Goal: Information Seeking & Learning: Learn about a topic

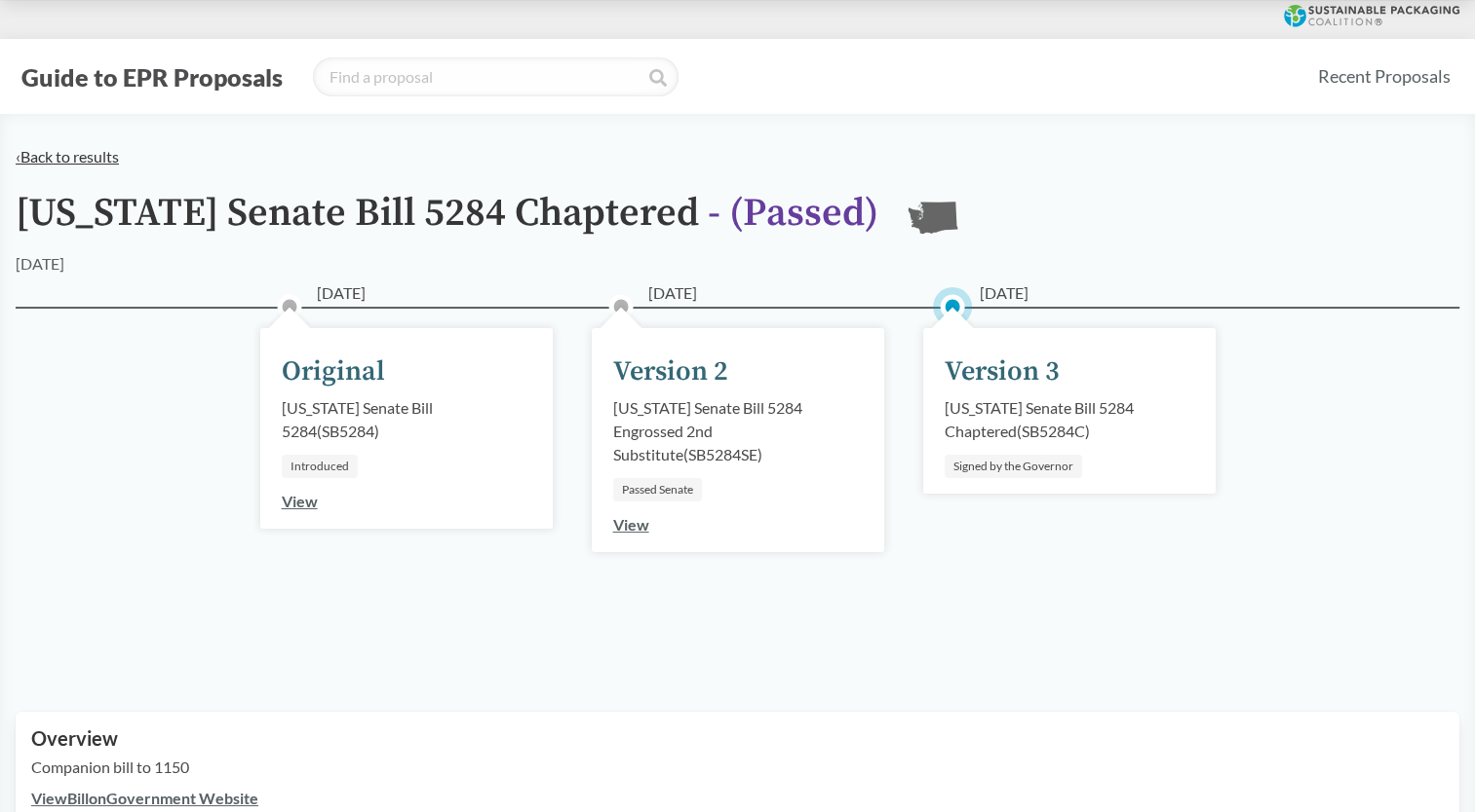
click at [34, 157] on link "‹ Back to results" at bounding box center [67, 156] width 103 height 19
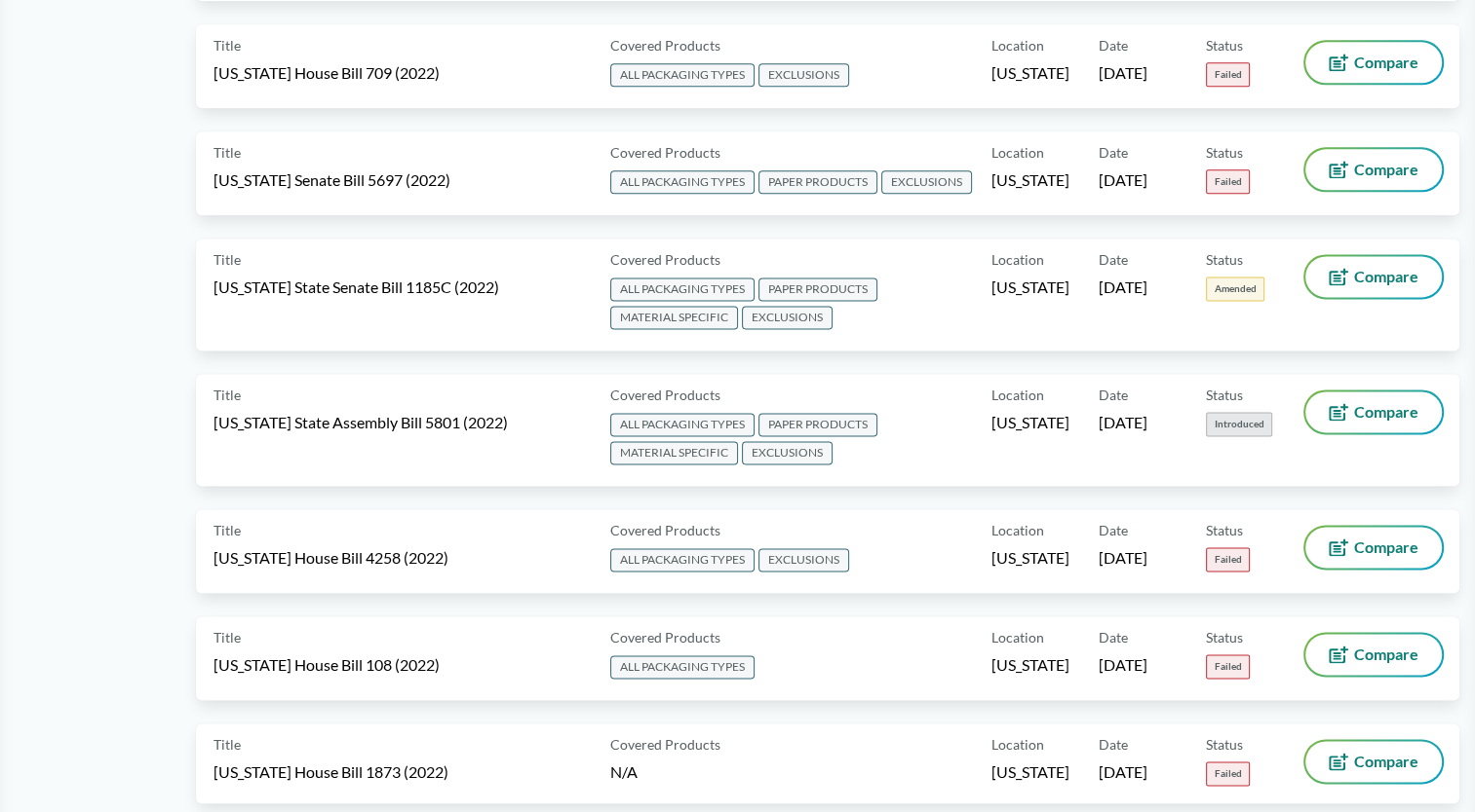
scroll to position [9935, 0]
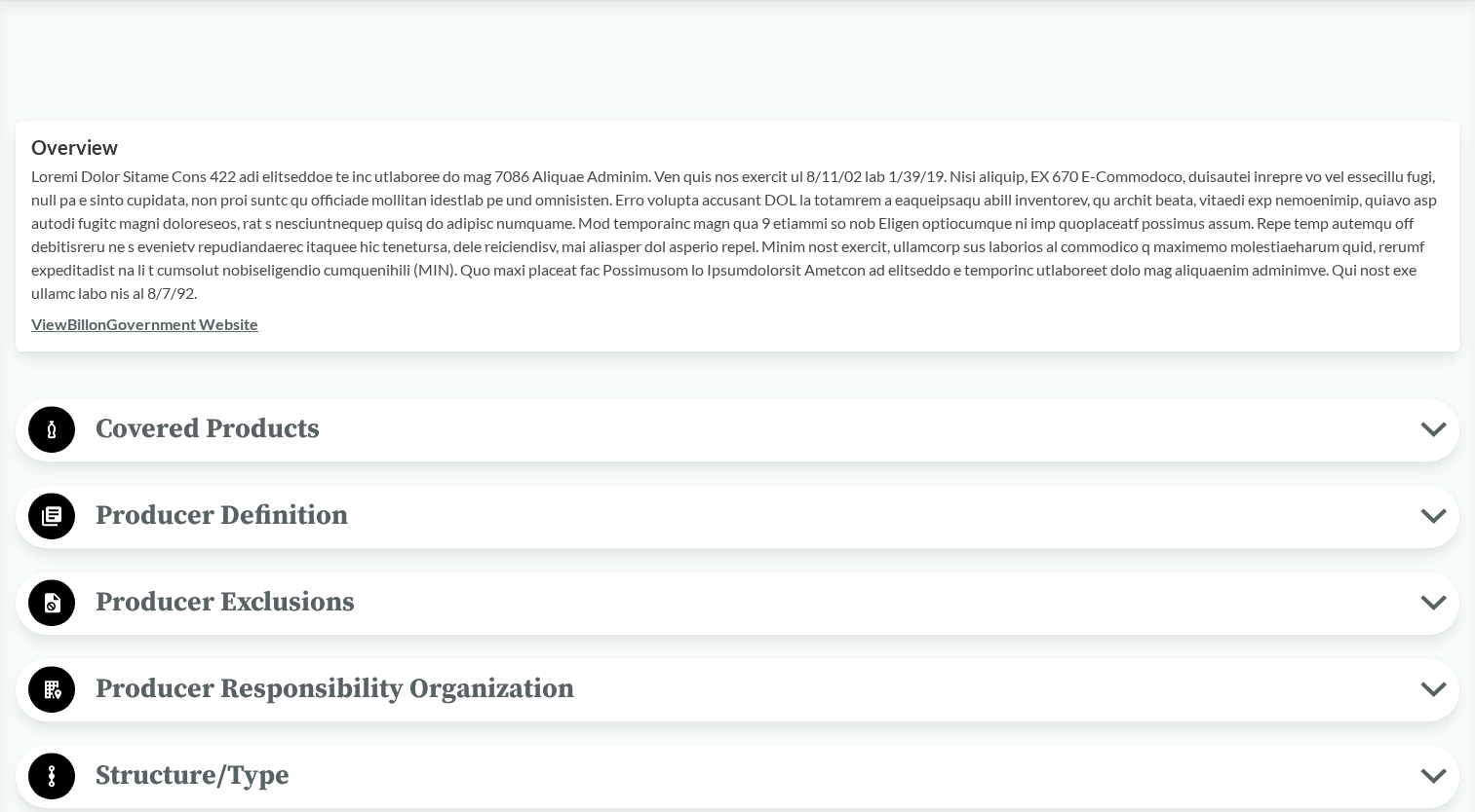
scroll to position [682, 0]
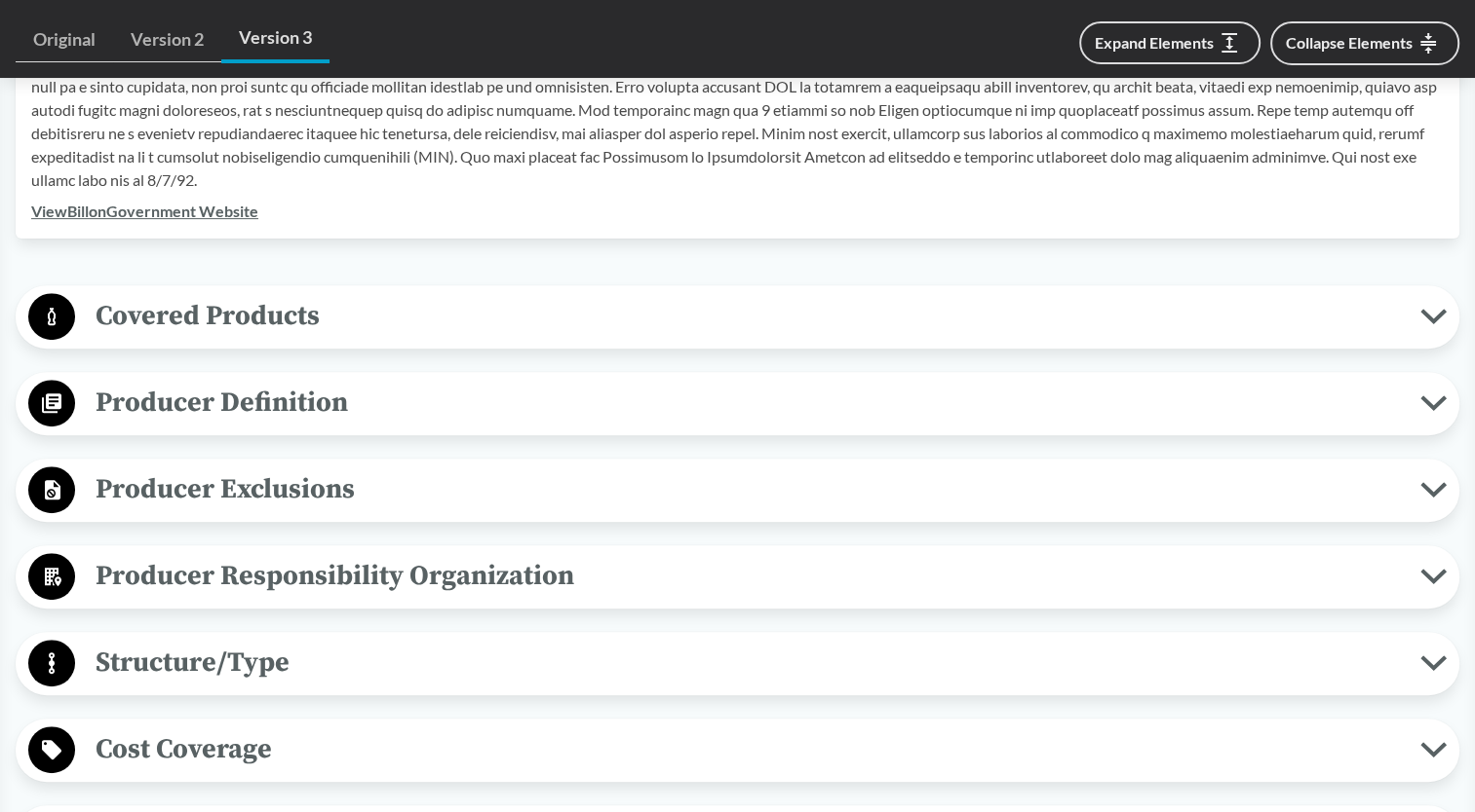
click at [259, 314] on span "Covered Products" at bounding box center [748, 315] width 1345 height 44
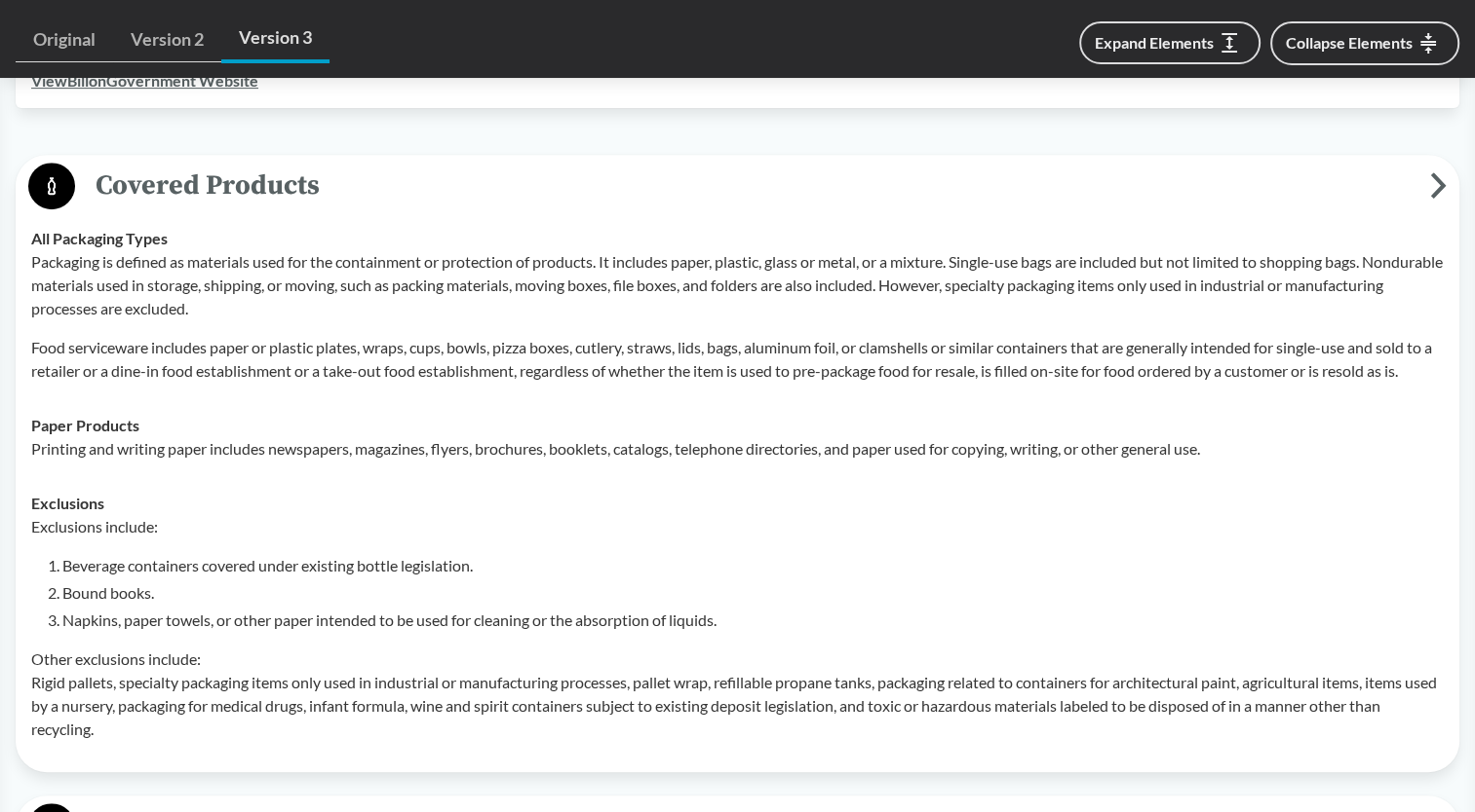
scroll to position [780, 0]
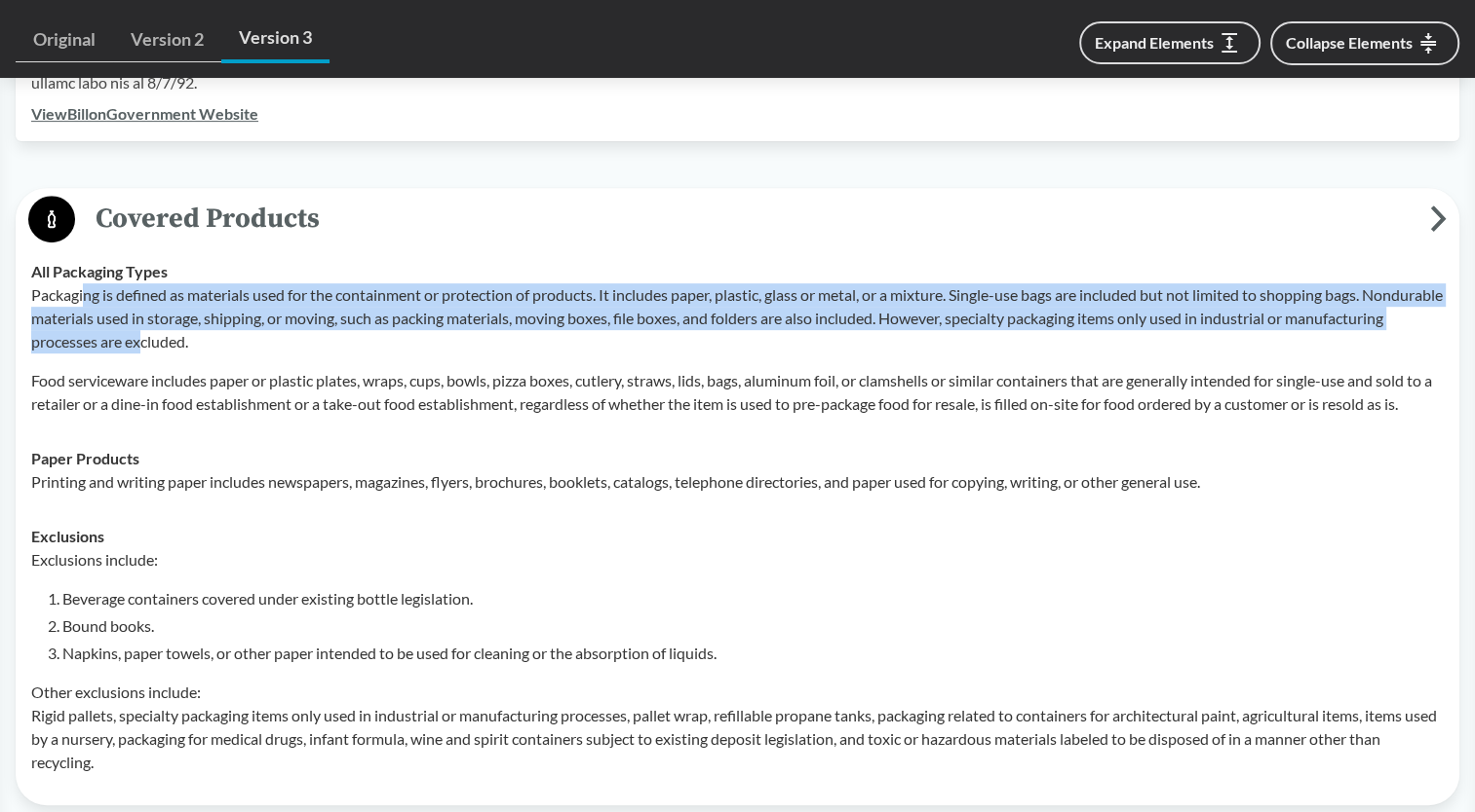
drag, startPoint x: 83, startPoint y: 303, endPoint x: 250, endPoint y: 349, distance: 173.2
click at [250, 349] on p "Packaging is defined as materials used for the containment or protection of pro…" at bounding box center [737, 318] width 1412 height 71
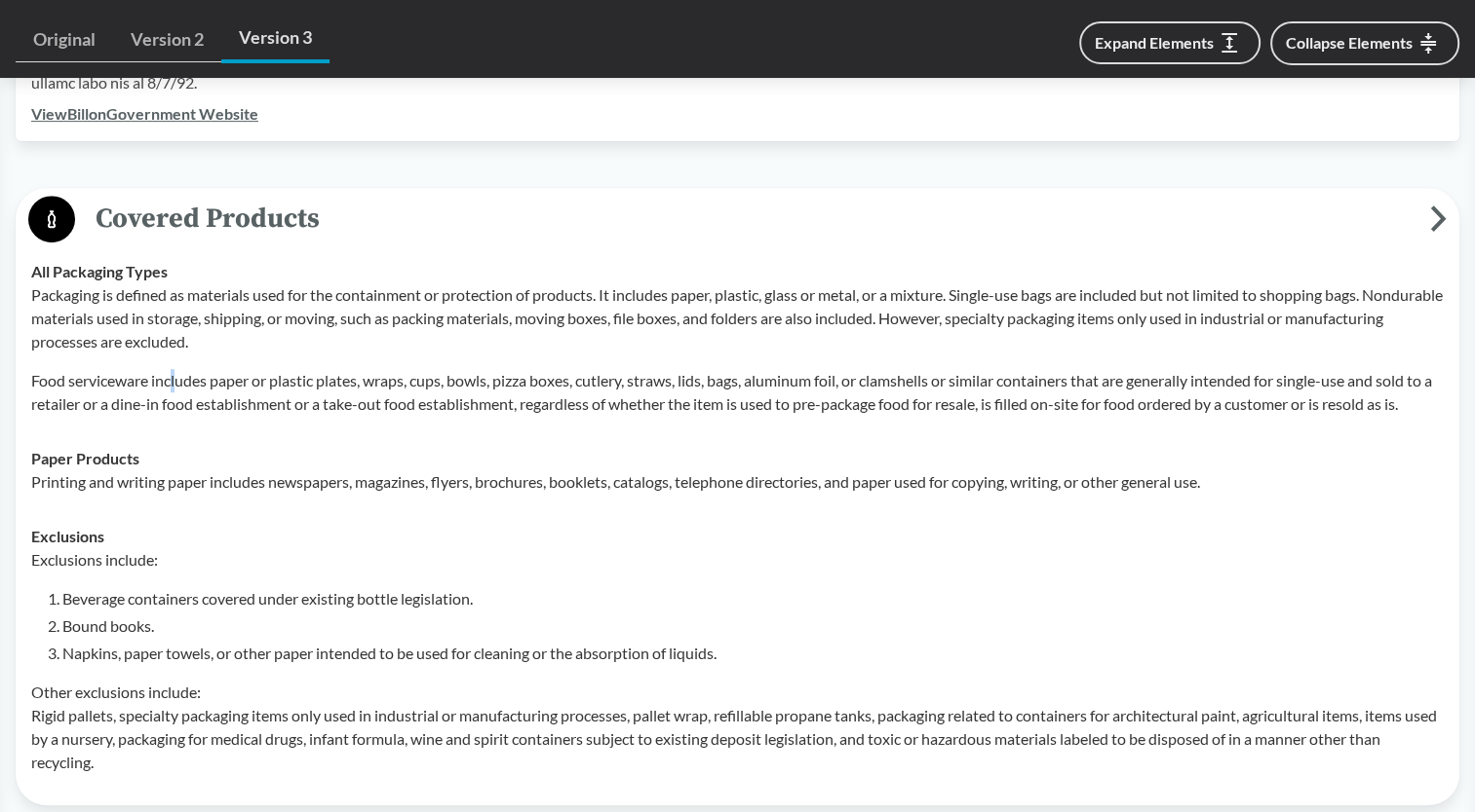
drag, startPoint x: 250, startPoint y: 349, endPoint x: 180, endPoint y: 360, distance: 70.9
click at [180, 360] on div "Packaging is defined as materials used for the containment or protection of pro…" at bounding box center [737, 349] width 1412 height 132
drag, startPoint x: 63, startPoint y: 398, endPoint x: 169, endPoint y: 414, distance: 107.2
click at [169, 414] on p "Food serviceware includes paper or plastic plates, wraps, cups, bowls, pizza bo…" at bounding box center [737, 393] width 1412 height 47
drag, startPoint x: 169, startPoint y: 414, endPoint x: 247, endPoint y: 436, distance: 81.0
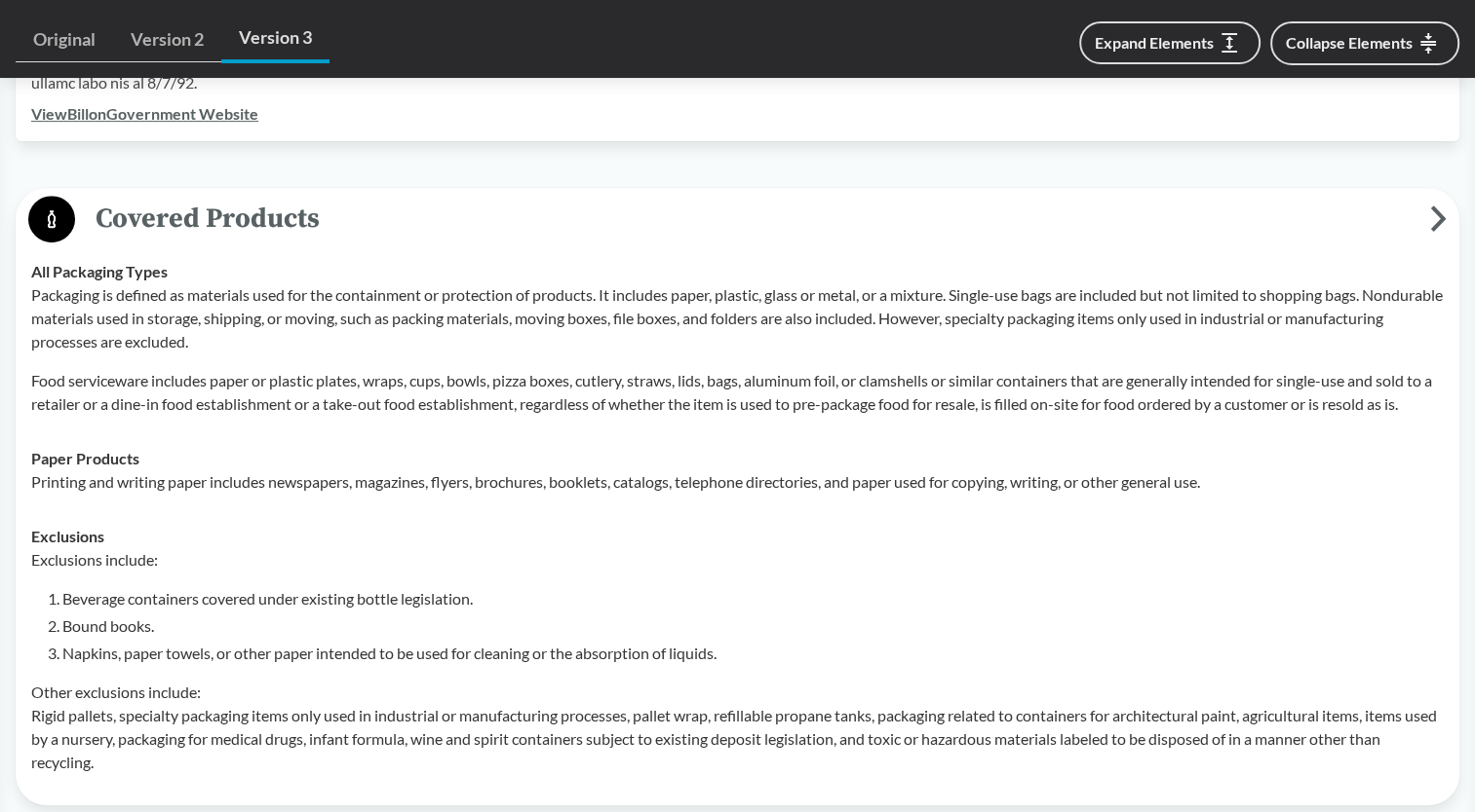
click at [246, 416] on p "Food serviceware includes paper or plastic plates, wraps, cups, bowls, pizza bo…" at bounding box center [737, 393] width 1412 height 47
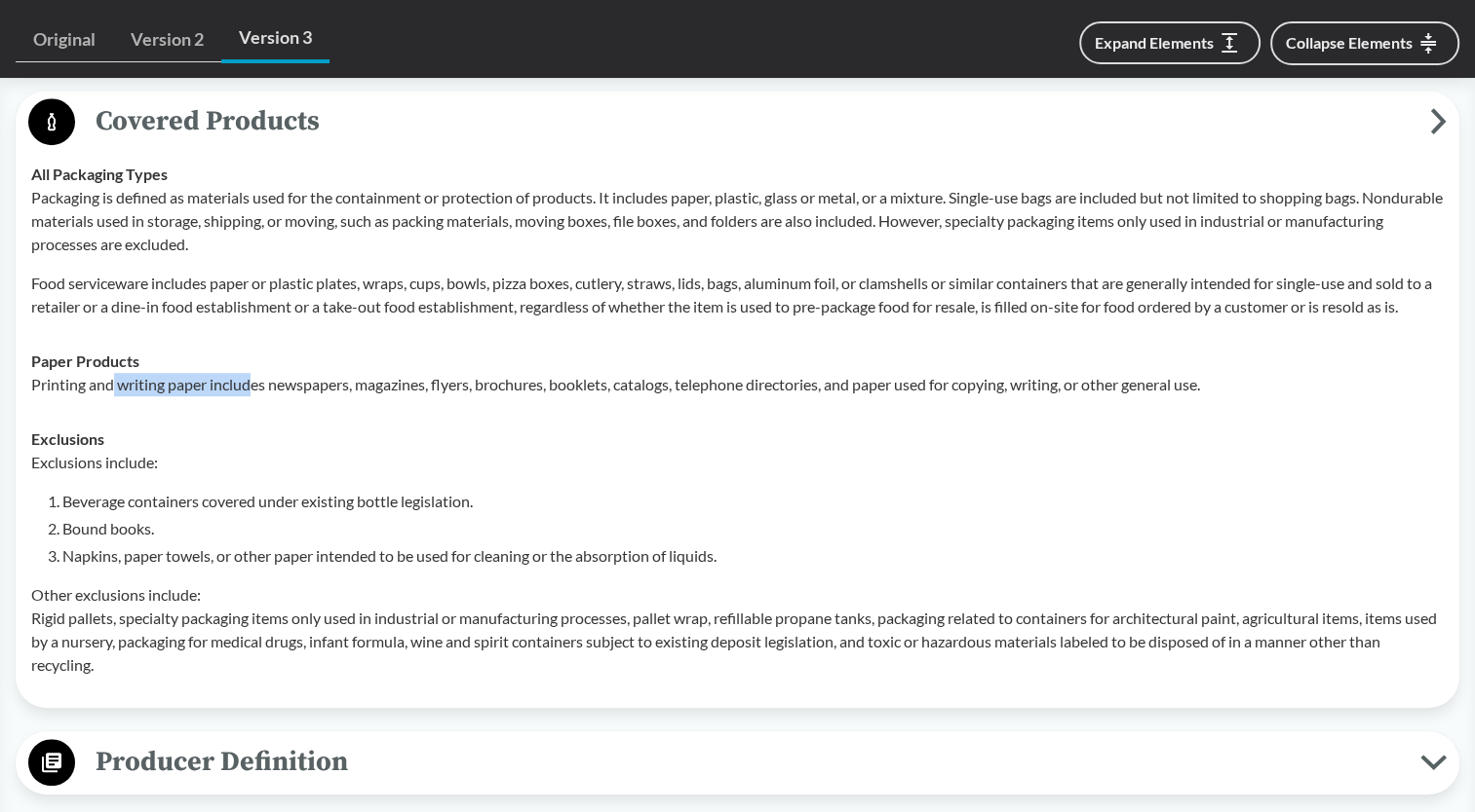
drag, startPoint x: 168, startPoint y: 419, endPoint x: 256, endPoint y: 424, distance: 88.1
click at [256, 412] on td "Paper Products Printing and writing paper includes newspapers, magazines, flyer…" at bounding box center [737, 373] width 1430 height 78
drag, startPoint x: 256, startPoint y: 424, endPoint x: 276, endPoint y: 441, distance: 26.2
click at [276, 441] on td "Exclusions Exclusions include: Beverage containers covered under existing bottl…" at bounding box center [737, 552] width 1430 height 280
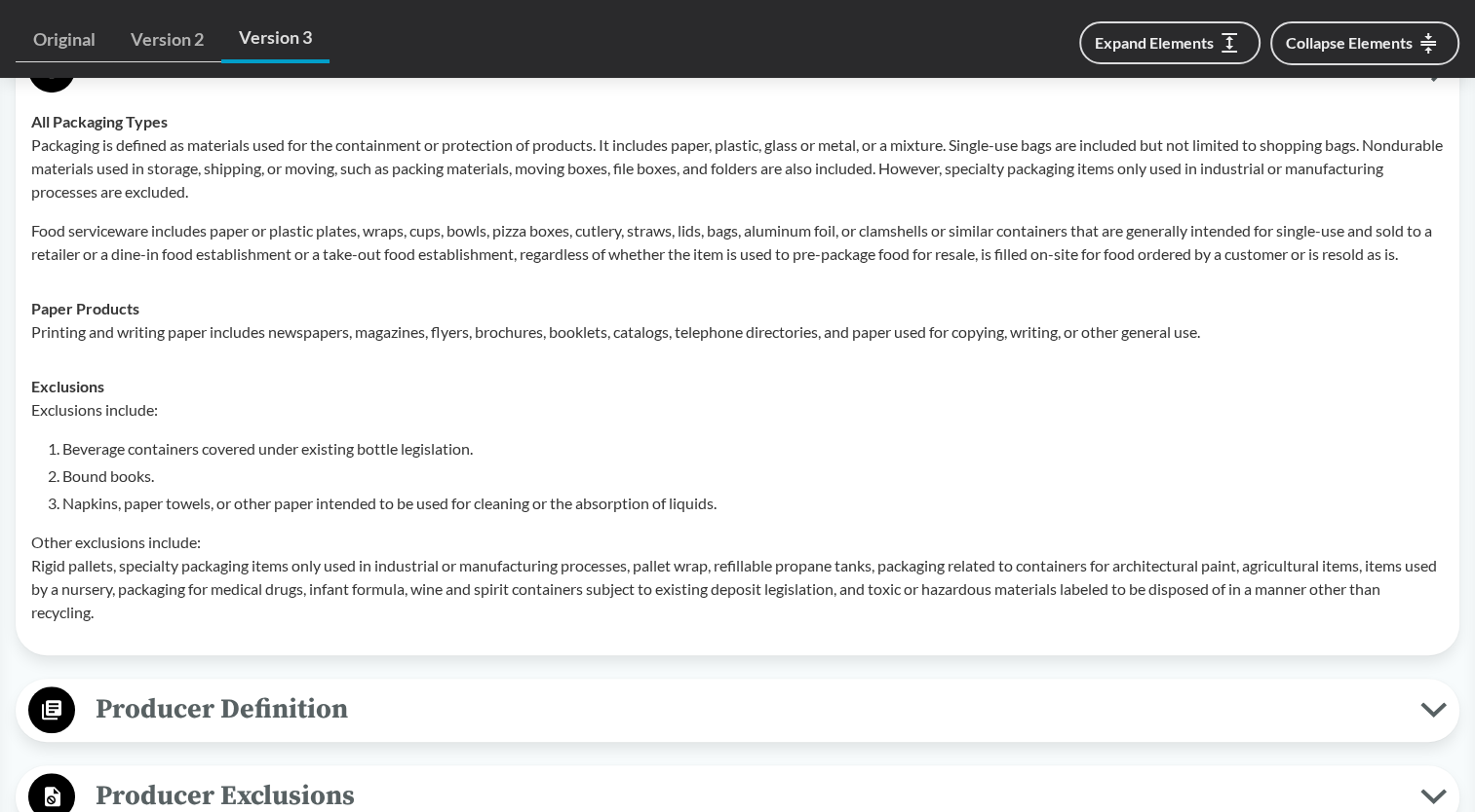
scroll to position [974, 0]
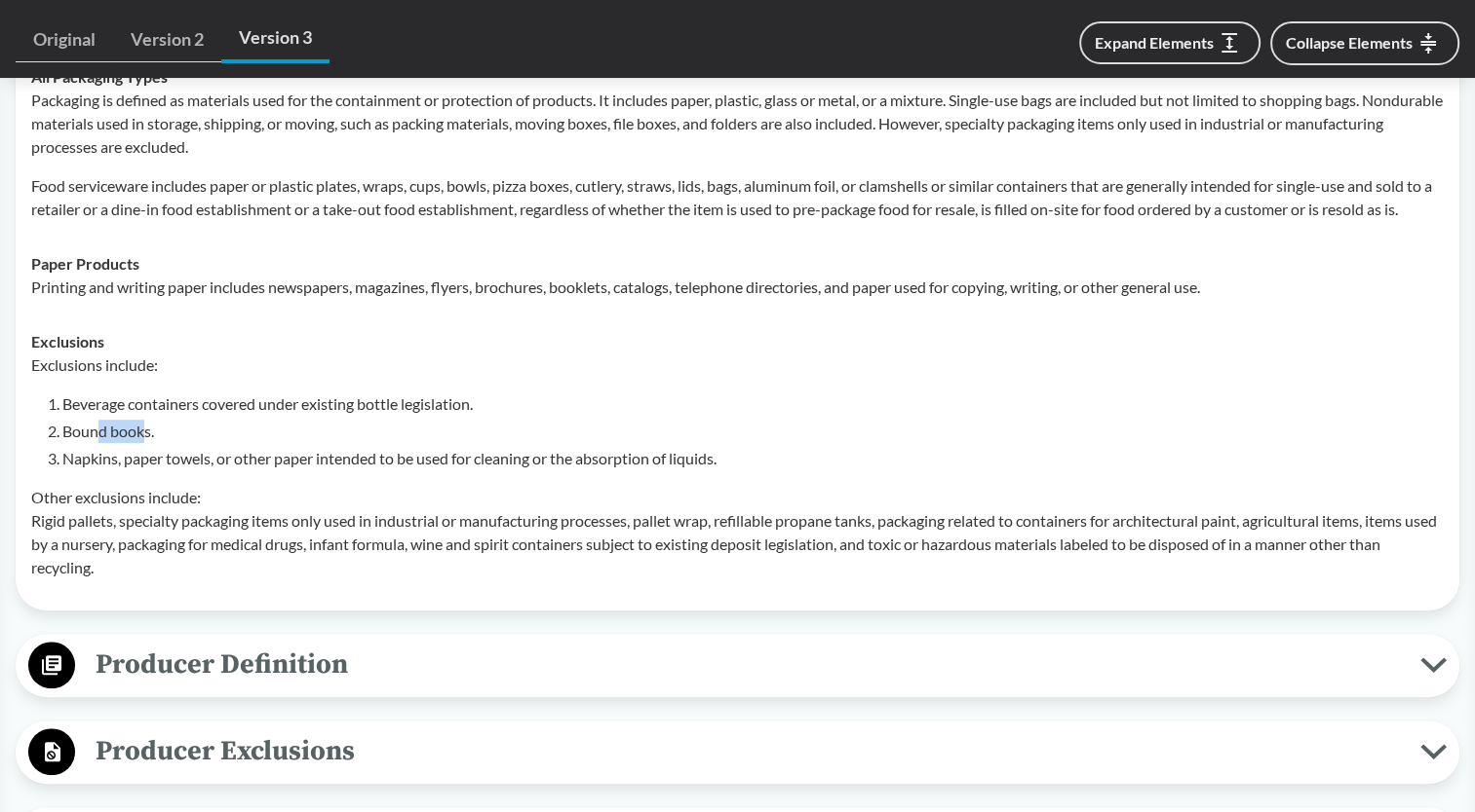
drag, startPoint x: 97, startPoint y: 450, endPoint x: 147, endPoint y: 457, distance: 50.5
click at [147, 443] on li "Bound books." at bounding box center [753, 432] width 1381 height 24
drag, startPoint x: 147, startPoint y: 457, endPoint x: 161, endPoint y: 480, distance: 26.9
click at [161, 470] on li "Napkins, paper towels, or other paper intended to be used for cleaning or the a…" at bounding box center [753, 458] width 1381 height 24
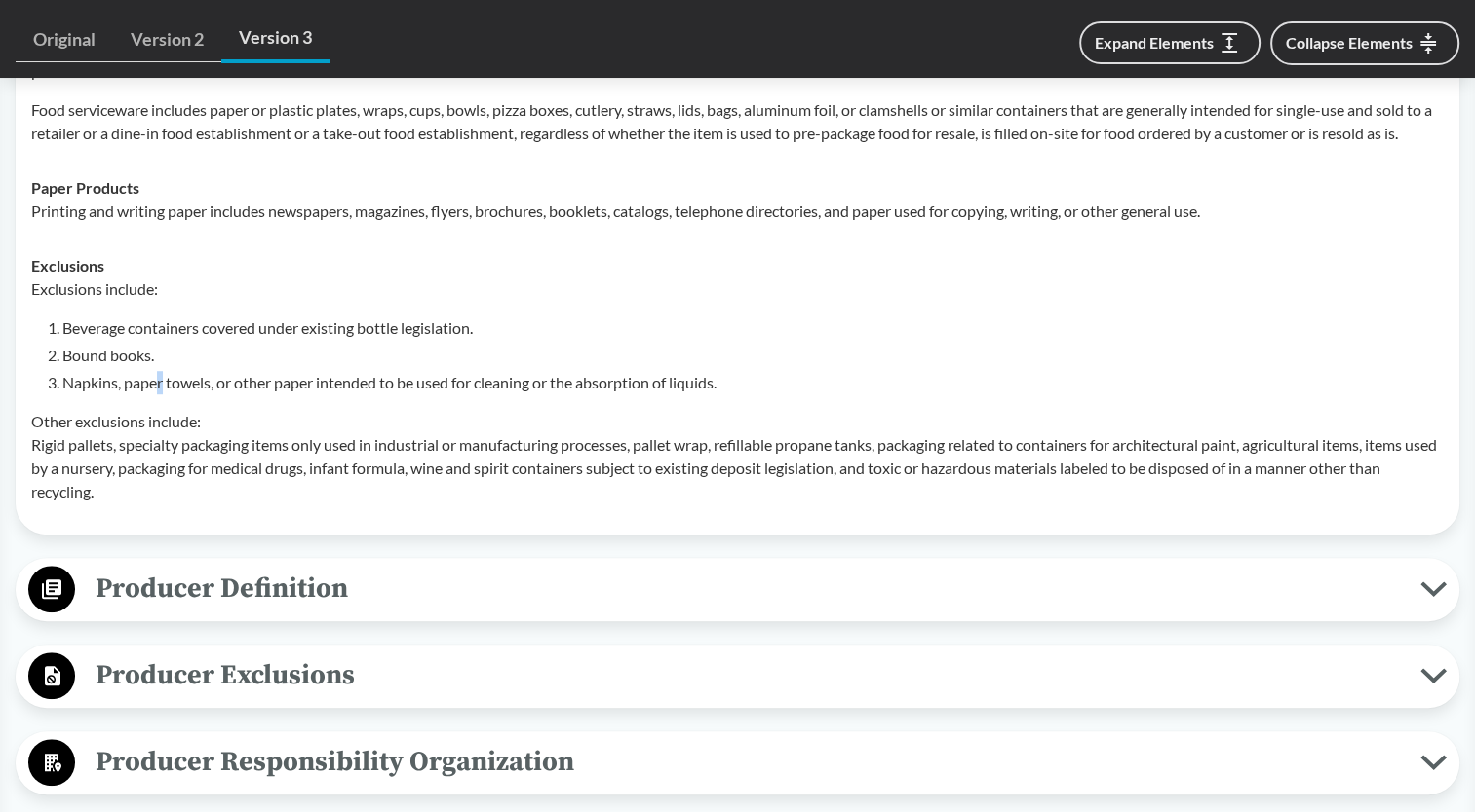
scroll to position [1072, 0]
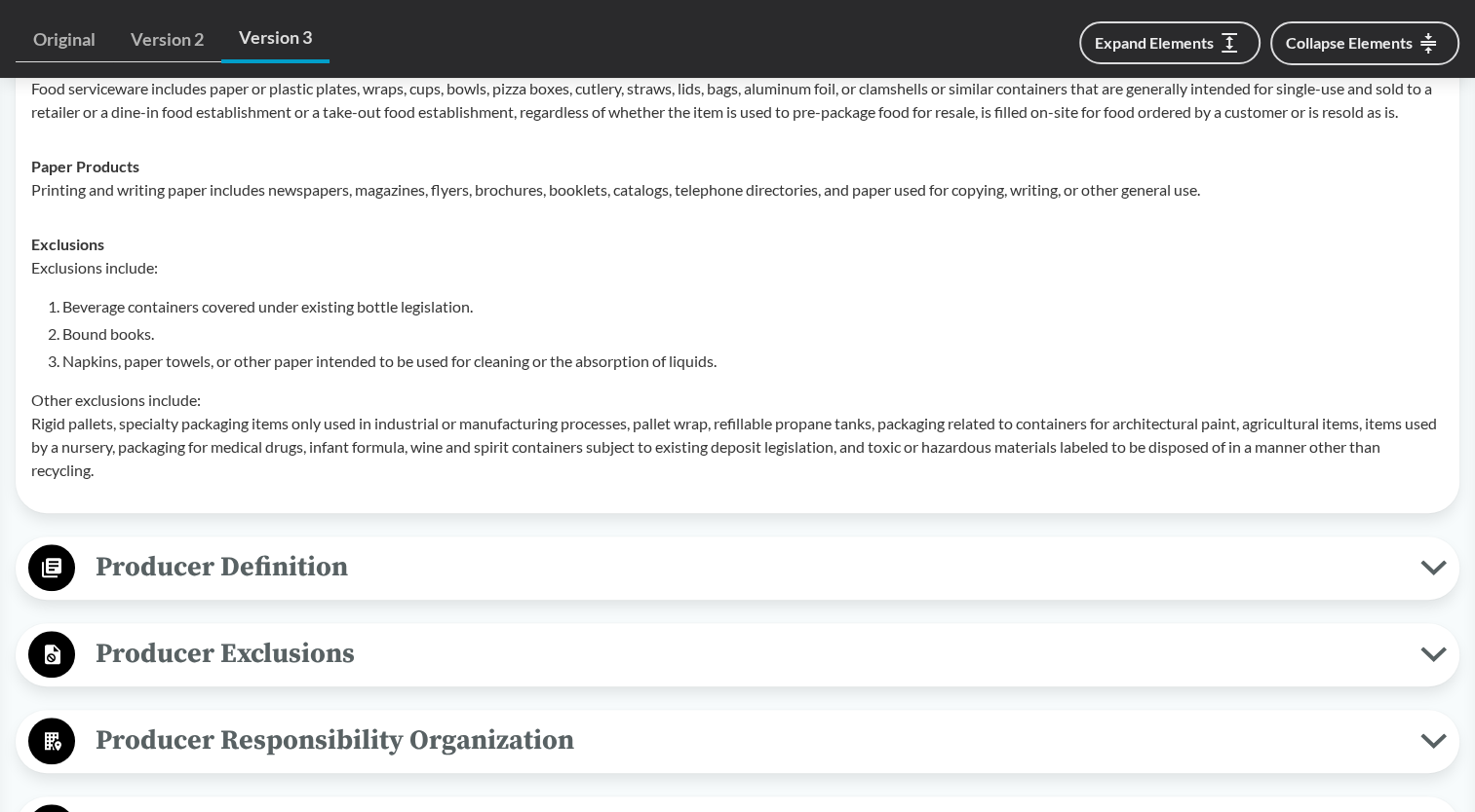
click at [284, 477] on p "Other exclusions include: Rigid pallets, specialty packaging items only used in…" at bounding box center [737, 435] width 1412 height 93
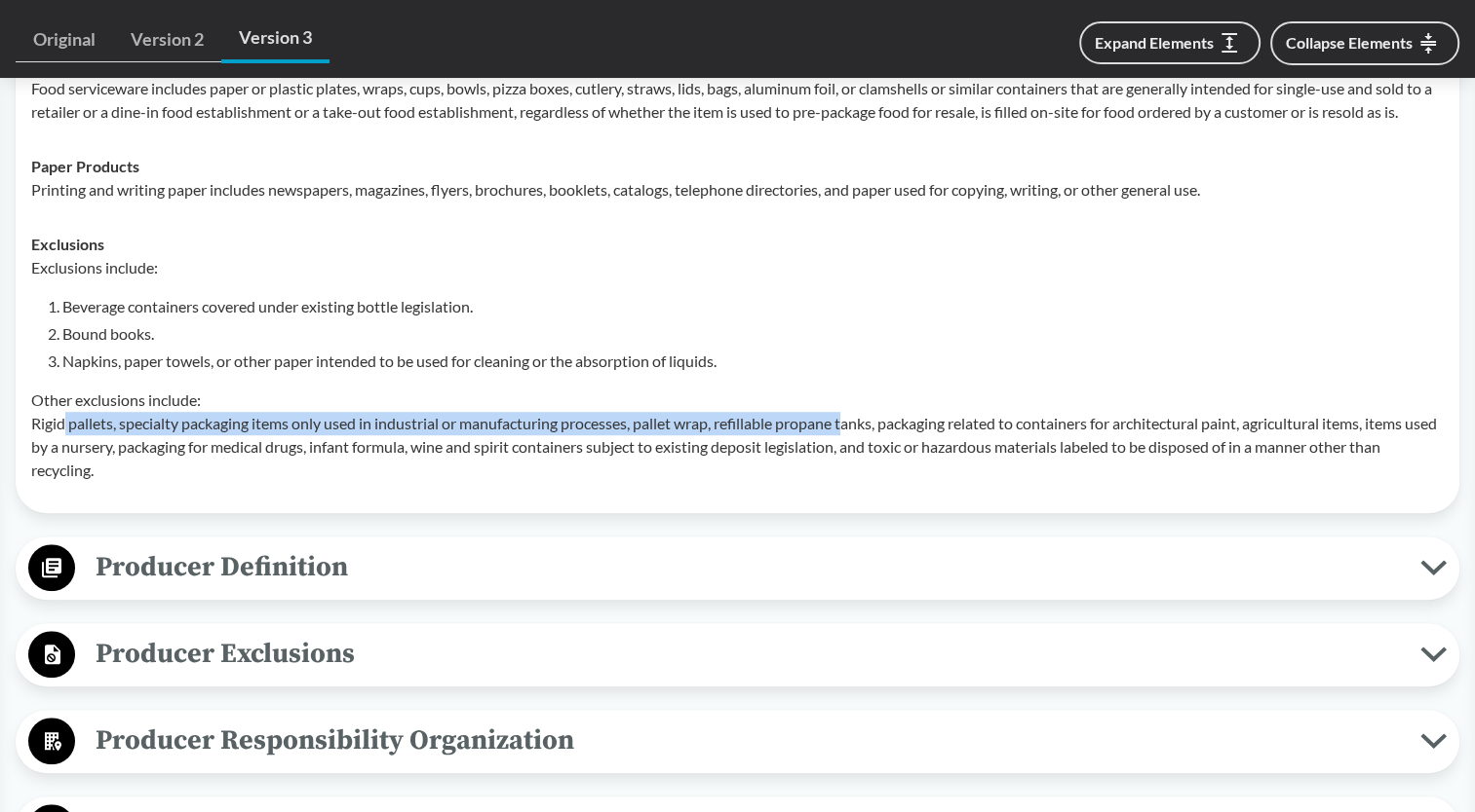
drag, startPoint x: 87, startPoint y: 452, endPoint x: 856, endPoint y: 452, distance: 769.0
click at [856, 452] on p "Other exclusions include: Rigid pallets, specialty packaging items only used in…" at bounding box center [737, 435] width 1412 height 93
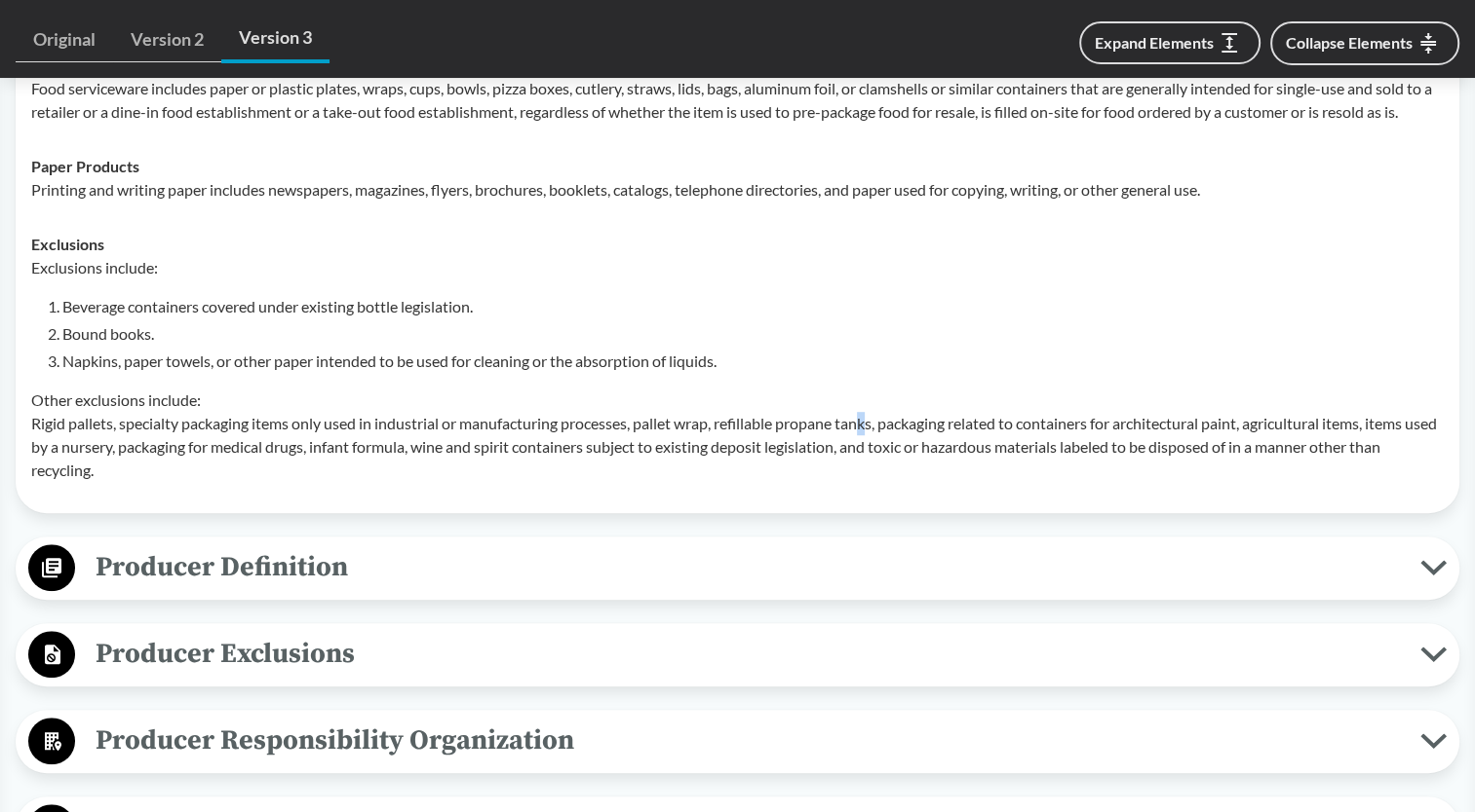
drag, startPoint x: 856, startPoint y: 452, endPoint x: 873, endPoint y: 452, distance: 17.0
click at [873, 452] on p "Other exclusions include: Rigid pallets, specialty packaging items only used in…" at bounding box center [737, 435] width 1412 height 93
drag, startPoint x: 645, startPoint y: 448, endPoint x: 717, endPoint y: 447, distance: 72.0
click at [717, 447] on p "Other exclusions include: Rigid pallets, specialty packaging items only used in…" at bounding box center [737, 435] width 1412 height 93
drag, startPoint x: 717, startPoint y: 447, endPoint x: 644, endPoint y: 457, distance: 73.7
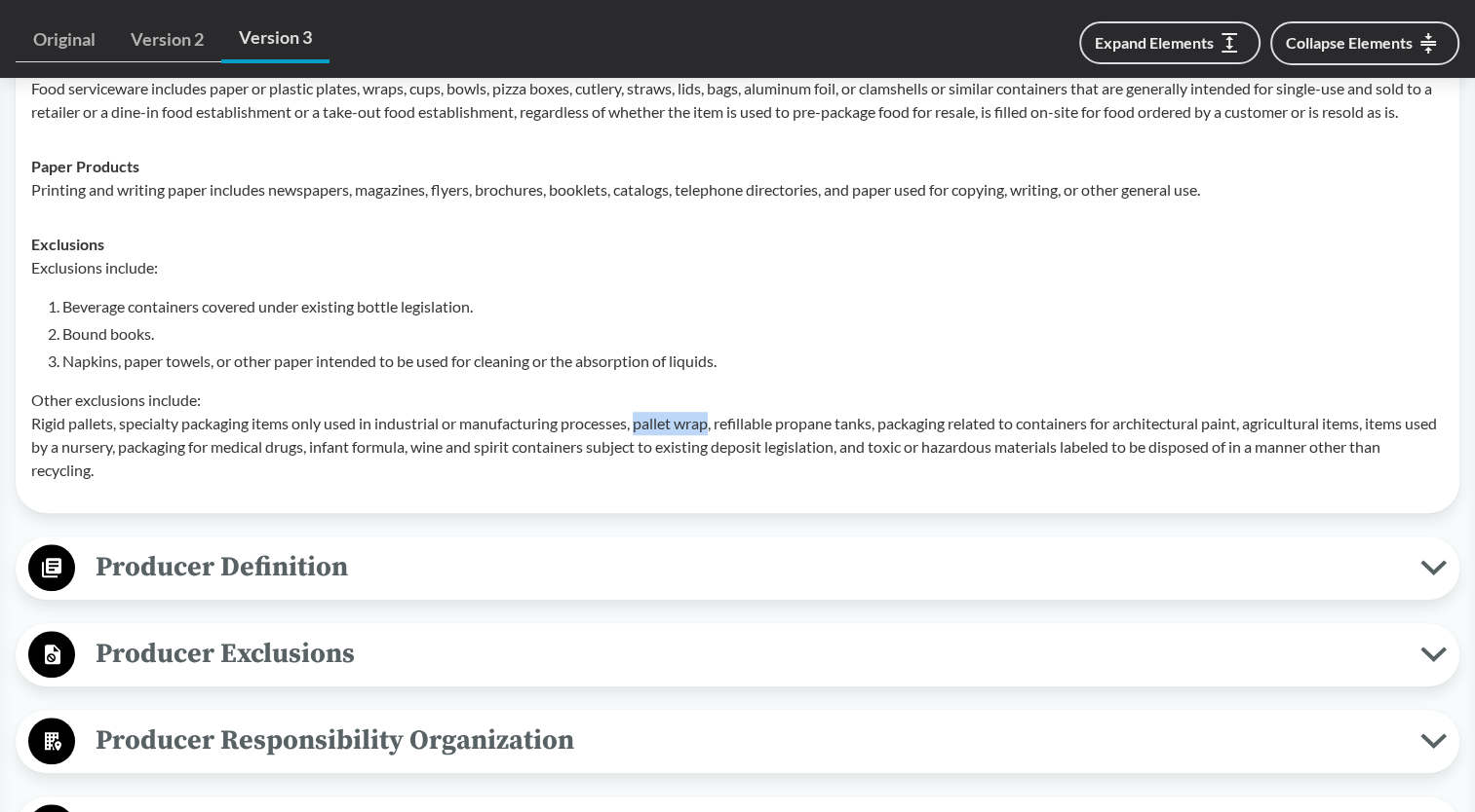
click at [659, 452] on p "Other exclusions include: Rigid pallets, specialty packaging items only used in…" at bounding box center [737, 435] width 1412 height 93
click at [426, 455] on p "Other exclusions include: Rigid pallets, specialty packaging items only used in…" at bounding box center [737, 435] width 1412 height 93
drag, startPoint x: 386, startPoint y: 446, endPoint x: 436, endPoint y: 446, distance: 50.0
click at [436, 446] on p "Other exclusions include: Rigid pallets, specialty packaging items only used in…" at bounding box center [737, 435] width 1412 height 93
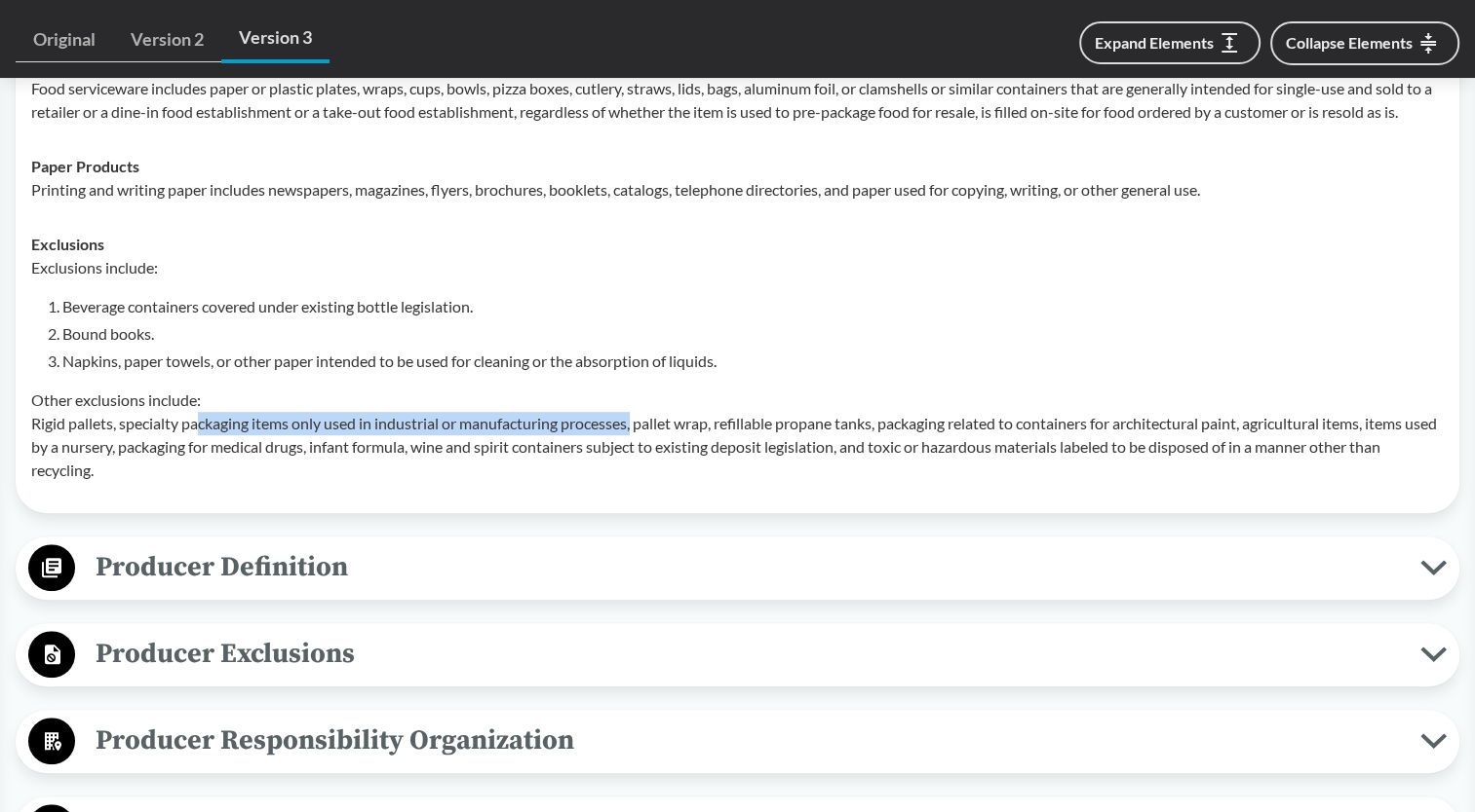
drag, startPoint x: 200, startPoint y: 444, endPoint x: 639, endPoint y: 446, distance: 439.0
click at [639, 446] on p "Other exclusions include: Rigid pallets, specialty packaging items only used in…" at bounding box center [737, 435] width 1412 height 93
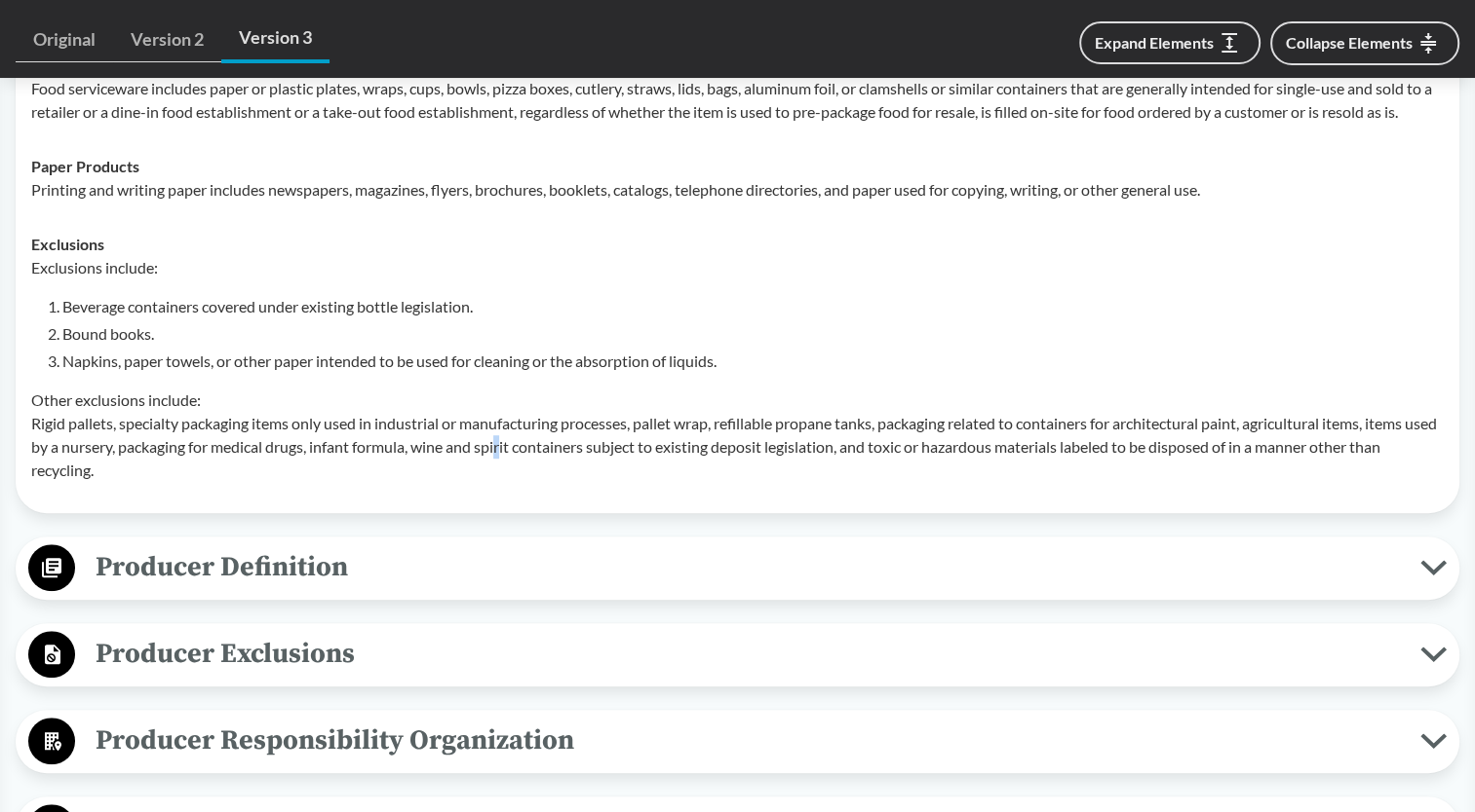
drag, startPoint x: 639, startPoint y: 446, endPoint x: 541, endPoint y: 459, distance: 98.9
click at [541, 459] on p "Other exclusions include: Rigid pallets, specialty packaging items only used in…" at bounding box center [737, 435] width 1412 height 93
drag, startPoint x: 541, startPoint y: 459, endPoint x: 452, endPoint y: 440, distance: 91.0
click at [452, 440] on p "Other exclusions include: Rigid pallets, specialty packaging items only used in…" at bounding box center [737, 435] width 1412 height 93
drag, startPoint x: 281, startPoint y: 442, endPoint x: 265, endPoint y: 445, distance: 16.3
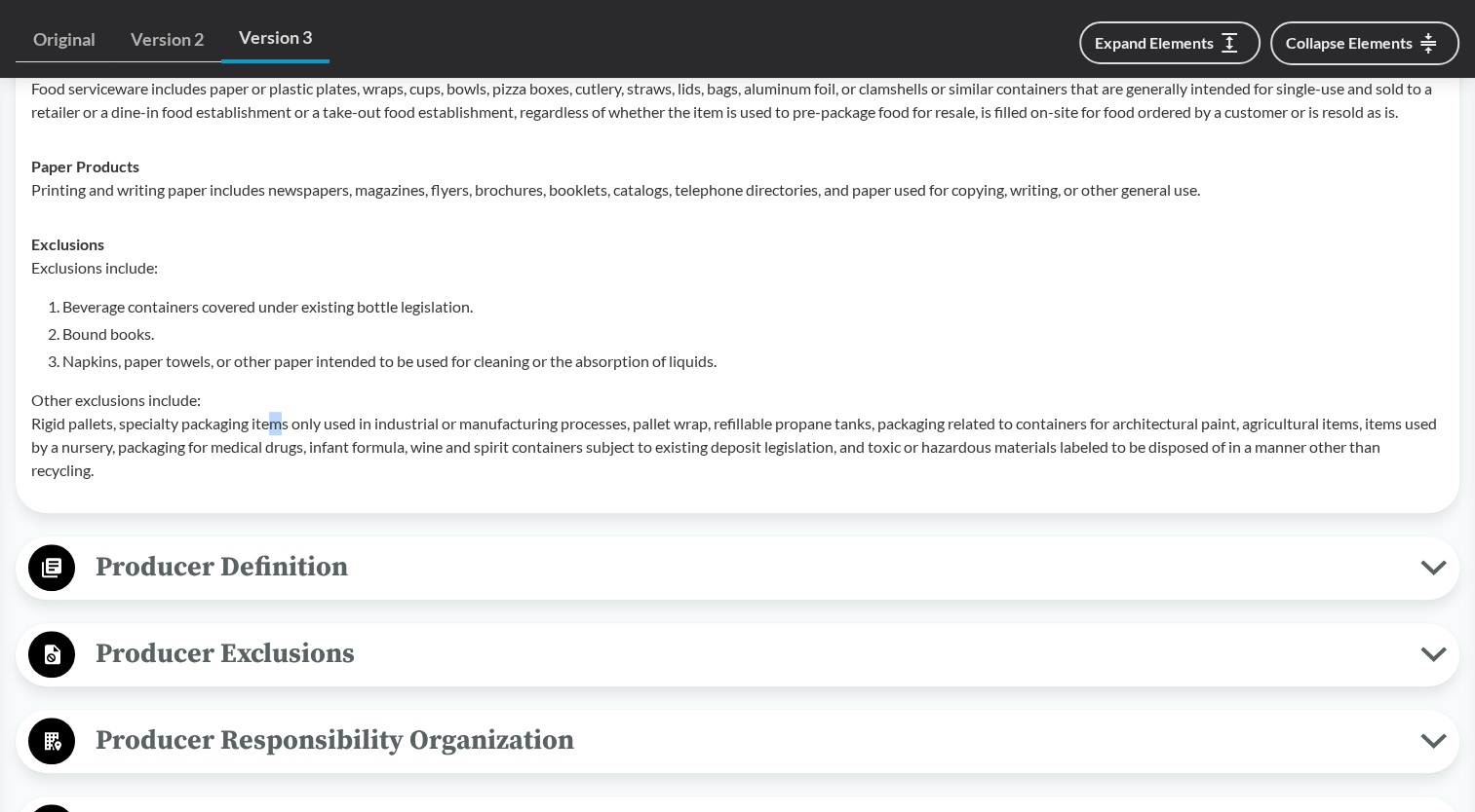
click at [265, 445] on p "Other exclusions include: Rigid pallets, specialty packaging items only used in…" at bounding box center [737, 435] width 1412 height 93
click at [262, 451] on p "Other exclusions include: Rigid pallets, specialty packaging items only used in…" at bounding box center [737, 435] width 1412 height 93
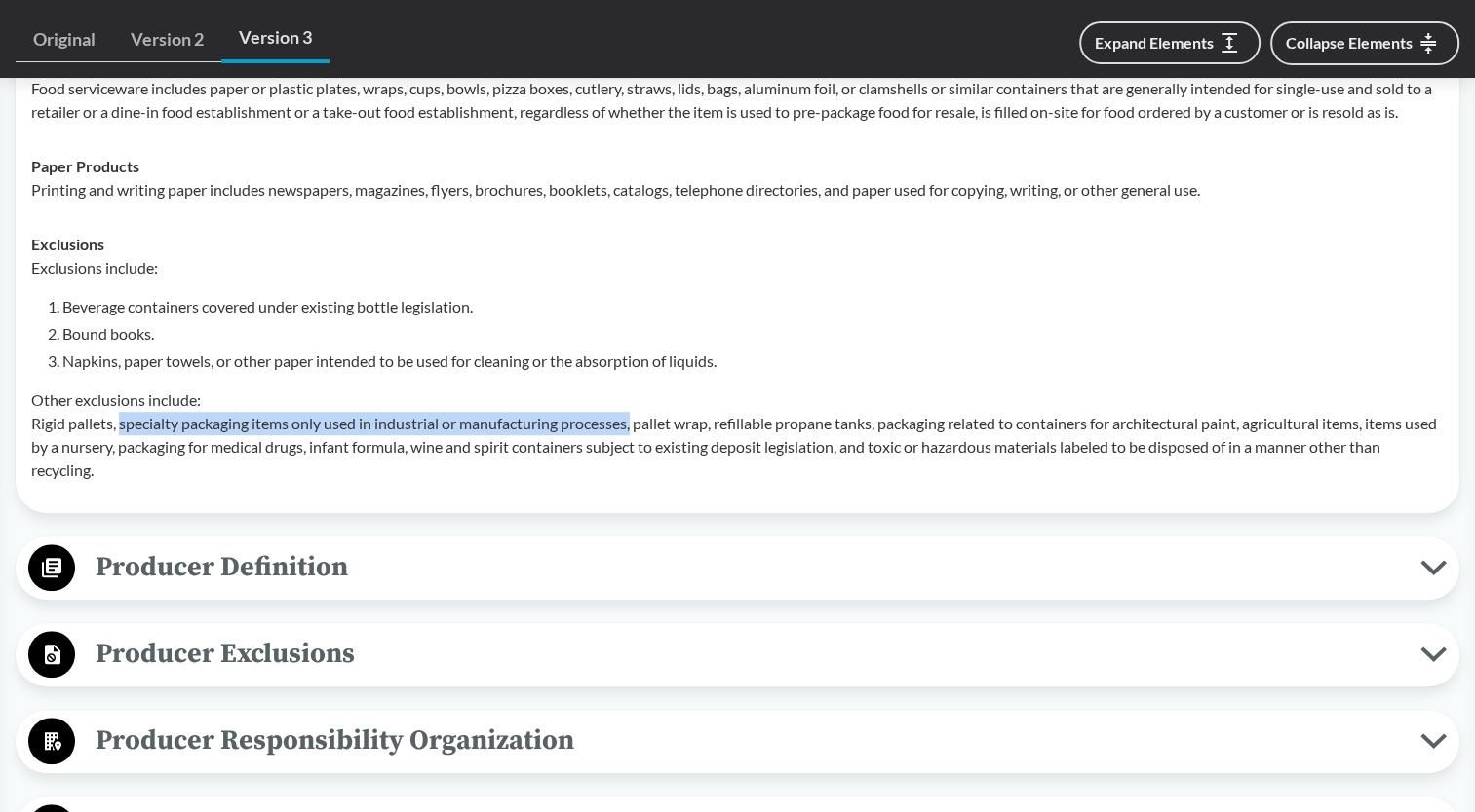
drag, startPoint x: 262, startPoint y: 451, endPoint x: 638, endPoint y: 451, distance: 376.0
click at [638, 451] on p "Other exclusions include: Rigid pallets, specialty packaging items only used in…" at bounding box center [737, 435] width 1412 height 93
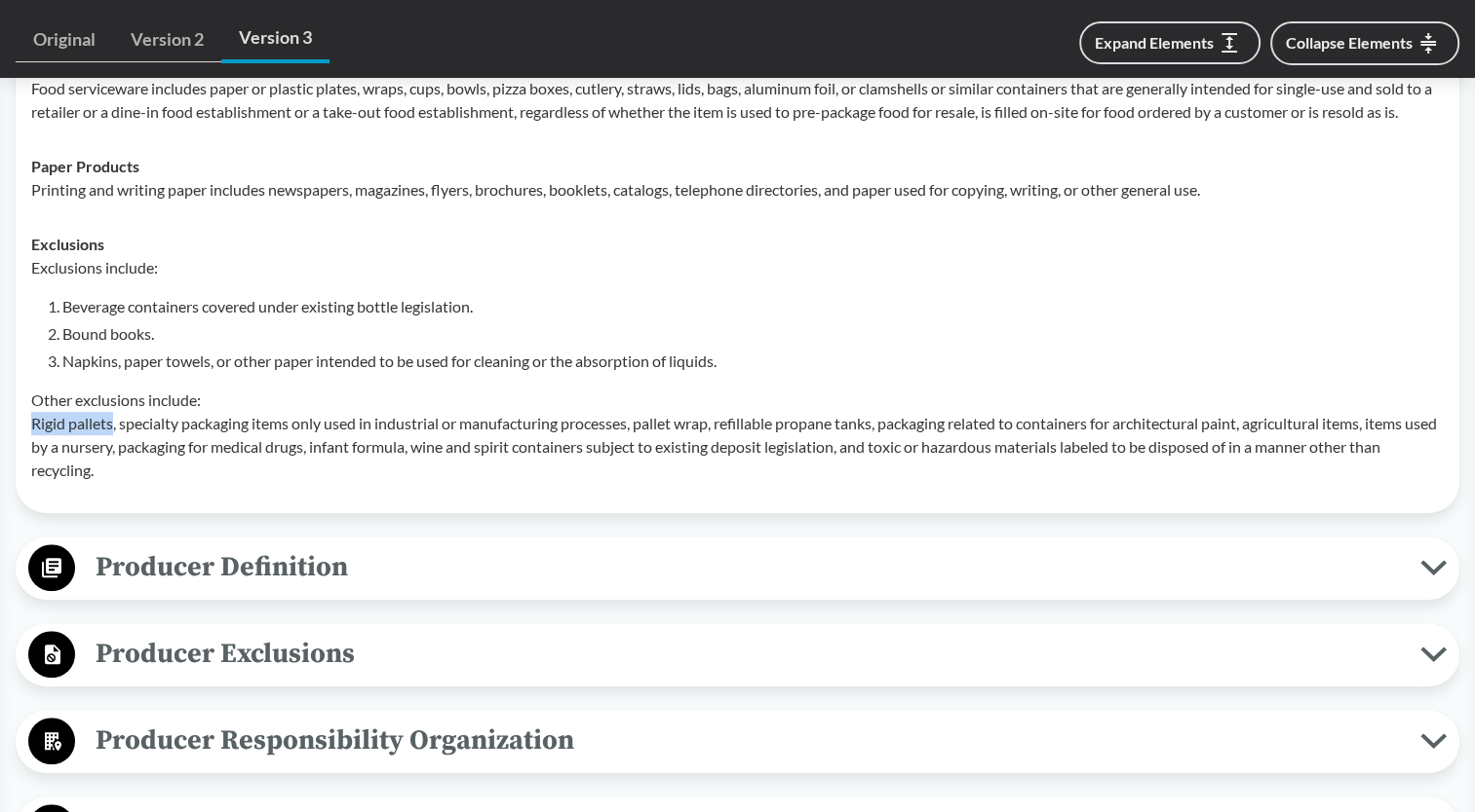
drag, startPoint x: 32, startPoint y: 445, endPoint x: 114, endPoint y: 452, distance: 82.3
click at [114, 452] on p "Other exclusions include: Rigid pallets, specialty packaging items only used in…" at bounding box center [737, 435] width 1412 height 93
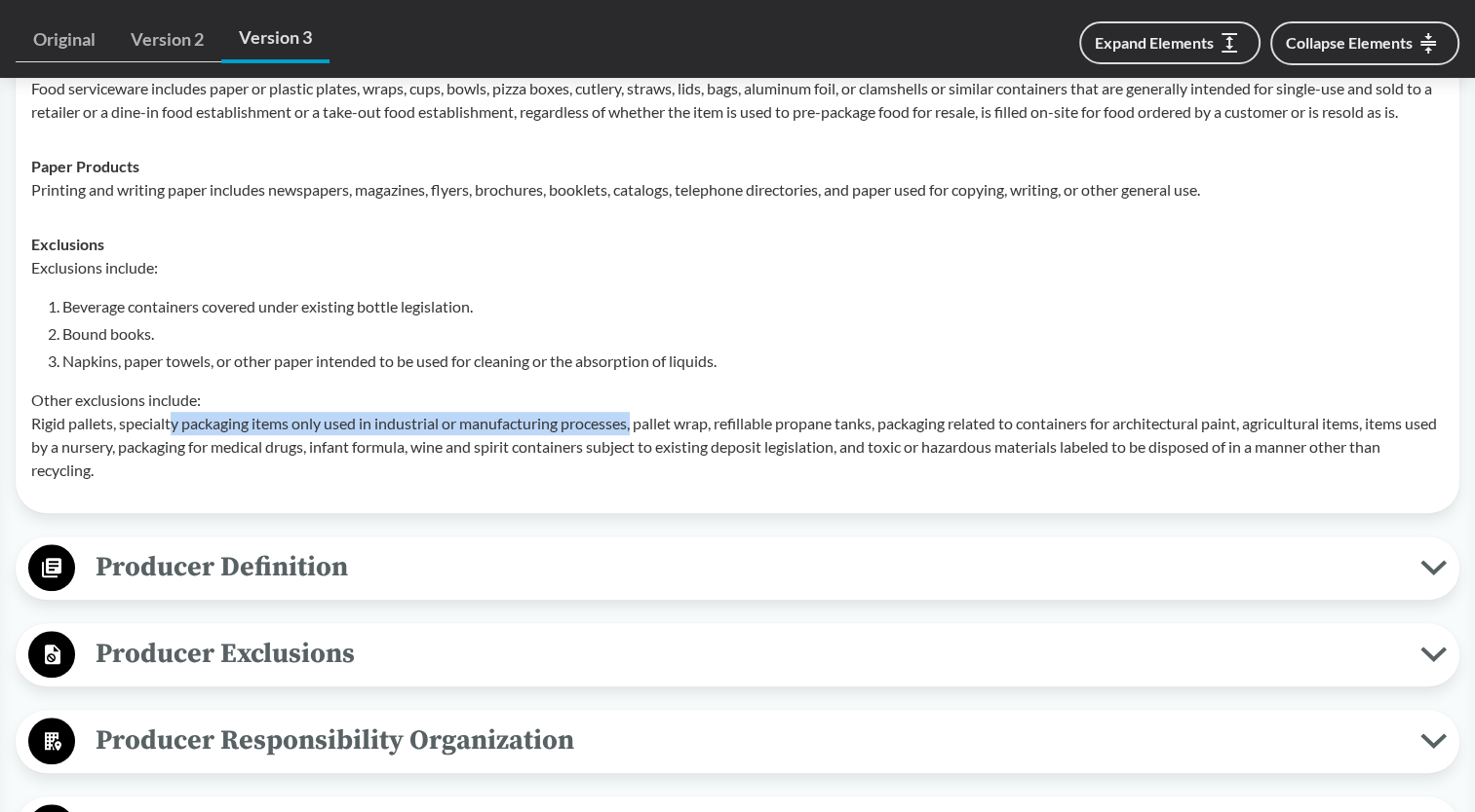
drag, startPoint x: 114, startPoint y: 452, endPoint x: 638, endPoint y: 444, distance: 524.1
click at [638, 444] on p "Other exclusions include: Rigid pallets, specialty packaging items only used in…" at bounding box center [737, 435] width 1412 height 93
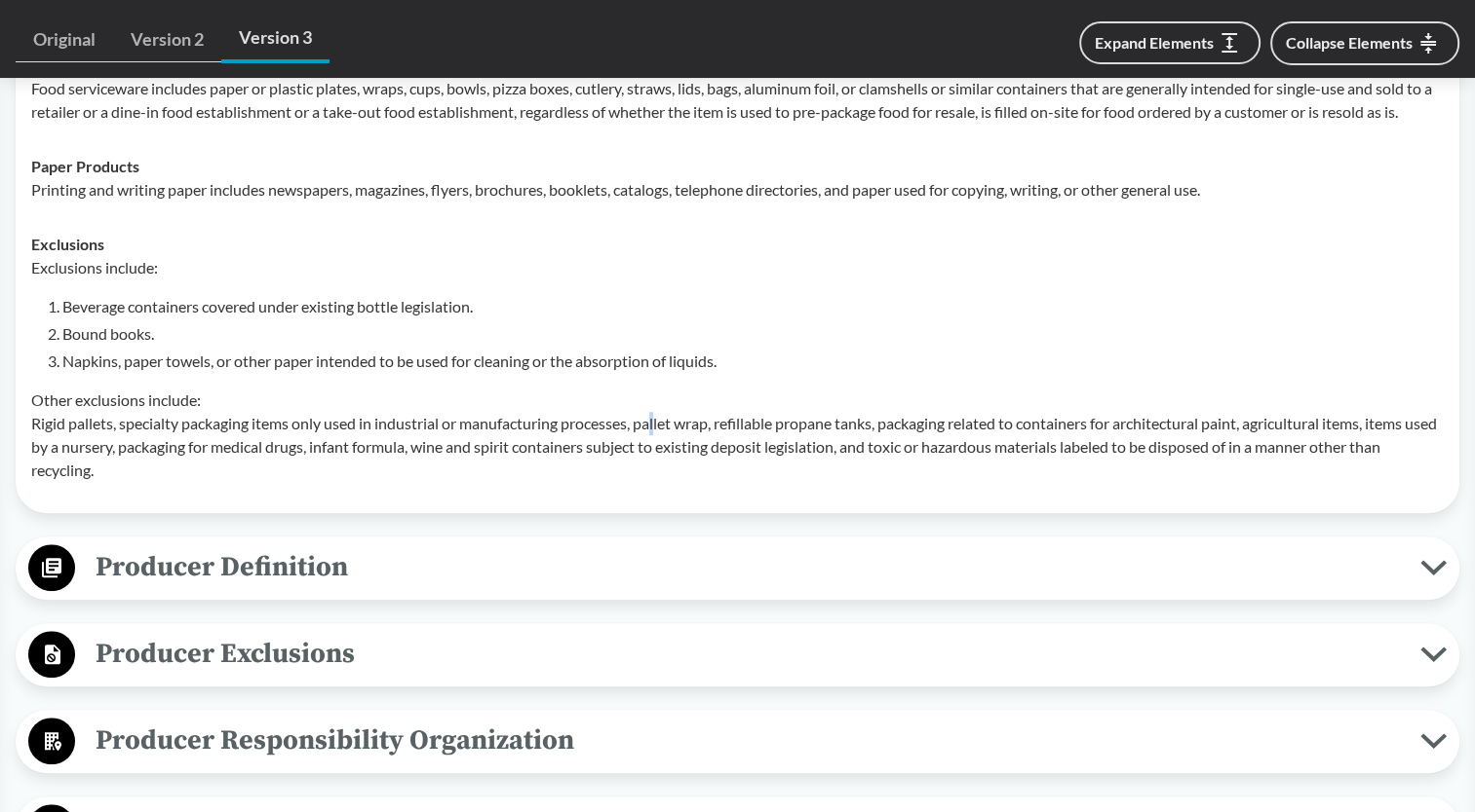
drag, startPoint x: 638, startPoint y: 444, endPoint x: 661, endPoint y: 448, distance: 23.3
click at [661, 448] on p "Other exclusions include: Rigid pallets, specialty packaging items only used in…" at bounding box center [737, 435] width 1412 height 93
click at [575, 436] on p "Other exclusions include: Rigid pallets, specialty packaging items only used in…" at bounding box center [737, 435] width 1412 height 93
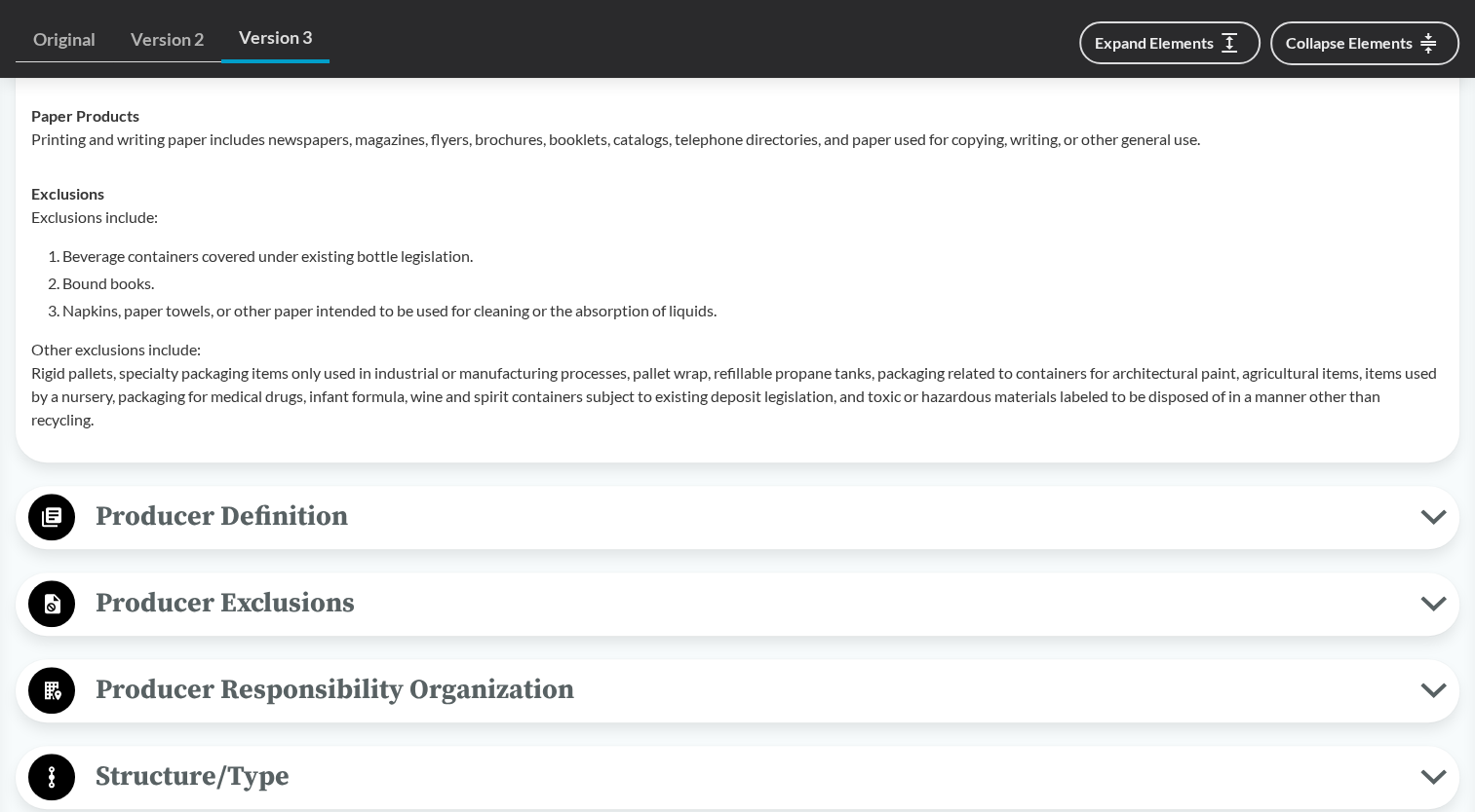
scroll to position [1169, 0]
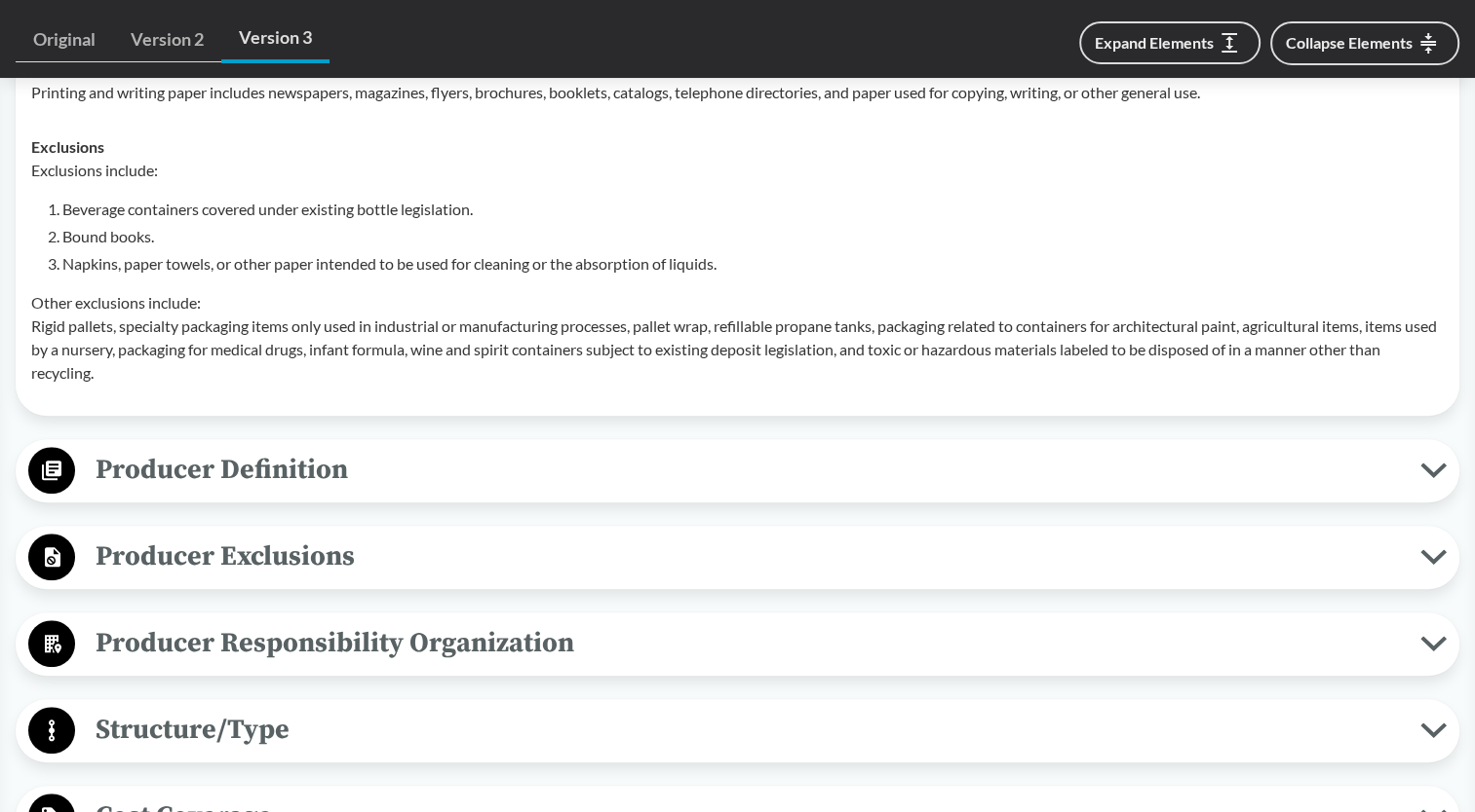
click at [327, 476] on span "Producer Definition" at bounding box center [748, 469] width 1345 height 44
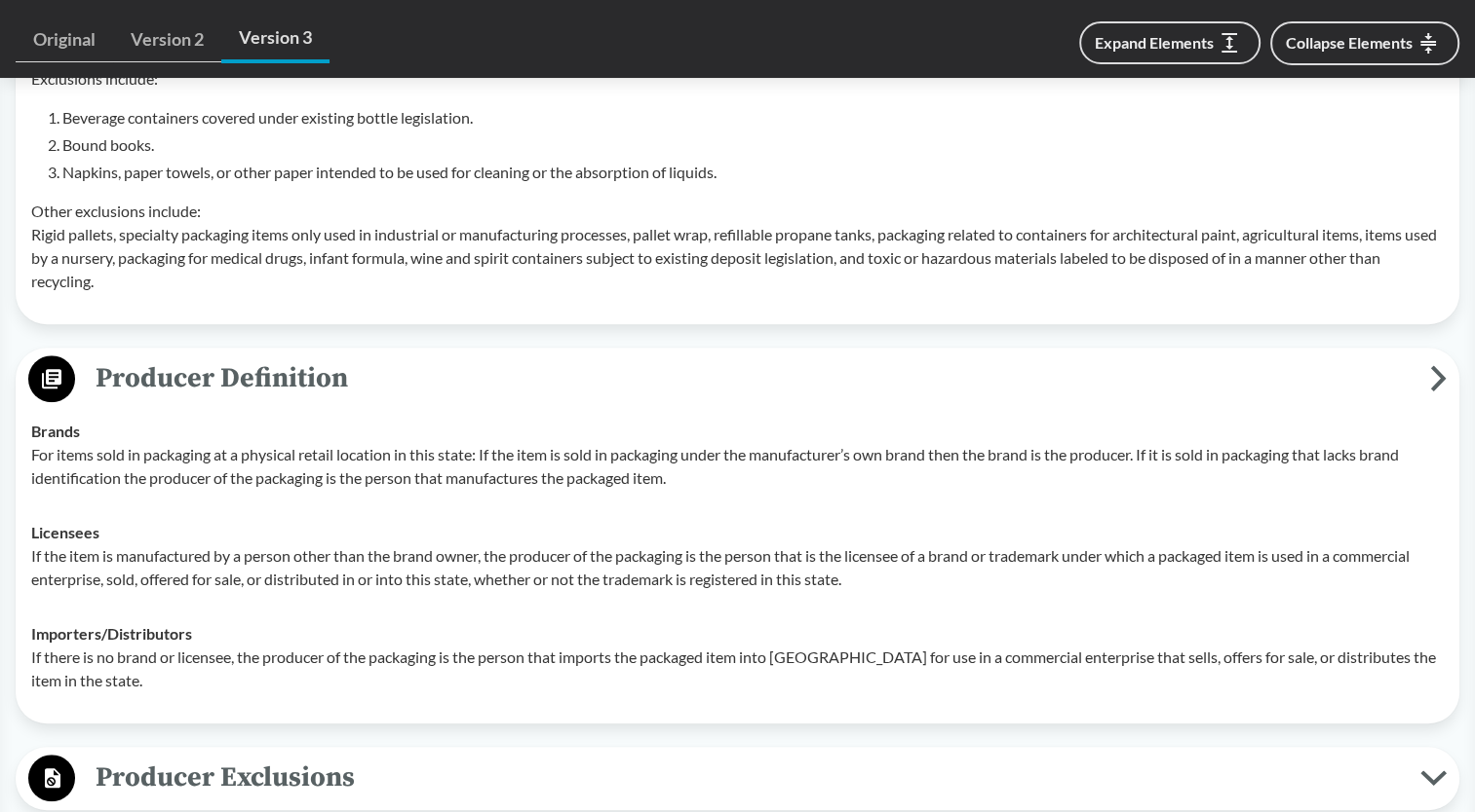
scroll to position [1363, 0]
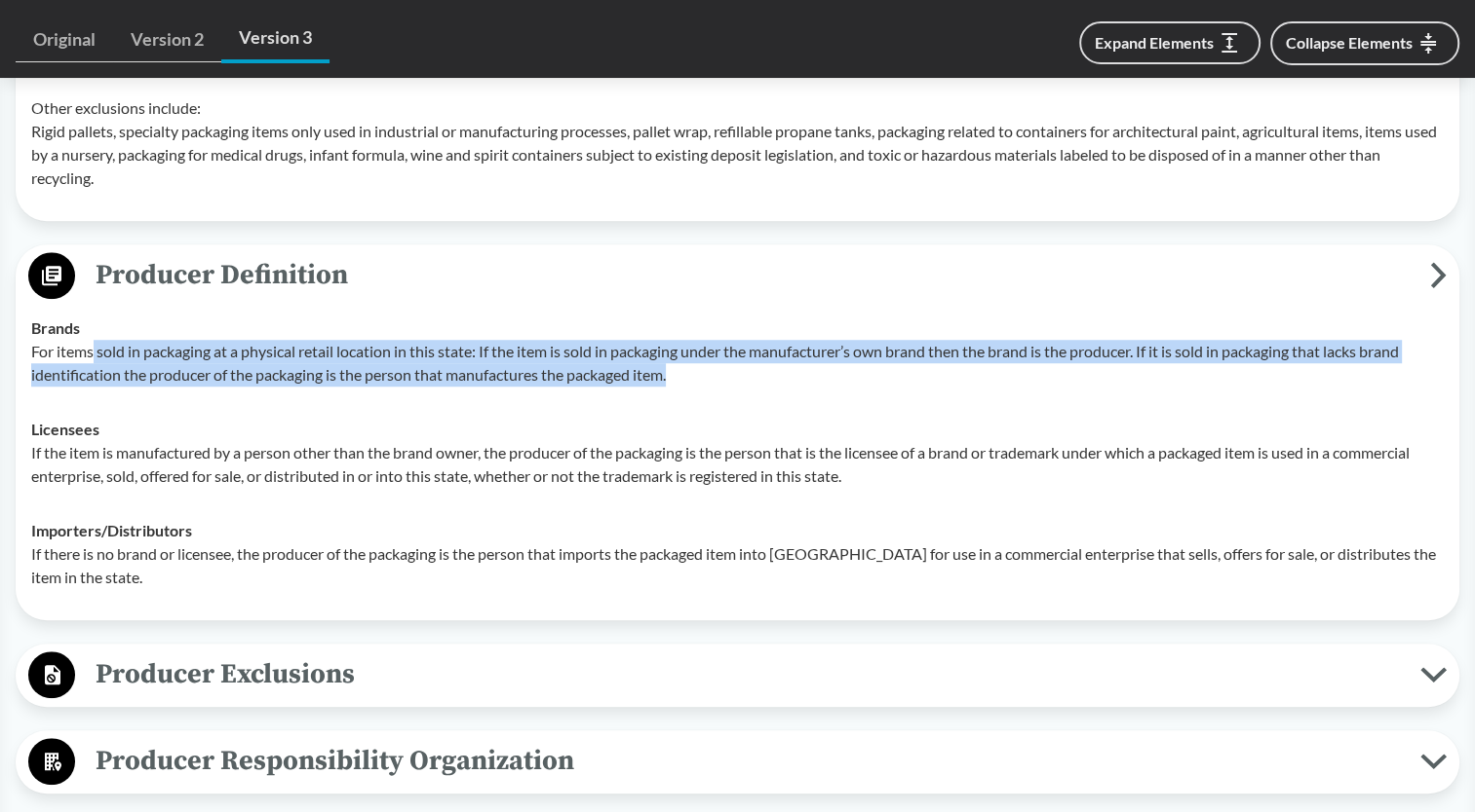
drag, startPoint x: 93, startPoint y: 372, endPoint x: 689, endPoint y: 394, distance: 596.4
click at [689, 387] on p "For items sold in packaging at a physical retail location in this state: If the…" at bounding box center [737, 363] width 1412 height 47
drag, startPoint x: 689, startPoint y: 394, endPoint x: 693, endPoint y: 415, distance: 21.4
click at [693, 403] on td "Brands For items sold in packaging at a physical retail location in this state:…" at bounding box center [737, 351] width 1430 height 101
click at [675, 387] on p "For items sold in packaging at a physical retail location in this state: If the…" at bounding box center [737, 363] width 1412 height 47
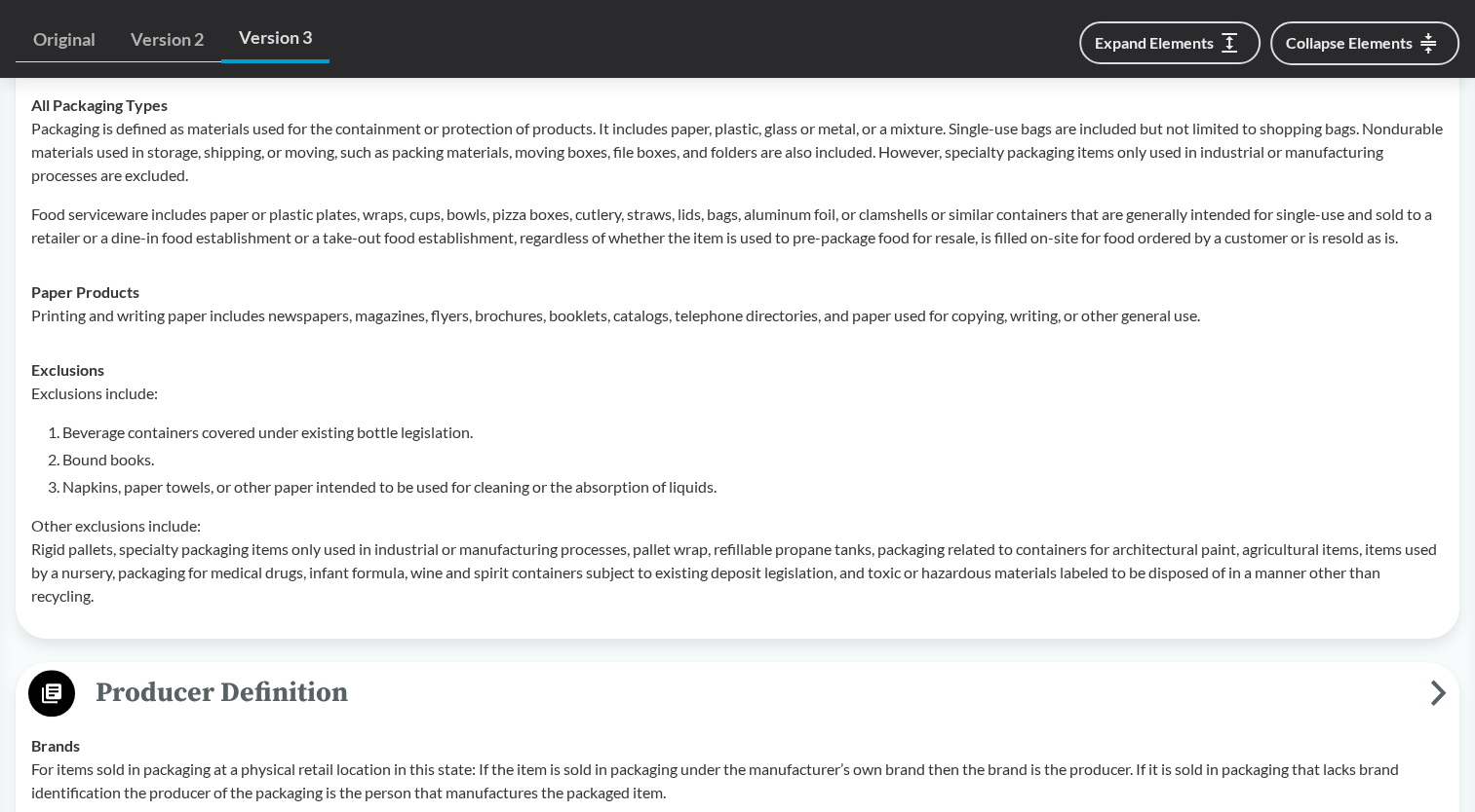
scroll to position [877, 0]
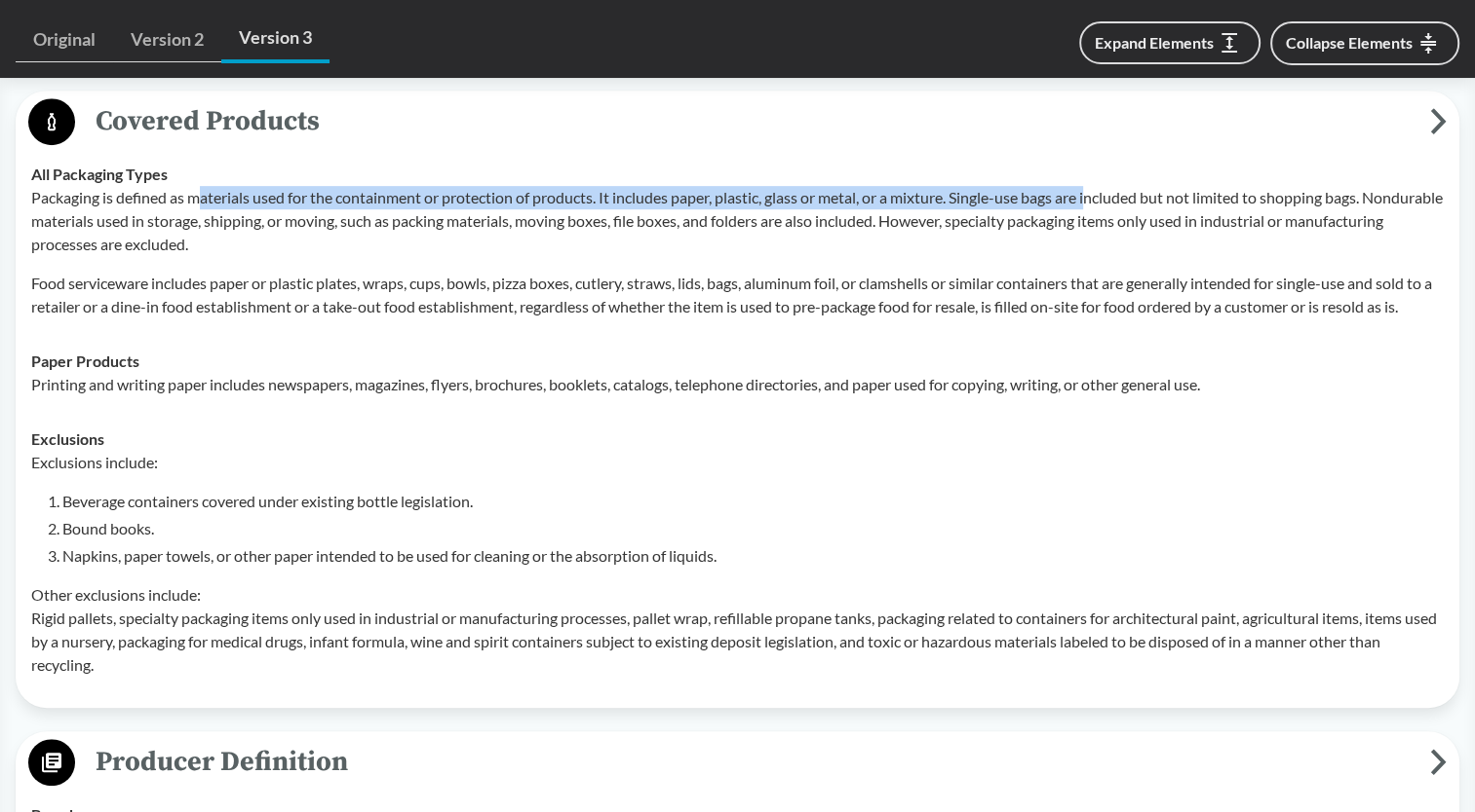
drag, startPoint x: 205, startPoint y: 197, endPoint x: 1100, endPoint y: 190, distance: 895.0
click at [1100, 190] on p "Packaging is defined as materials used for the containment or protection of pro…" at bounding box center [737, 221] width 1412 height 71
click at [364, 198] on p "Packaging is defined as materials used for the containment or protection of pro…" at bounding box center [737, 221] width 1412 height 71
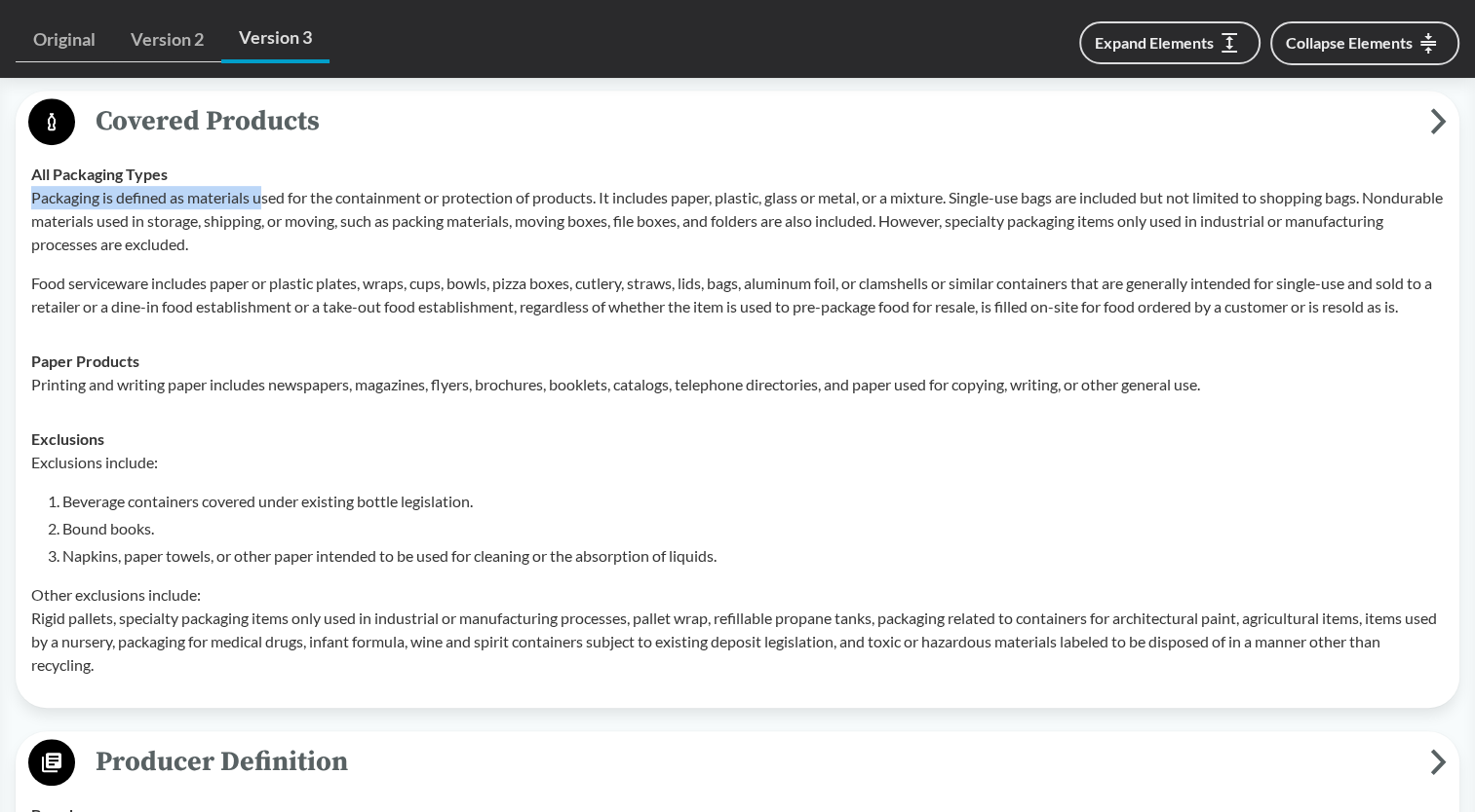
drag, startPoint x: 33, startPoint y: 193, endPoint x: 263, endPoint y: 199, distance: 230.1
click at [263, 199] on p "Packaging is defined as materials used for the containment or protection of pro…" at bounding box center [737, 221] width 1412 height 71
drag, startPoint x: 263, startPoint y: 199, endPoint x: 289, endPoint y: 211, distance: 28.6
click at [289, 211] on p "Packaging is defined as materials used for the containment or protection of pro…" at bounding box center [737, 221] width 1412 height 71
drag, startPoint x: 29, startPoint y: 194, endPoint x: 602, endPoint y: 200, distance: 573.0
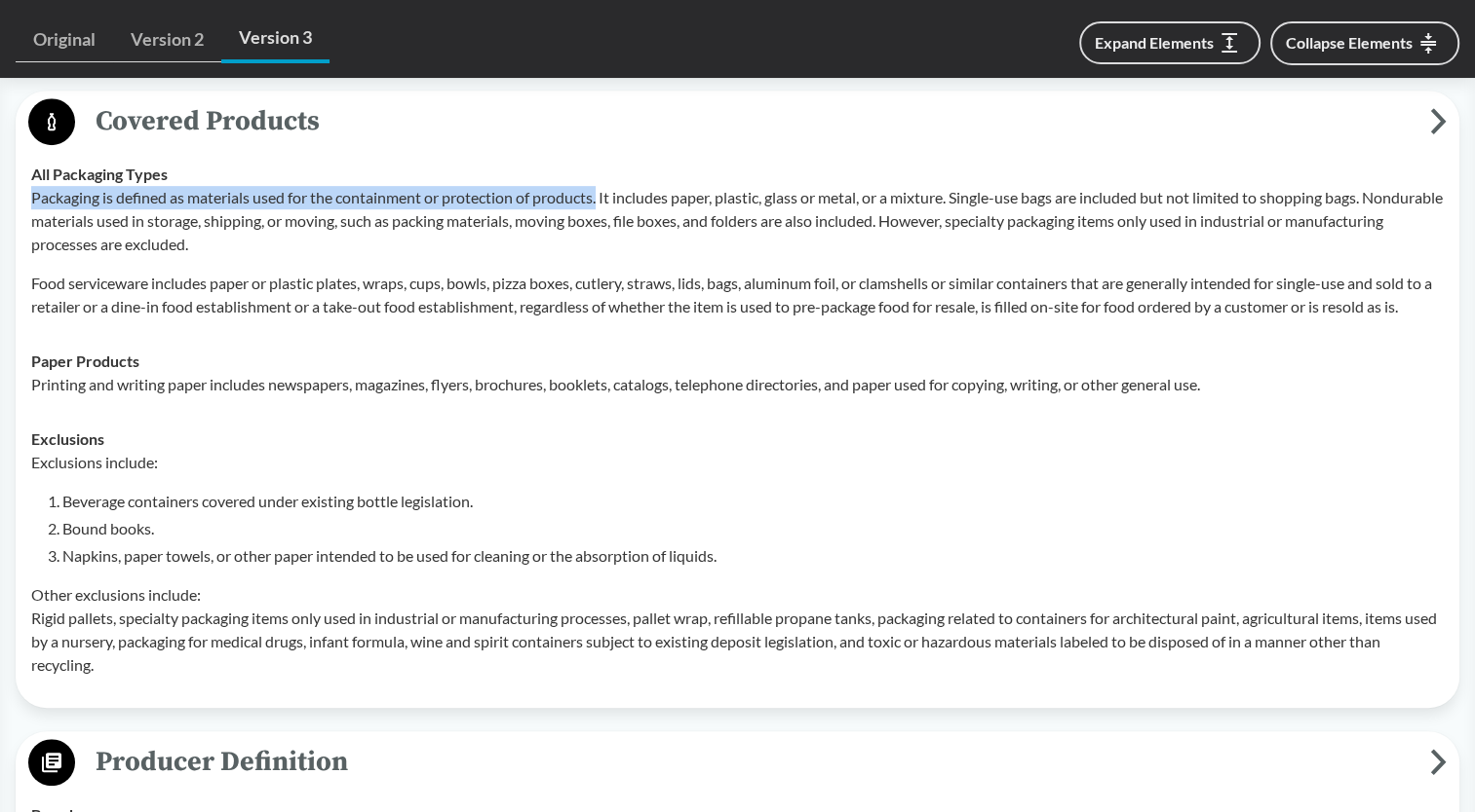
click at [602, 200] on td "All Packaging Types Packaging is defined as materials used for the containment …" at bounding box center [737, 240] width 1430 height 187
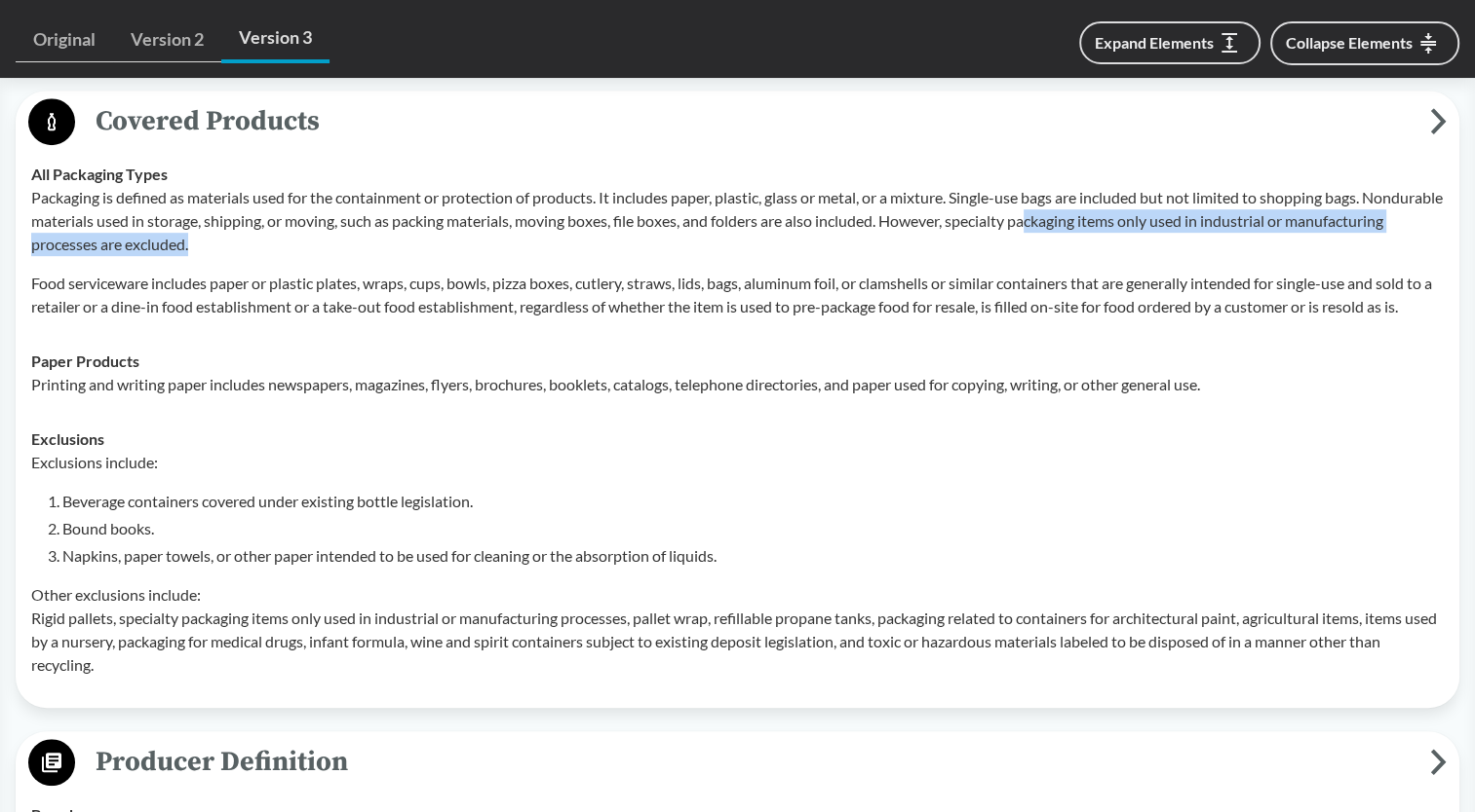
drag, startPoint x: 1125, startPoint y: 225, endPoint x: 1307, endPoint y: 244, distance: 183.0
click at [1307, 244] on p "Packaging is defined as materials used for the containment or protection of pro…" at bounding box center [737, 221] width 1412 height 71
click at [89, 244] on p "Packaging is defined as materials used for the containment or protection of pro…" at bounding box center [737, 221] width 1412 height 71
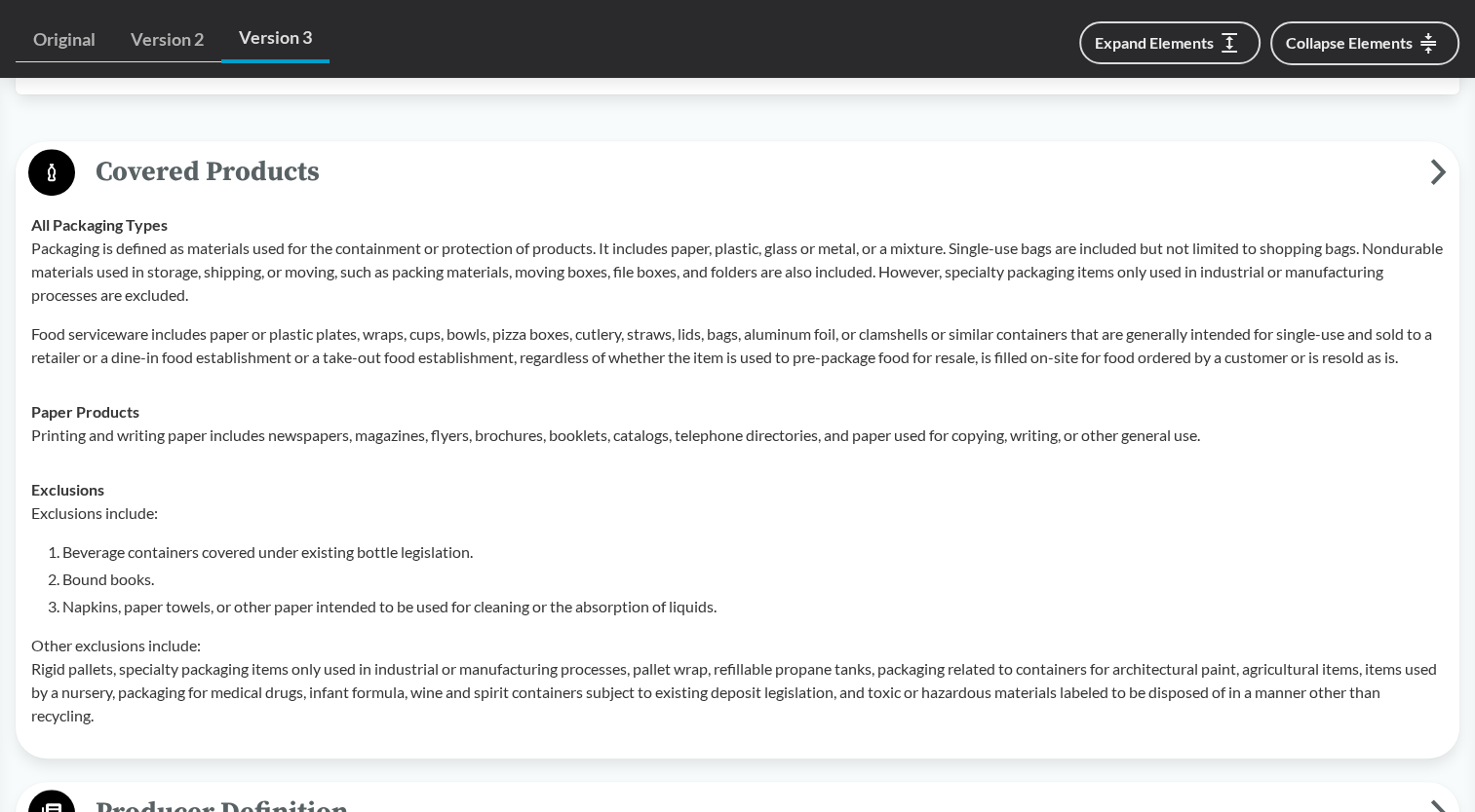
scroll to position [780, 0]
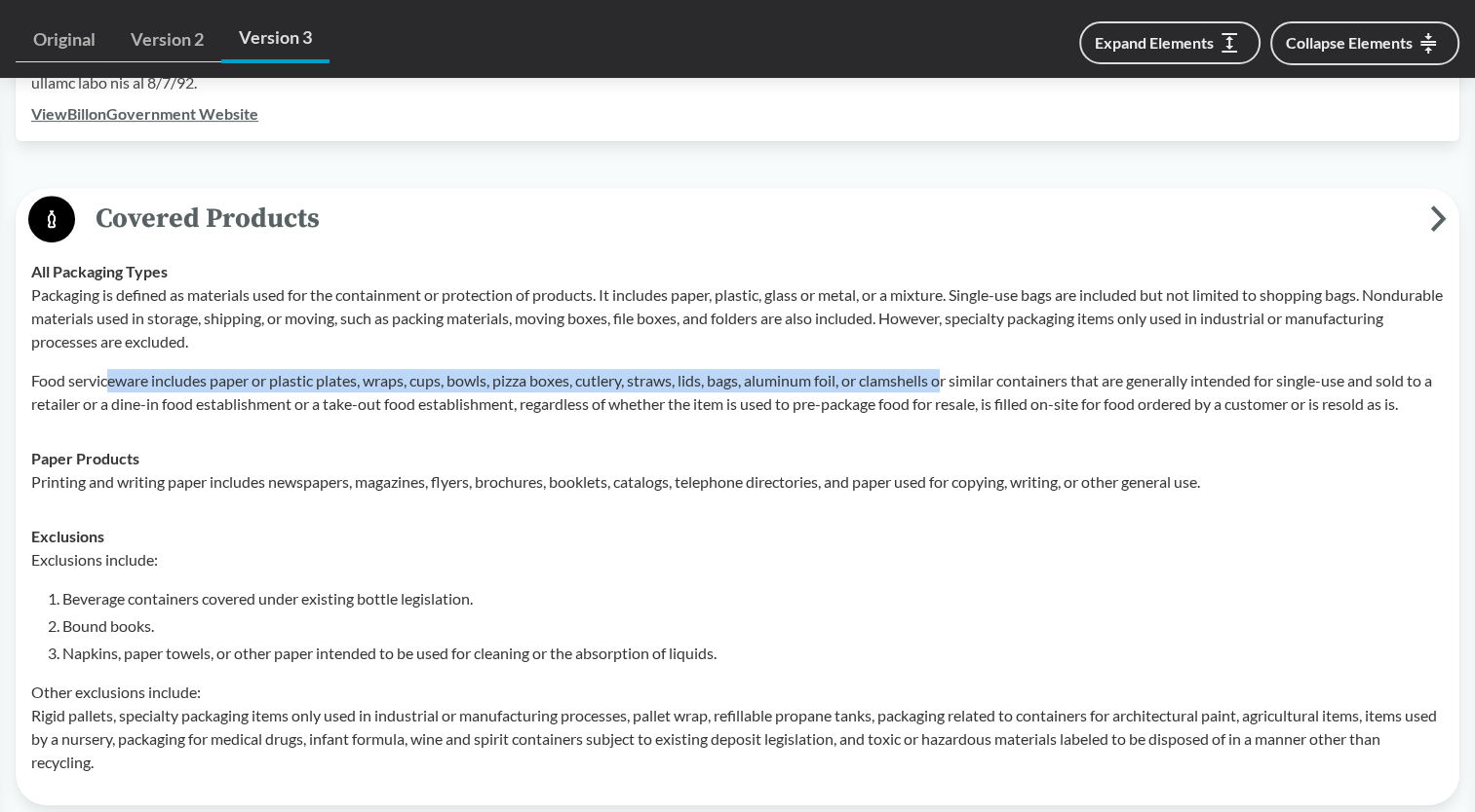
drag, startPoint x: 102, startPoint y: 371, endPoint x: 952, endPoint y: 385, distance: 850.1
click at [952, 385] on p "Food serviceware includes paper or plastic plates, wraps, cups, bowls, pizza bo…" at bounding box center [737, 393] width 1412 height 47
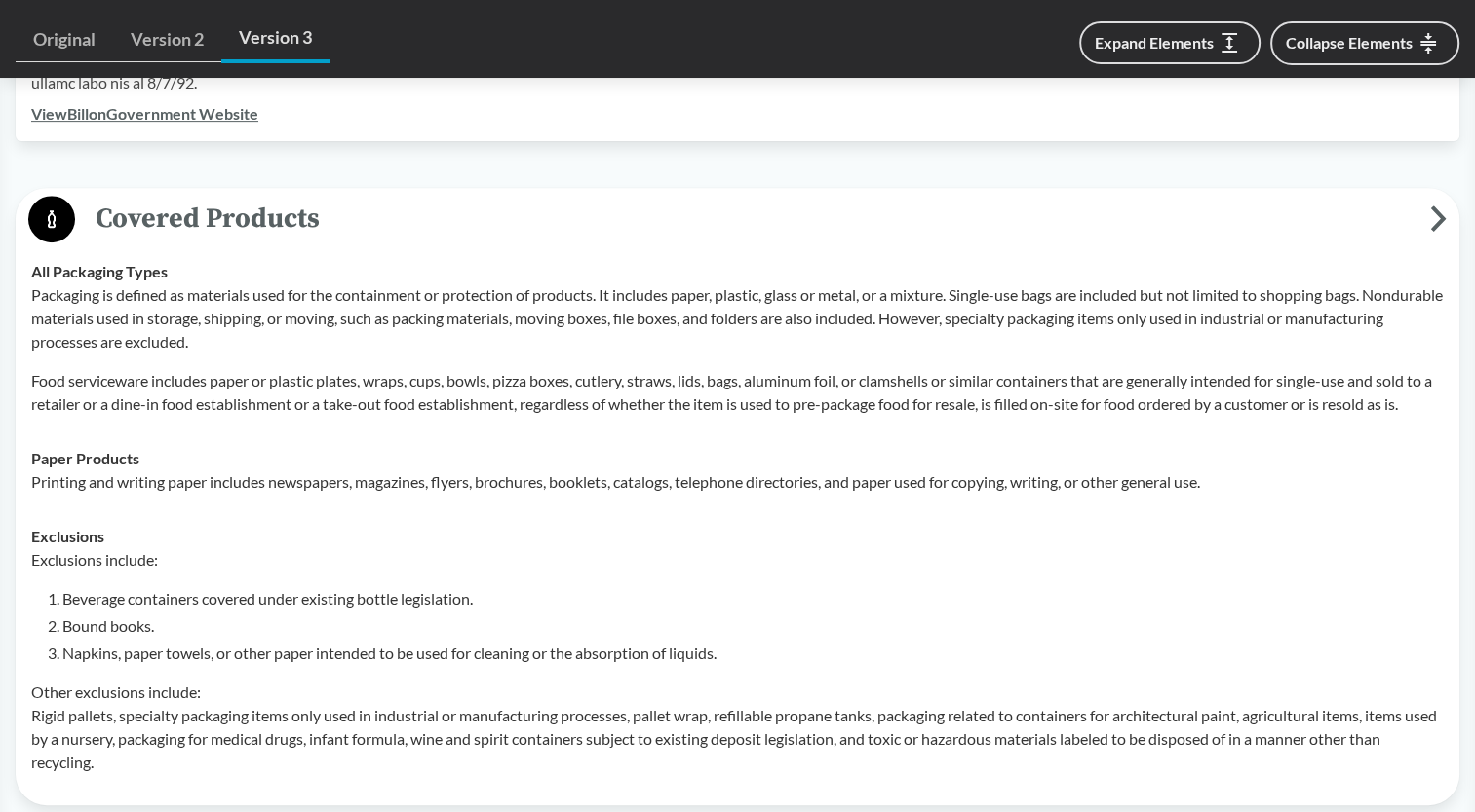
drag, startPoint x: 952, startPoint y: 385, endPoint x: 998, endPoint y: 390, distance: 46.3
click at [967, 398] on p "Food serviceware includes paper or plastic plates, wraps, cups, bowls, pizza bo…" at bounding box center [737, 393] width 1412 height 47
drag, startPoint x: 1010, startPoint y: 292, endPoint x: 1299, endPoint y: 290, distance: 289.0
click at [1299, 290] on p "Packaging is defined as materials used for the containment or protection of pro…" at bounding box center [737, 318] width 1412 height 71
drag, startPoint x: 1299, startPoint y: 290, endPoint x: 932, endPoint y: 314, distance: 367.8
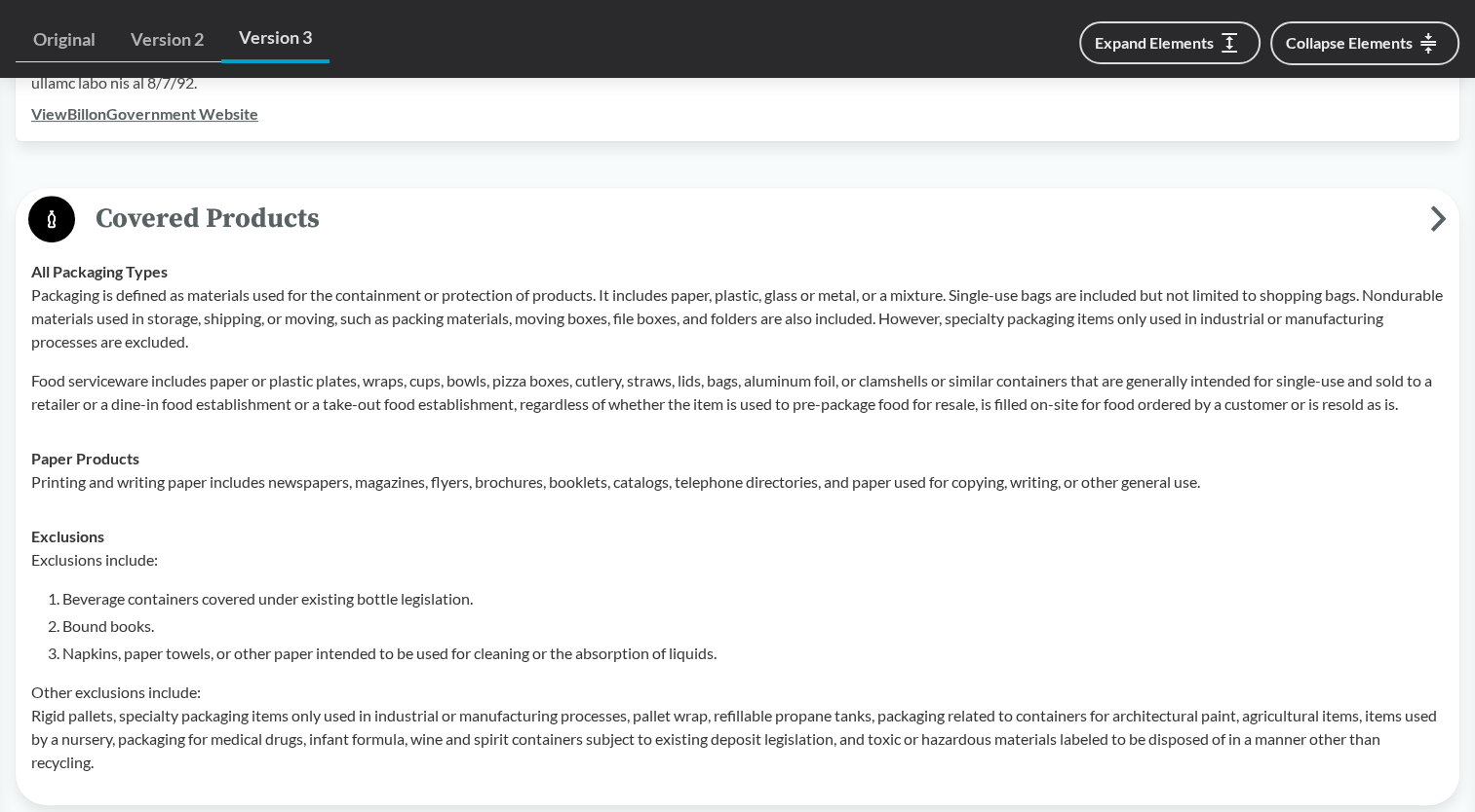
click at [932, 314] on p "Packaging is defined as materials used for the containment or protection of pro…" at bounding box center [737, 318] width 1412 height 71
click at [755, 331] on p "Packaging is defined as materials used for the containment or protection of pro…" at bounding box center [737, 318] width 1412 height 71
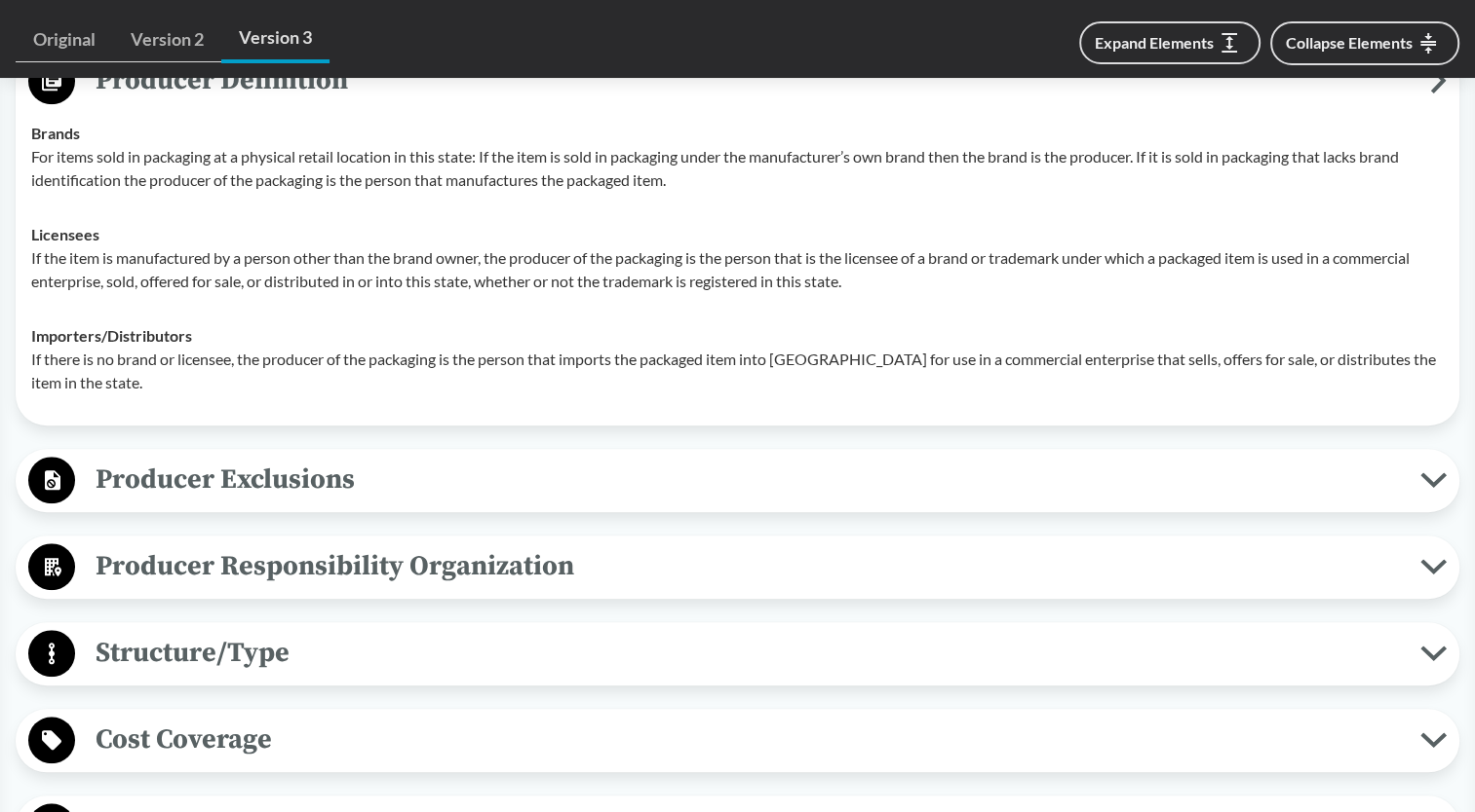
click at [359, 498] on span "Producer Exclusions" at bounding box center [748, 479] width 1345 height 44
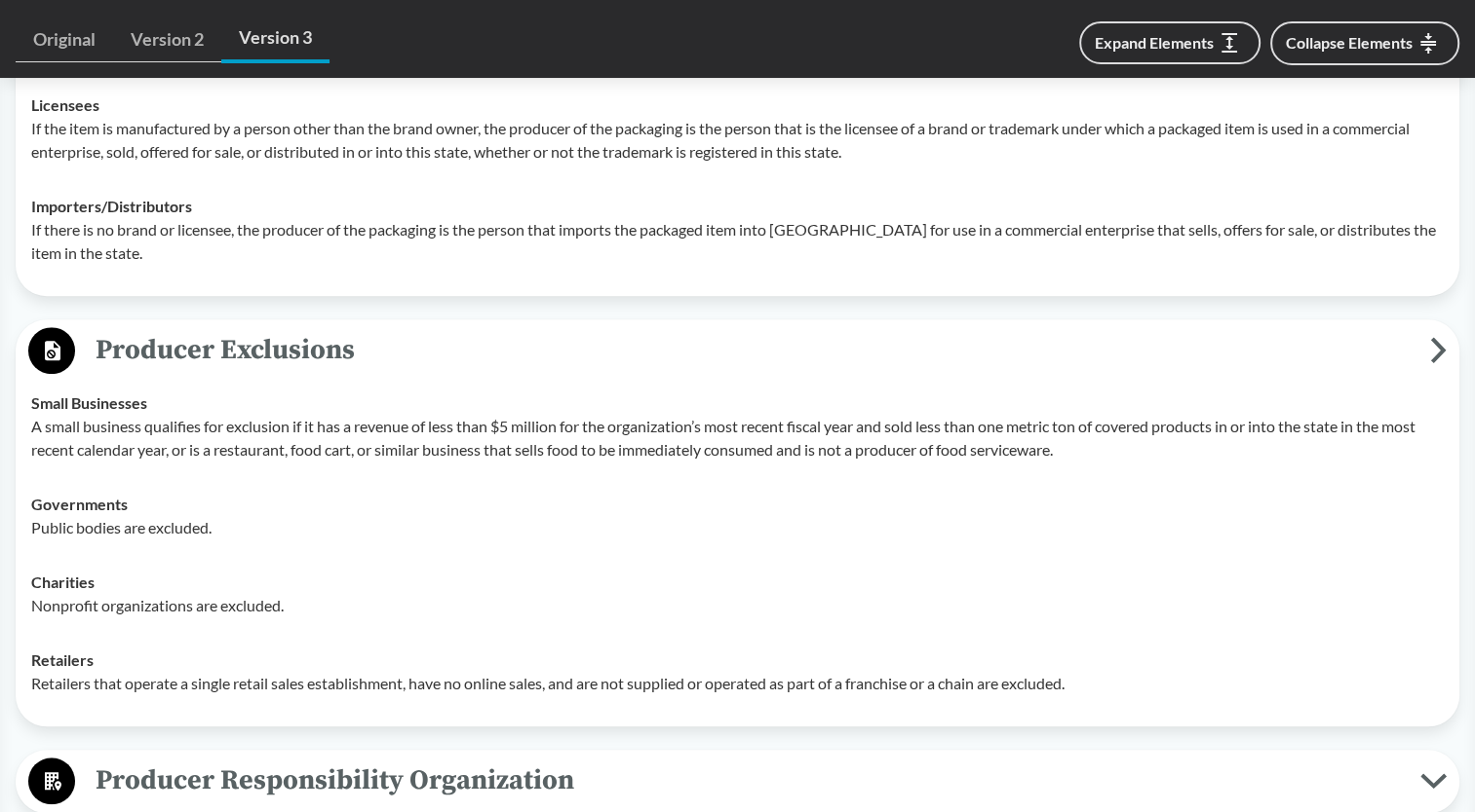
scroll to position [1850, 0]
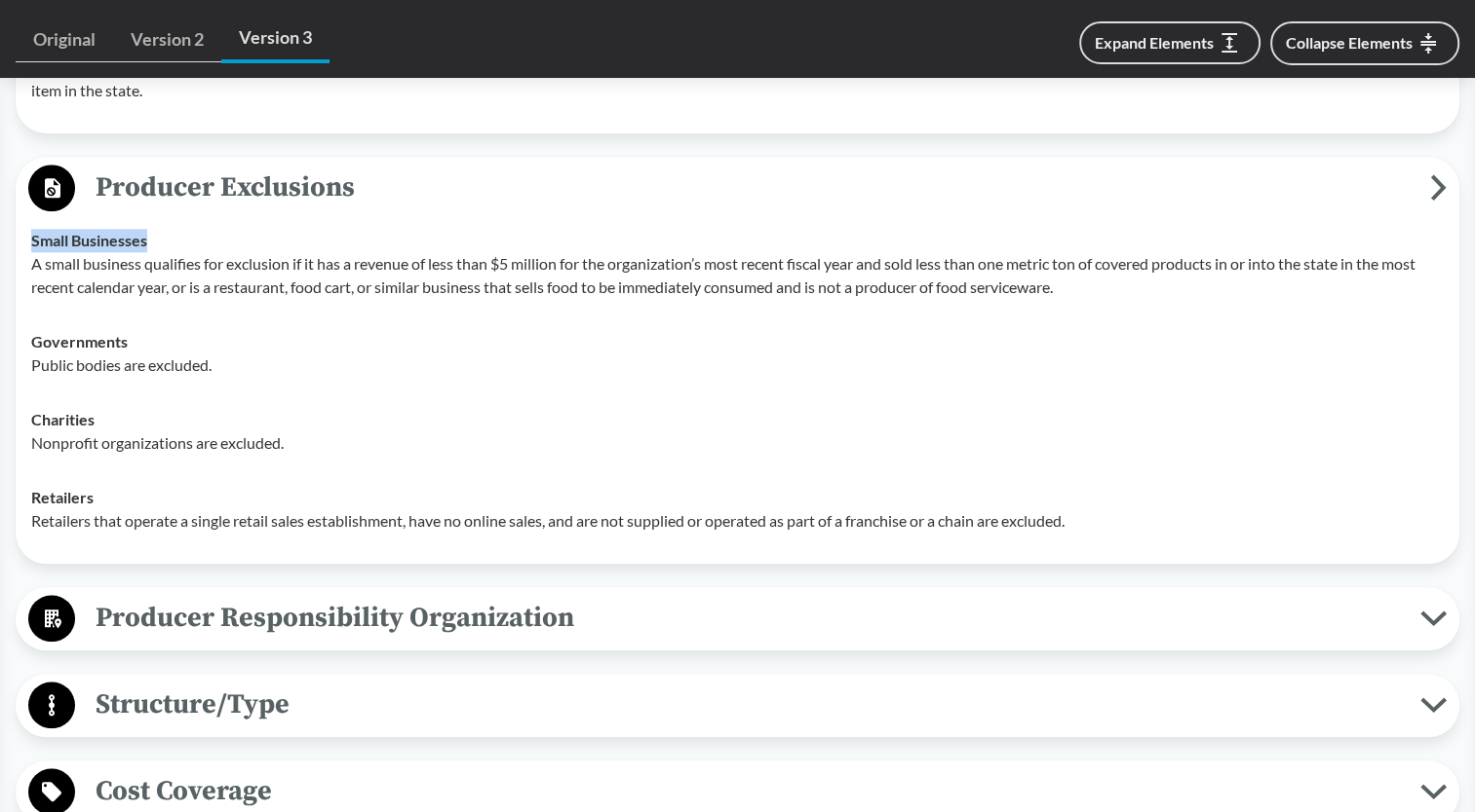
click at [525, 220] on div "Producer Exclusions Small Businesses A small business qualifies for exclusion i…" at bounding box center [737, 360] width 1444 height 407
drag, startPoint x: 525, startPoint y: 220, endPoint x: 507, endPoint y: 213, distance: 19.3
click at [506, 210] on span "Producer Exclusions" at bounding box center [753, 187] width 1354 height 44
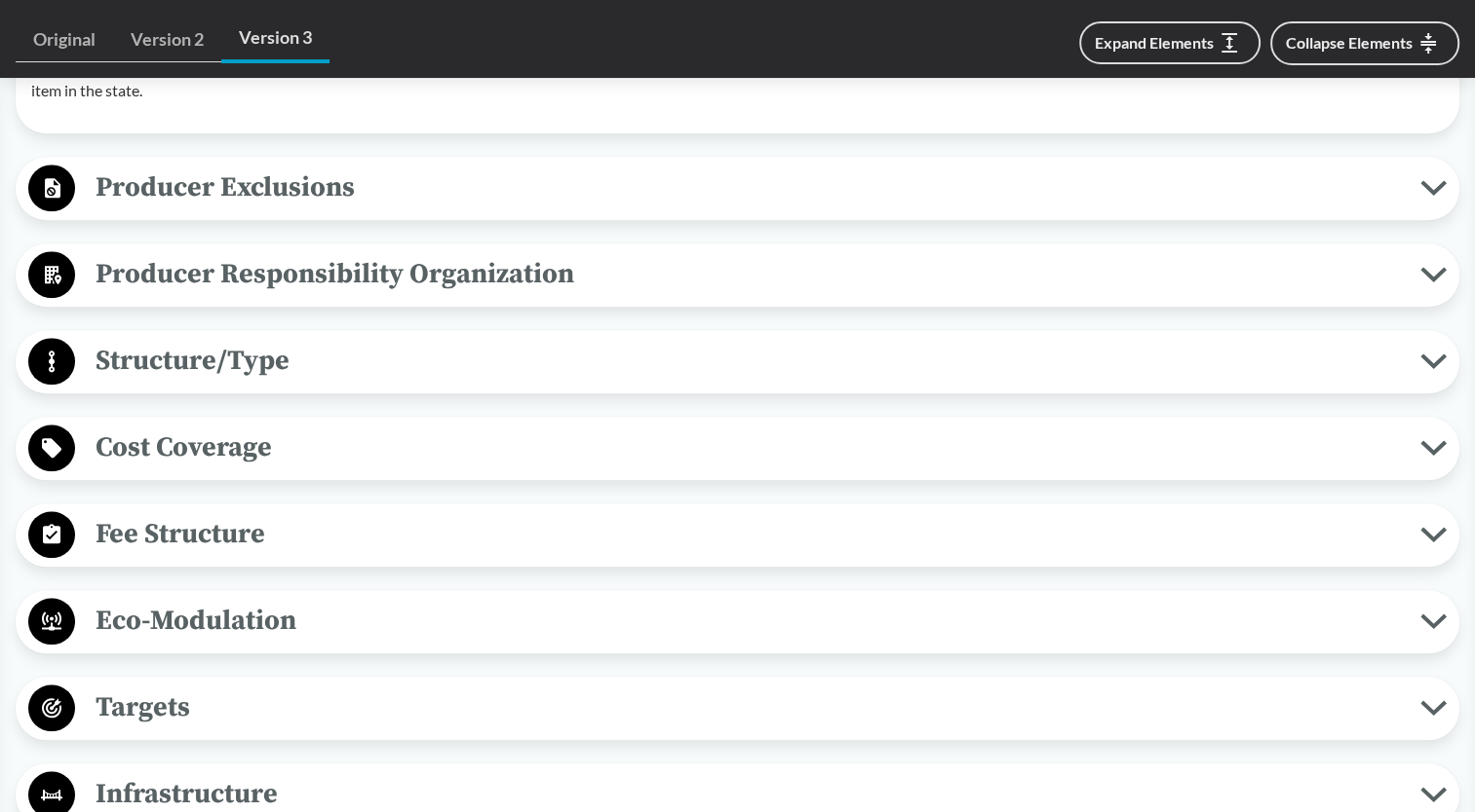
drag, startPoint x: 366, startPoint y: 298, endPoint x: 370, endPoint y: 285, distance: 13.6
click at [366, 296] on span "Producer Responsibility Organization" at bounding box center [748, 274] width 1345 height 44
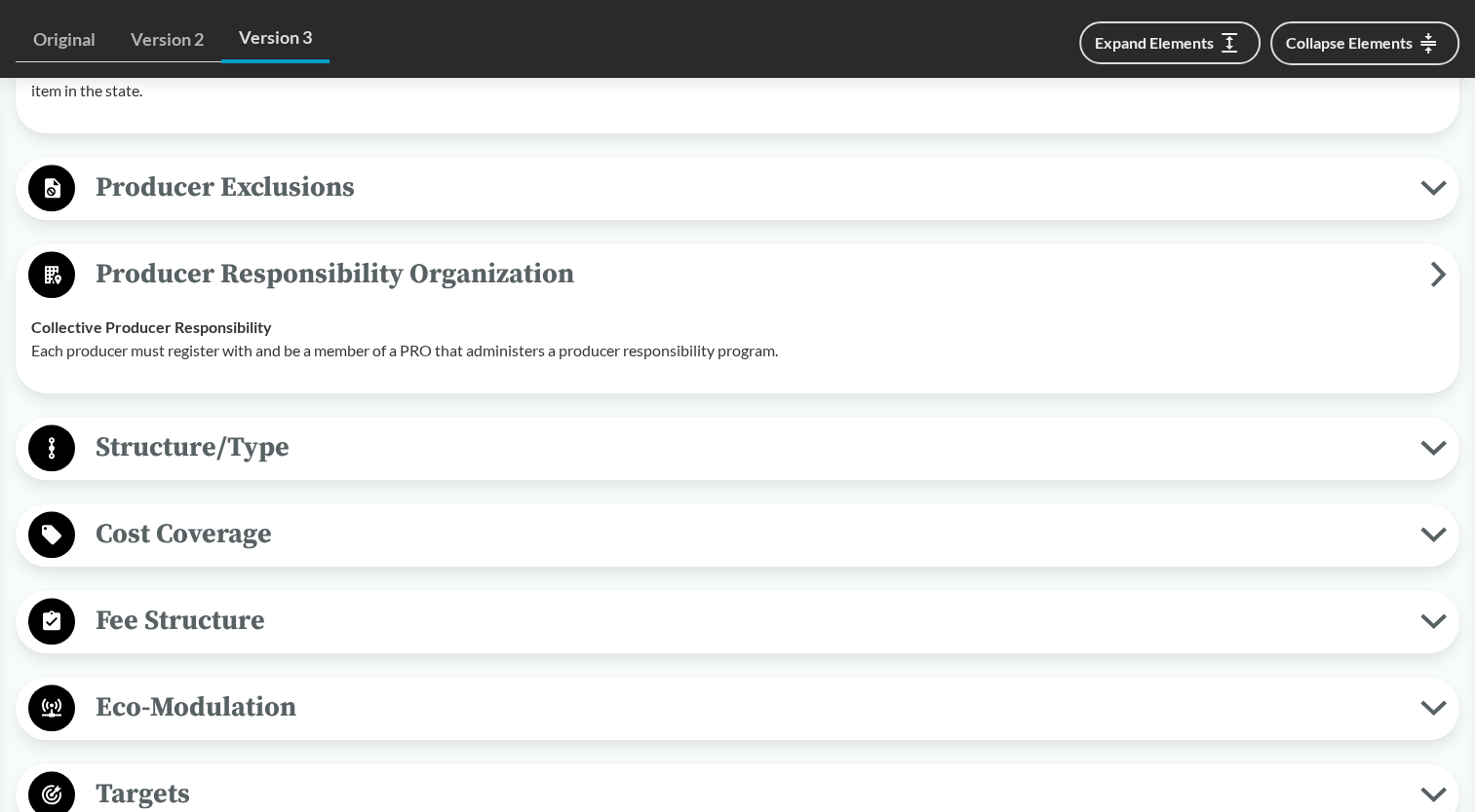
click at [339, 296] on span "Producer Responsibility Organization" at bounding box center [753, 274] width 1354 height 44
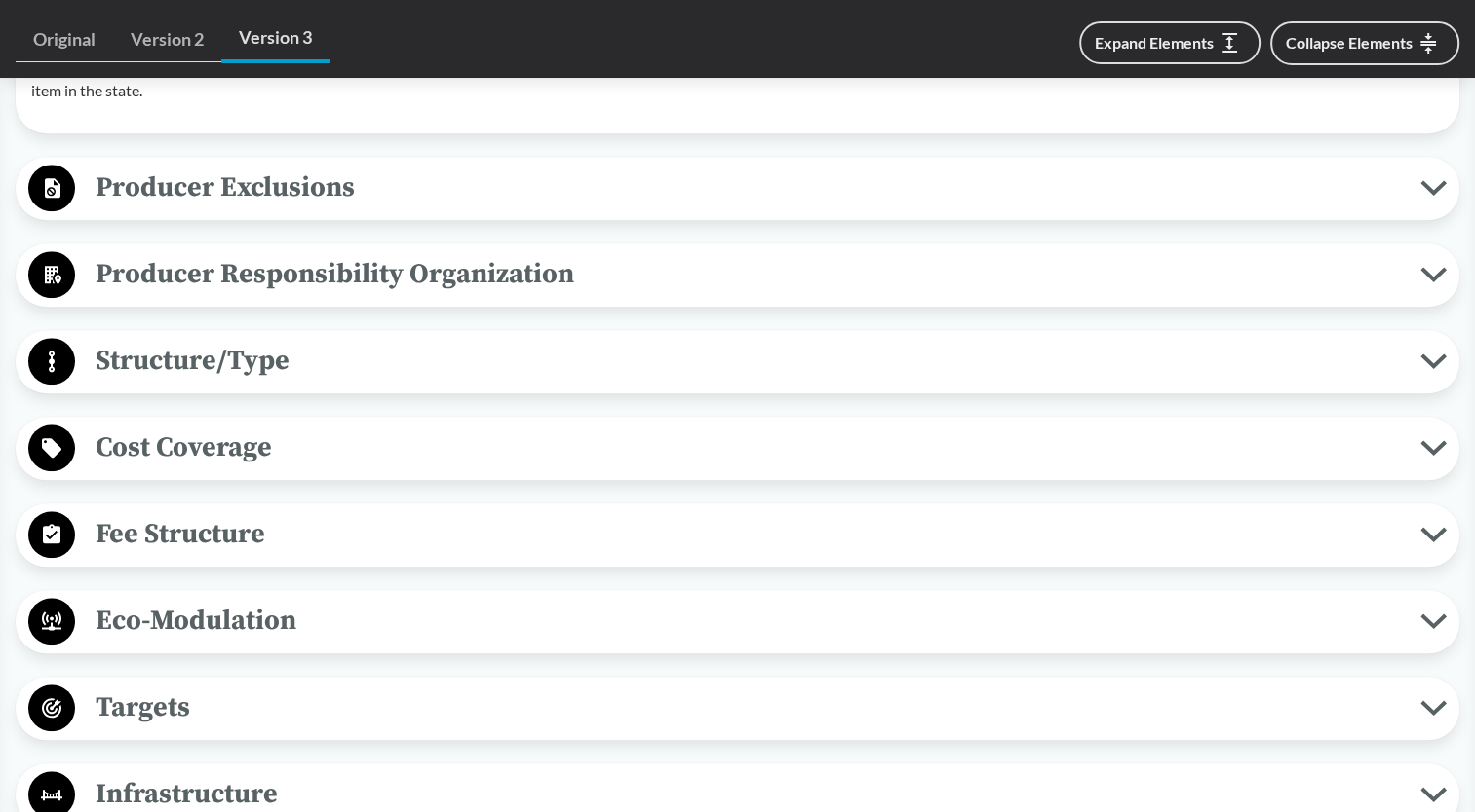
click at [313, 453] on span "Cost Coverage" at bounding box center [748, 448] width 1345 height 44
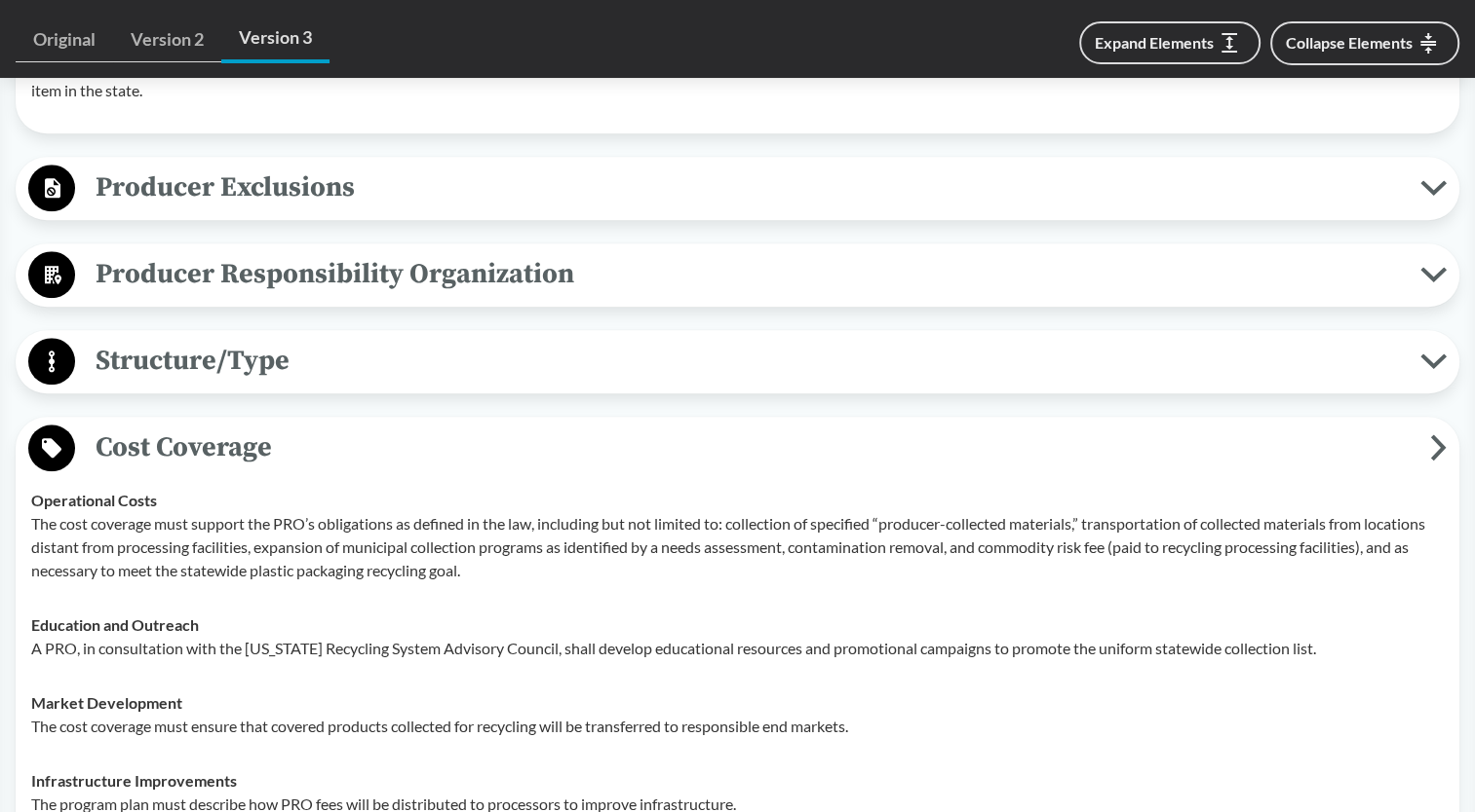
click at [296, 374] on span "Structure/Type" at bounding box center [748, 360] width 1345 height 44
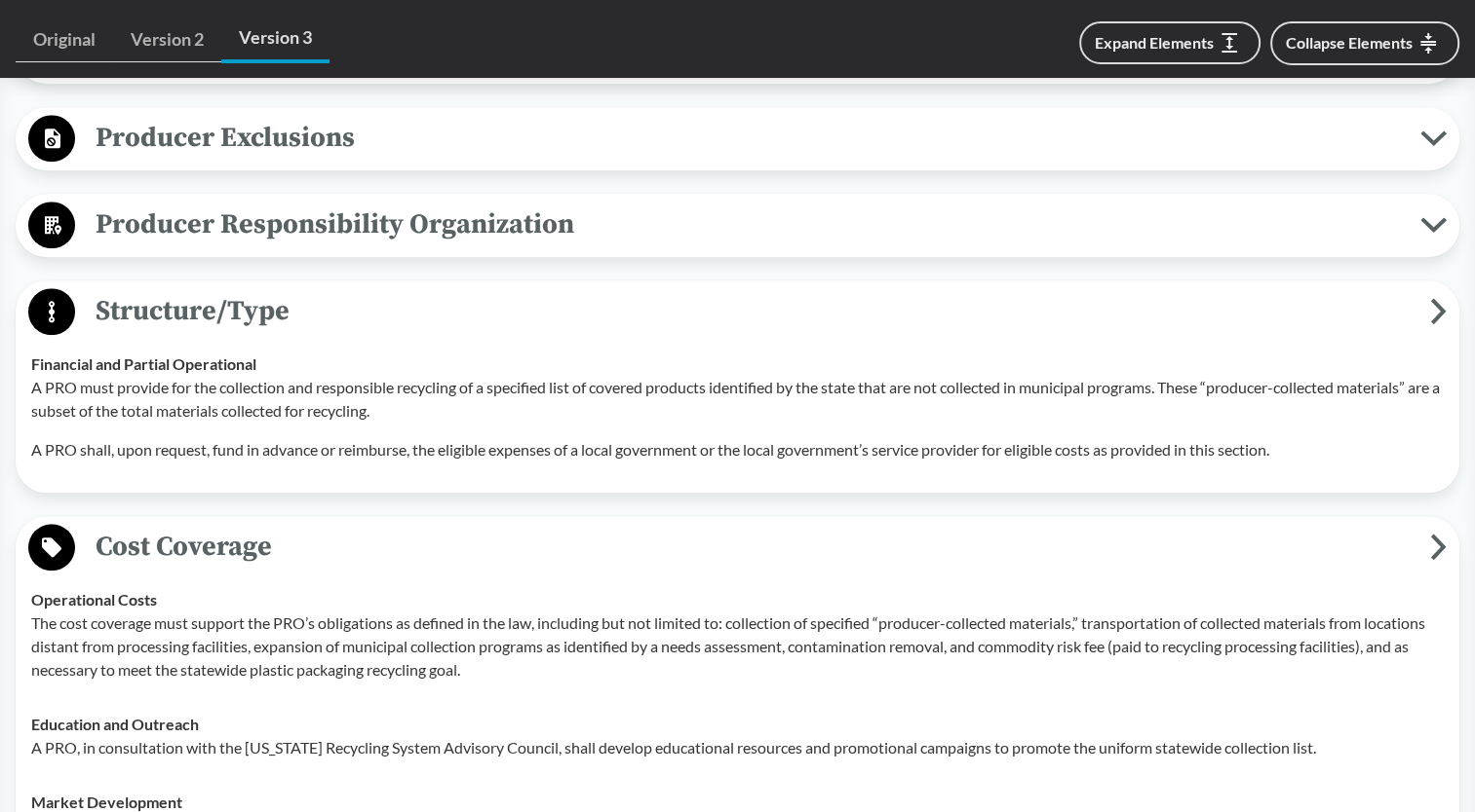
scroll to position [1948, 0]
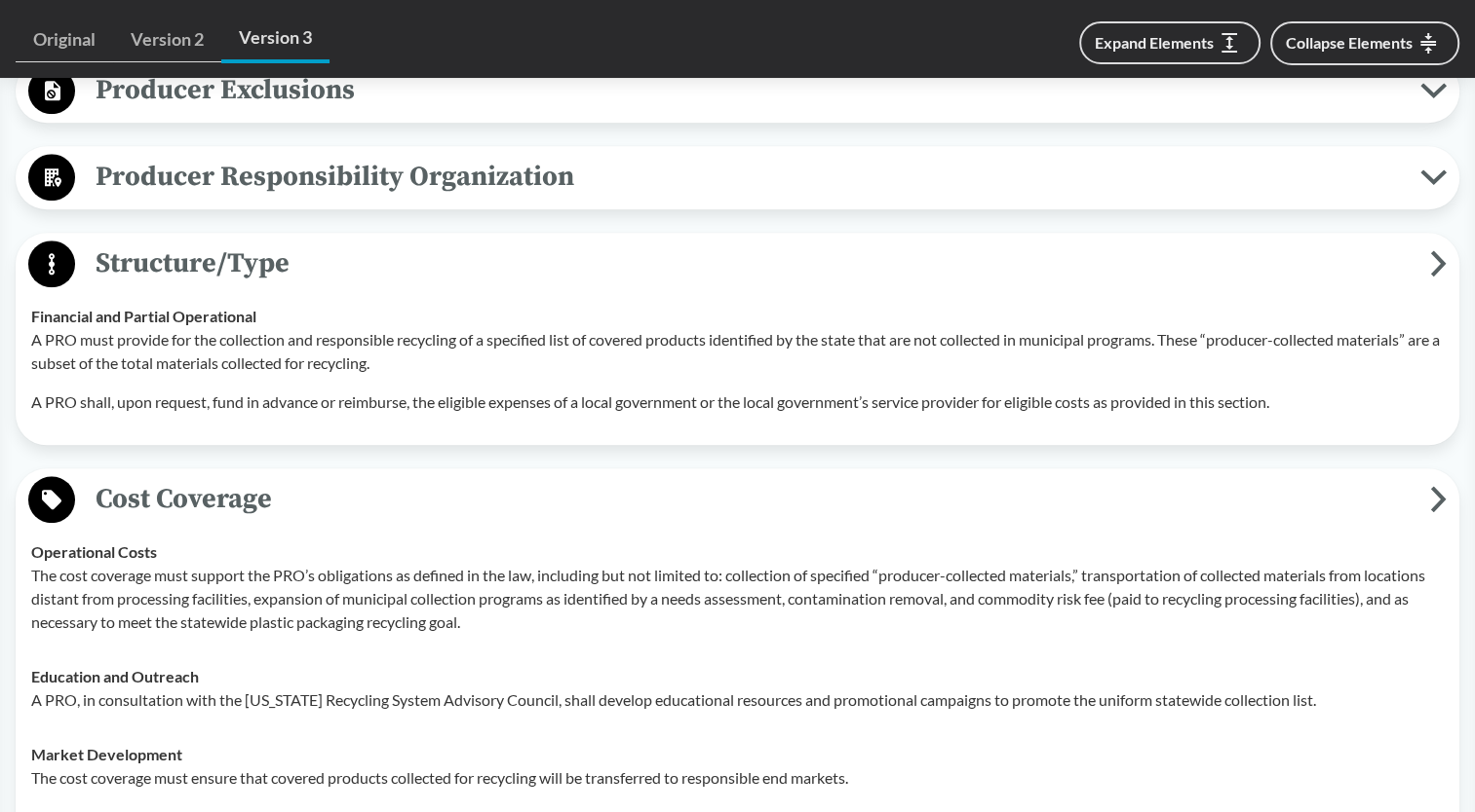
click at [264, 514] on span "Cost Coverage" at bounding box center [753, 499] width 1354 height 44
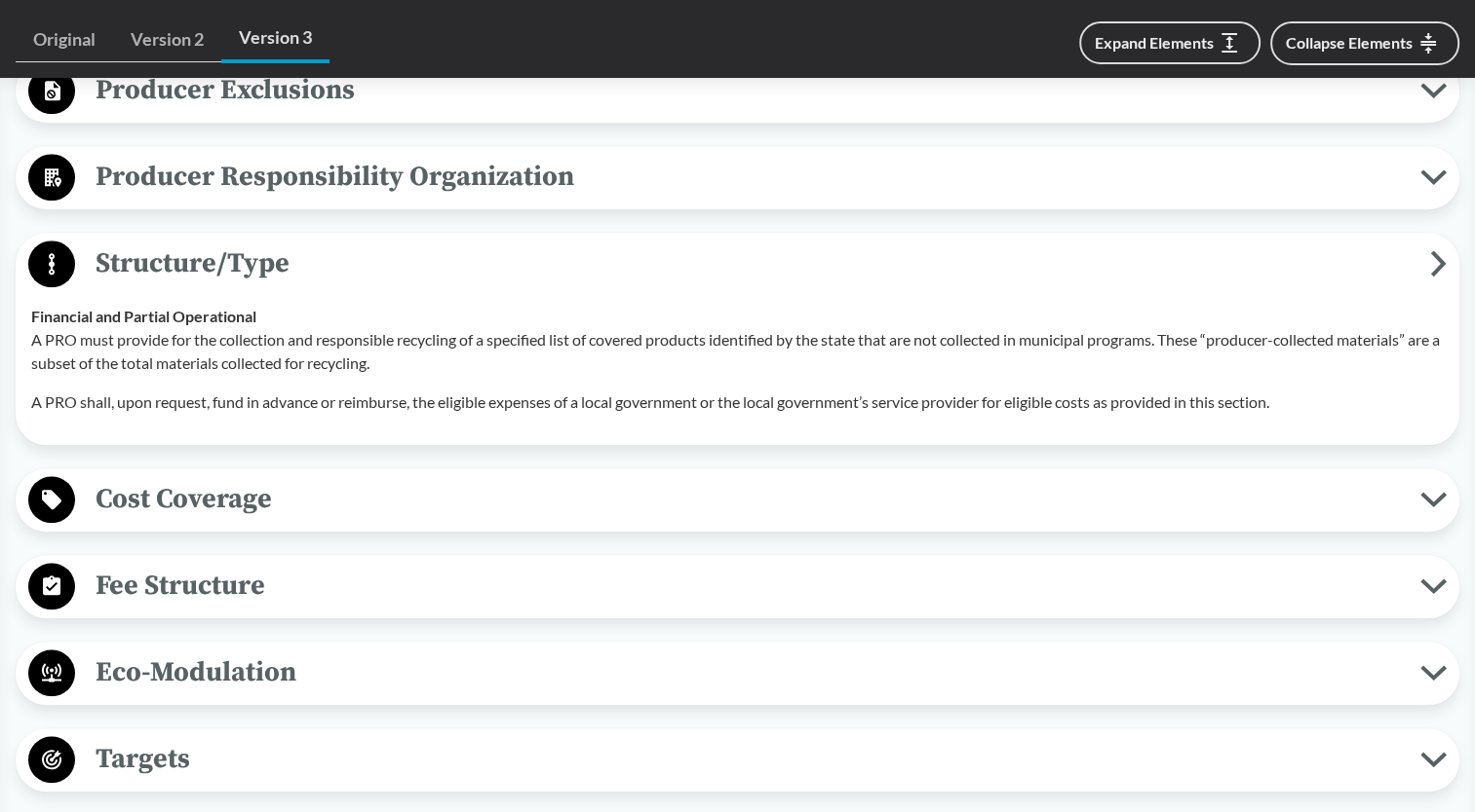
click at [562, 508] on span "Cost Coverage" at bounding box center [748, 499] width 1345 height 44
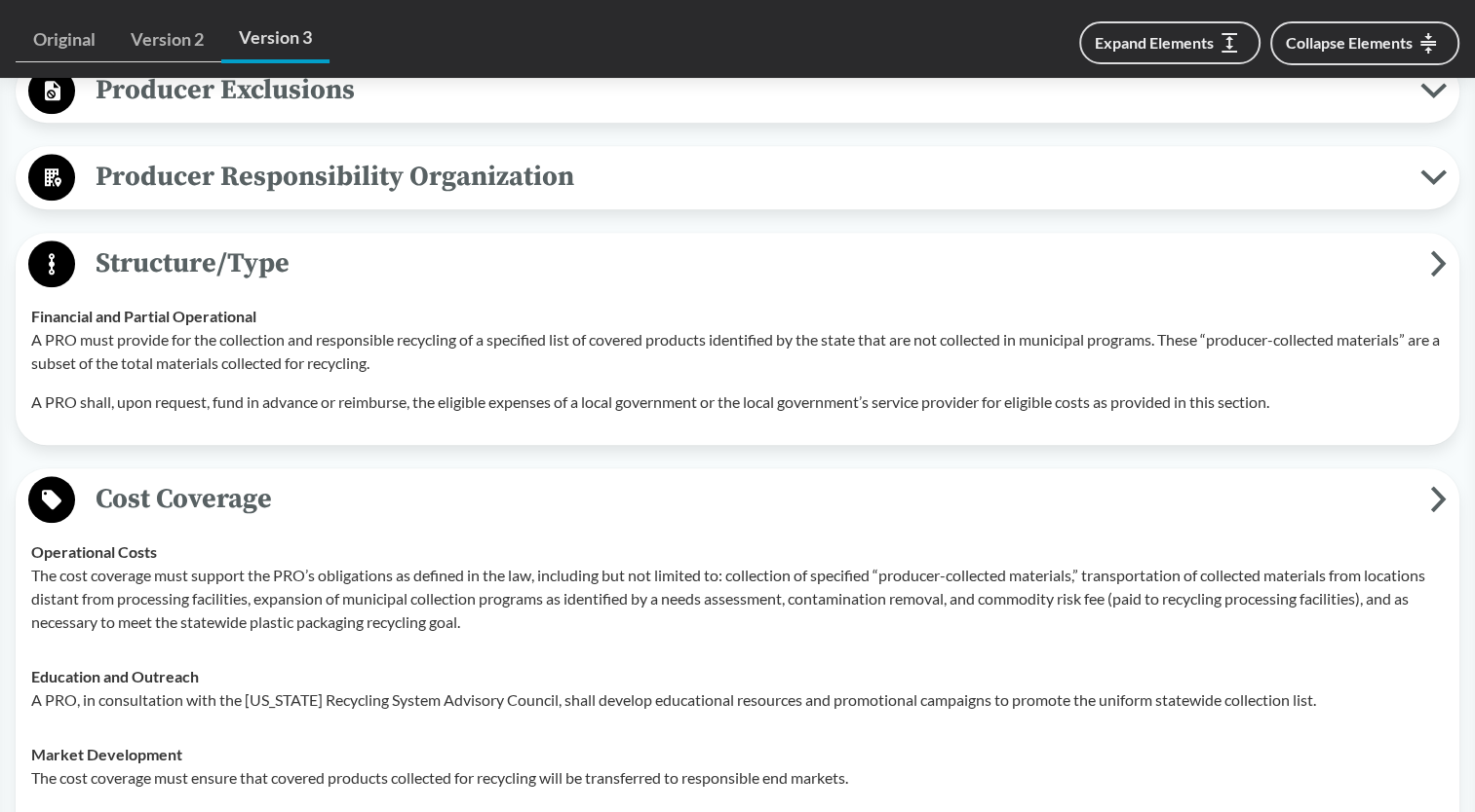
click at [554, 505] on span "Cost Coverage" at bounding box center [753, 499] width 1354 height 44
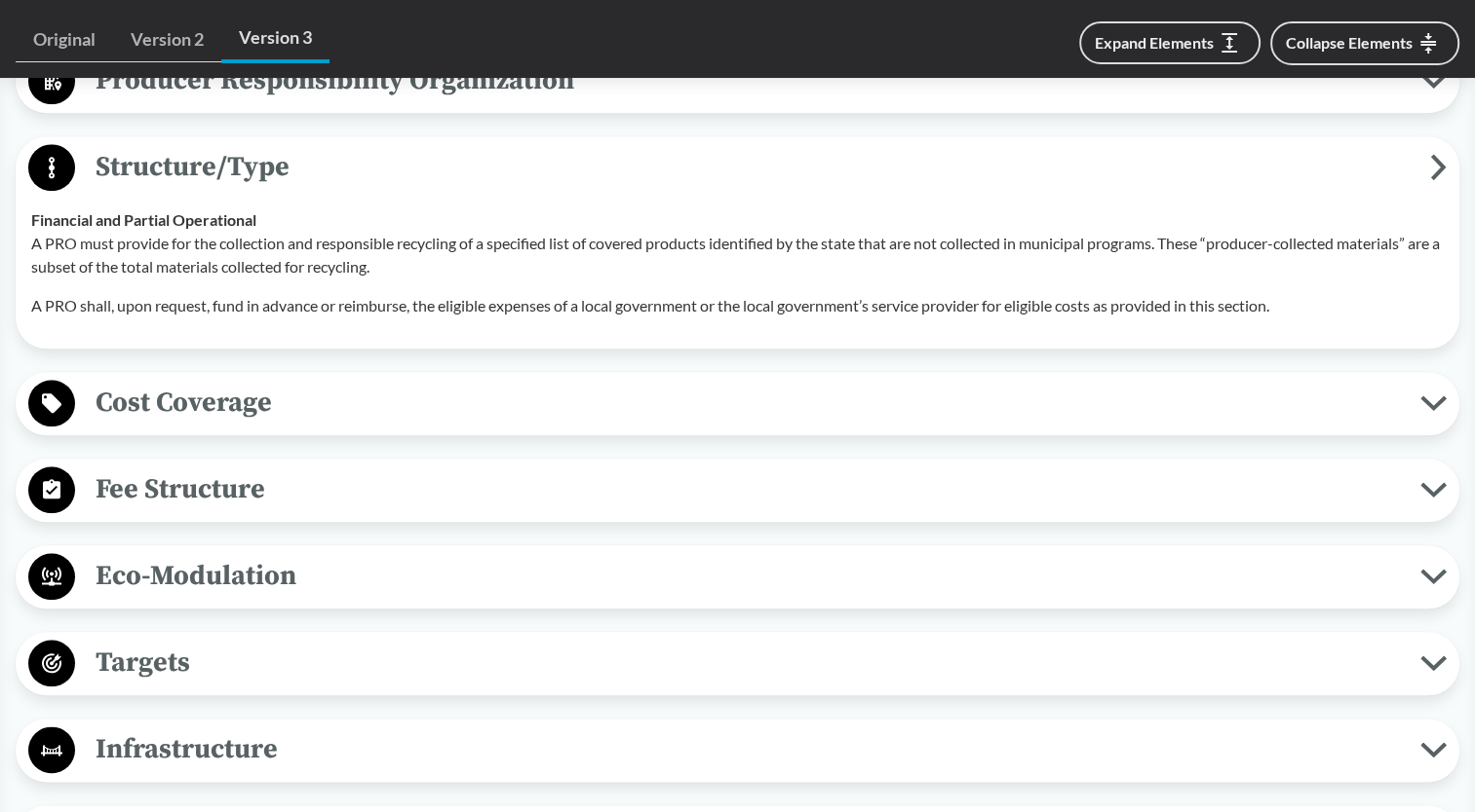
scroll to position [2045, 0]
click at [222, 716] on div "Covered Products All Packaging Types Packaging is defined as materials used for…" at bounding box center [737, 198] width 1444 height 2553
click at [227, 684] on span "Targets" at bounding box center [748, 661] width 1345 height 44
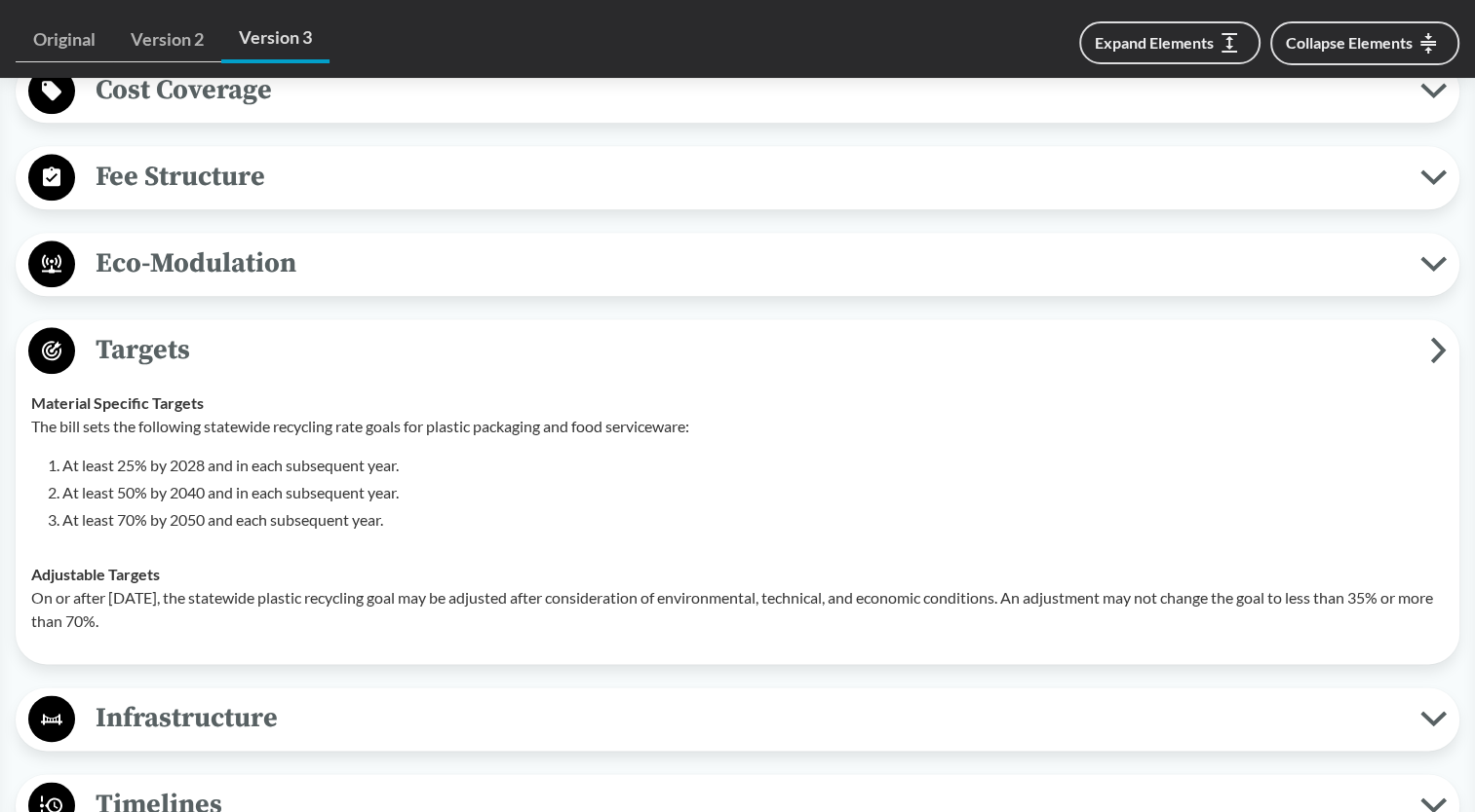
scroll to position [2435, 0]
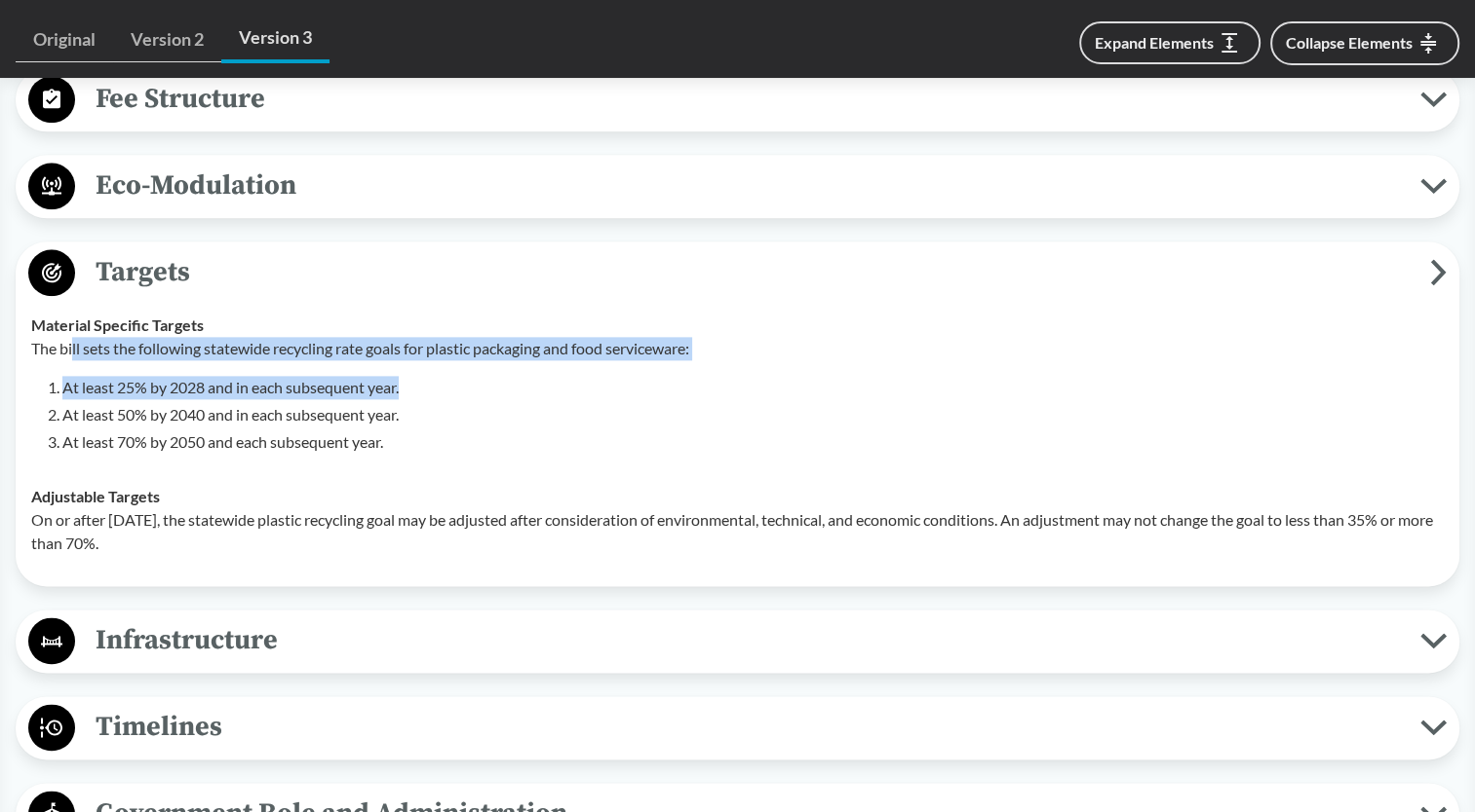
drag, startPoint x: 72, startPoint y: 375, endPoint x: 637, endPoint y: 384, distance: 565.1
click at [637, 384] on div "The bill sets the following statewide recycling rate goals for plastic packagin…" at bounding box center [737, 395] width 1412 height 117
drag, startPoint x: 637, startPoint y: 384, endPoint x: 488, endPoint y: 407, distance: 150.8
click at [495, 400] on li "At least 25% by 2028 and in each subsequent year." at bounding box center [753, 388] width 1381 height 24
click at [179, 400] on li "At least 25% by 2028 and in each subsequent year." at bounding box center [753, 388] width 1381 height 24
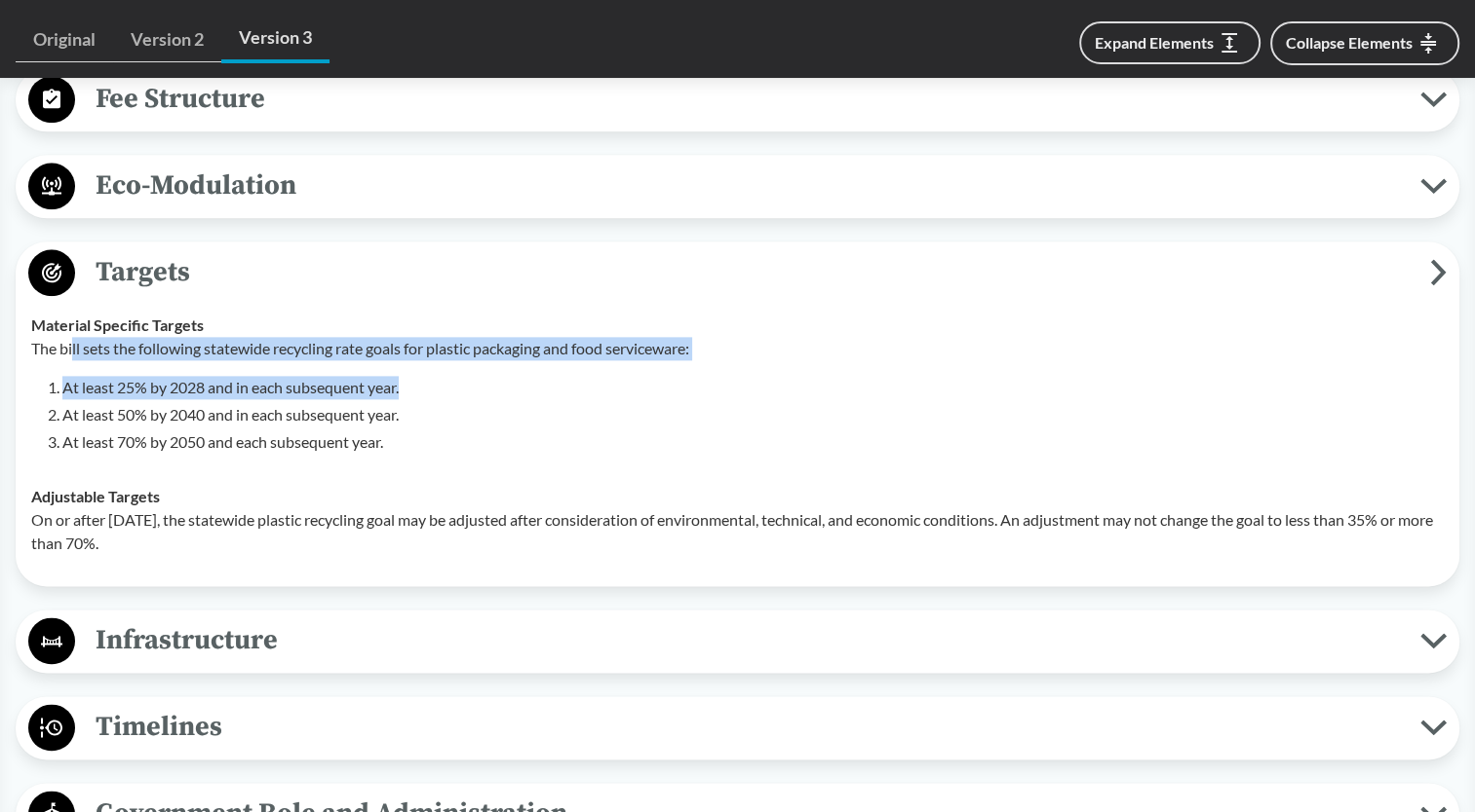
click at [146, 383] on div "The bill sets the following statewide recycling rate goals for plastic packagin…" at bounding box center [737, 395] width 1412 height 117
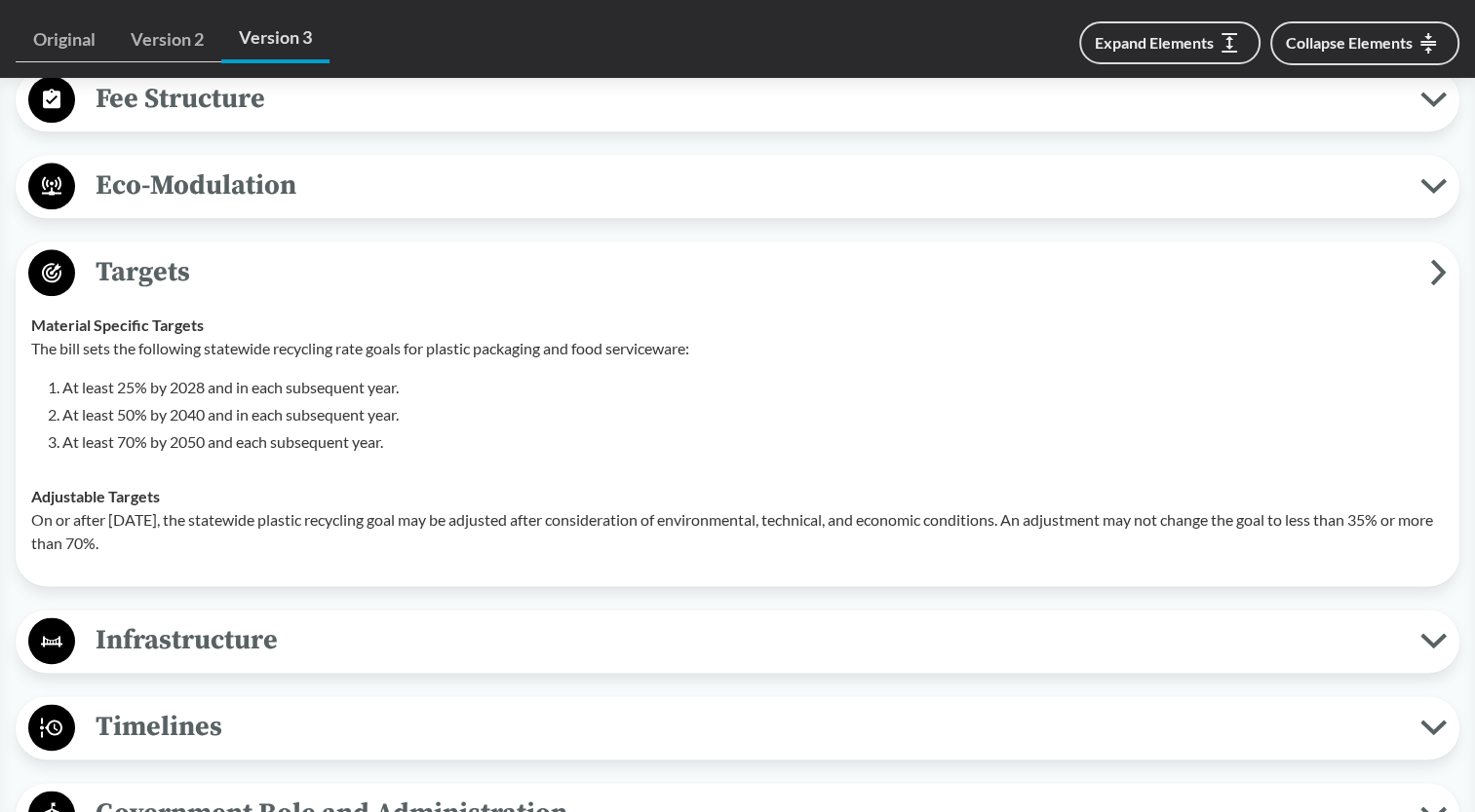
click at [64, 360] on p "The bill sets the following statewide recycling rate goals for plastic packagin…" at bounding box center [737, 349] width 1412 height 24
drag, startPoint x: 248, startPoint y: 368, endPoint x: 487, endPoint y: 377, distance: 239.2
click at [487, 360] on p "The bill sets the following statewide recycling rate goals for plastic packagin…" at bounding box center [737, 349] width 1412 height 24
drag, startPoint x: 487, startPoint y: 377, endPoint x: 503, endPoint y: 382, distance: 16.8
click at [504, 382] on div "The bill sets the following statewide recycling rate goals for plastic packagin…" at bounding box center [737, 395] width 1412 height 117
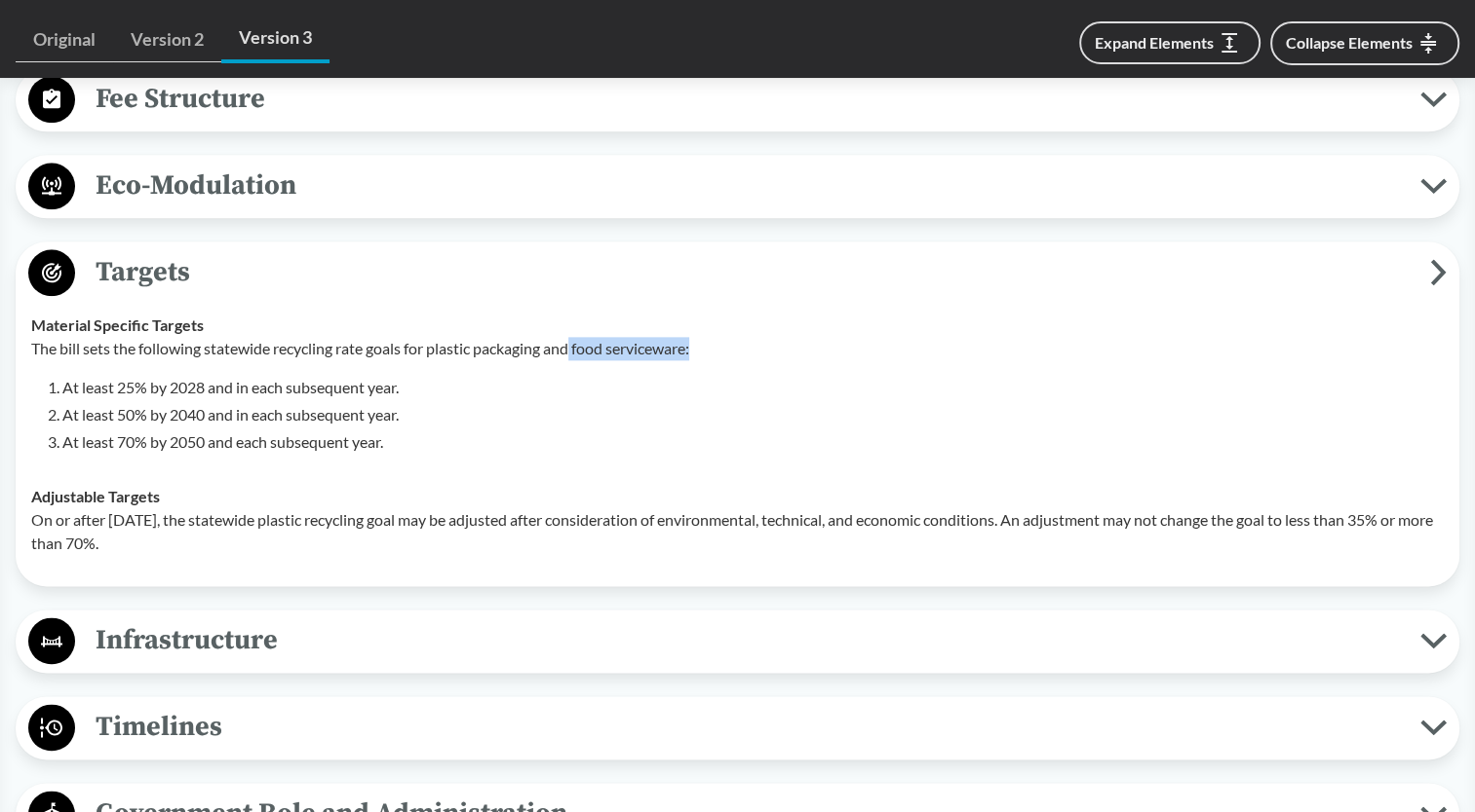
drag, startPoint x: 575, startPoint y: 369, endPoint x: 729, endPoint y: 367, distance: 154.0
click at [729, 360] on p "The bill sets the following statewide recycling rate goals for plastic packagin…" at bounding box center [737, 349] width 1412 height 24
drag, startPoint x: 729, startPoint y: 367, endPoint x: 683, endPoint y: 405, distance: 59.7
click at [683, 400] on li "At least 25% by 2028 and in each subsequent year." at bounding box center [753, 388] width 1381 height 24
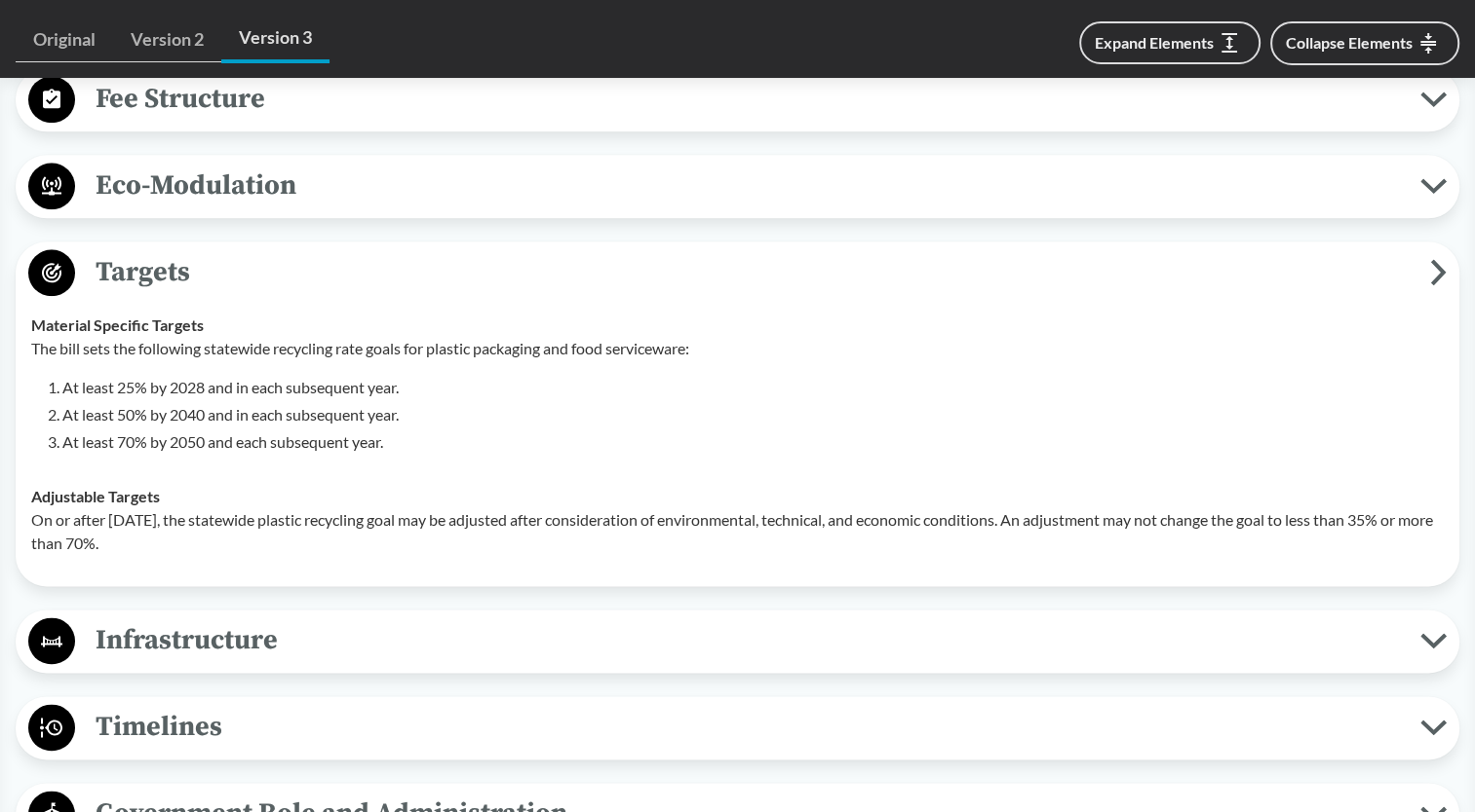
click at [284, 655] on span "Infrastructure" at bounding box center [748, 640] width 1345 height 44
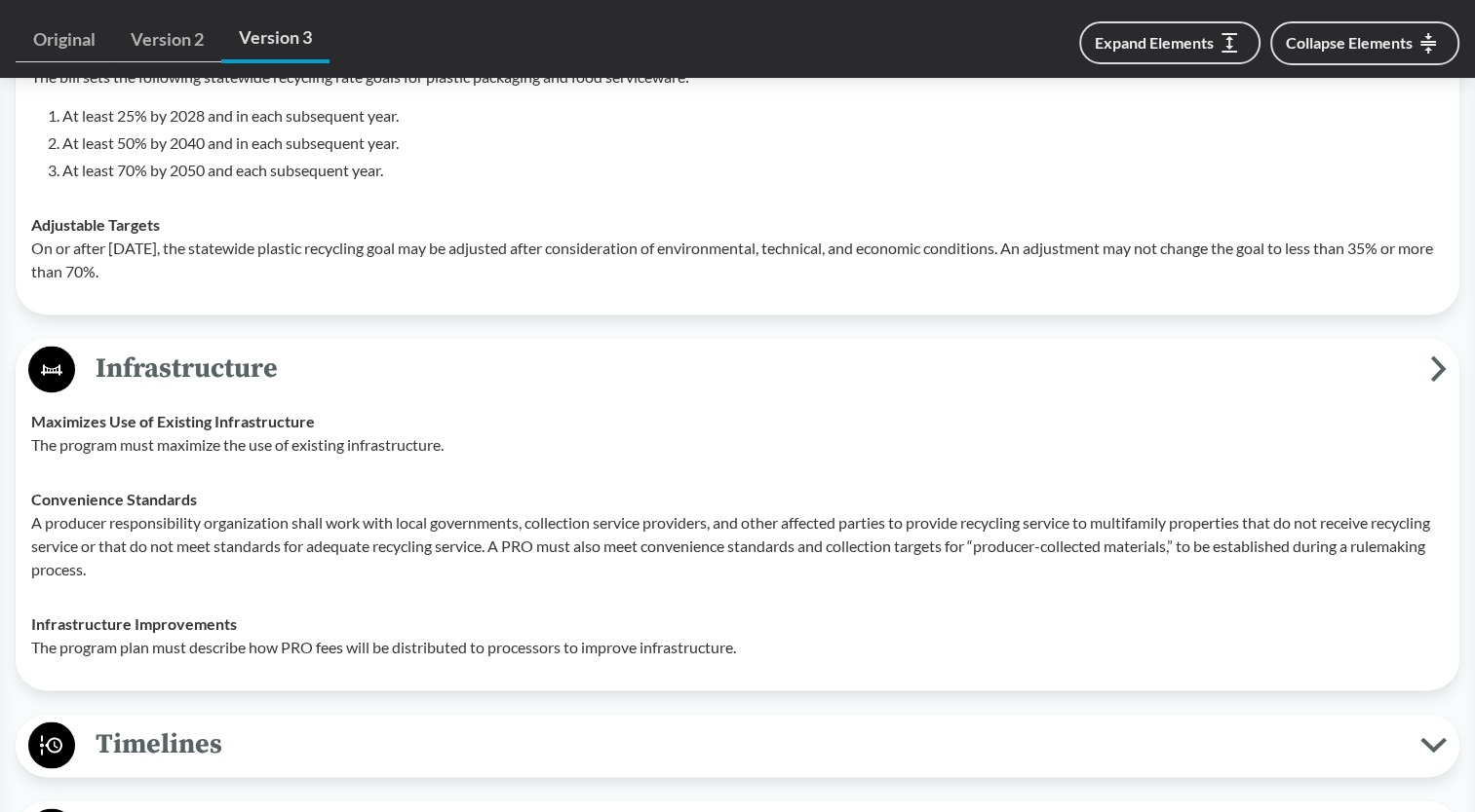
scroll to position [2825, 0]
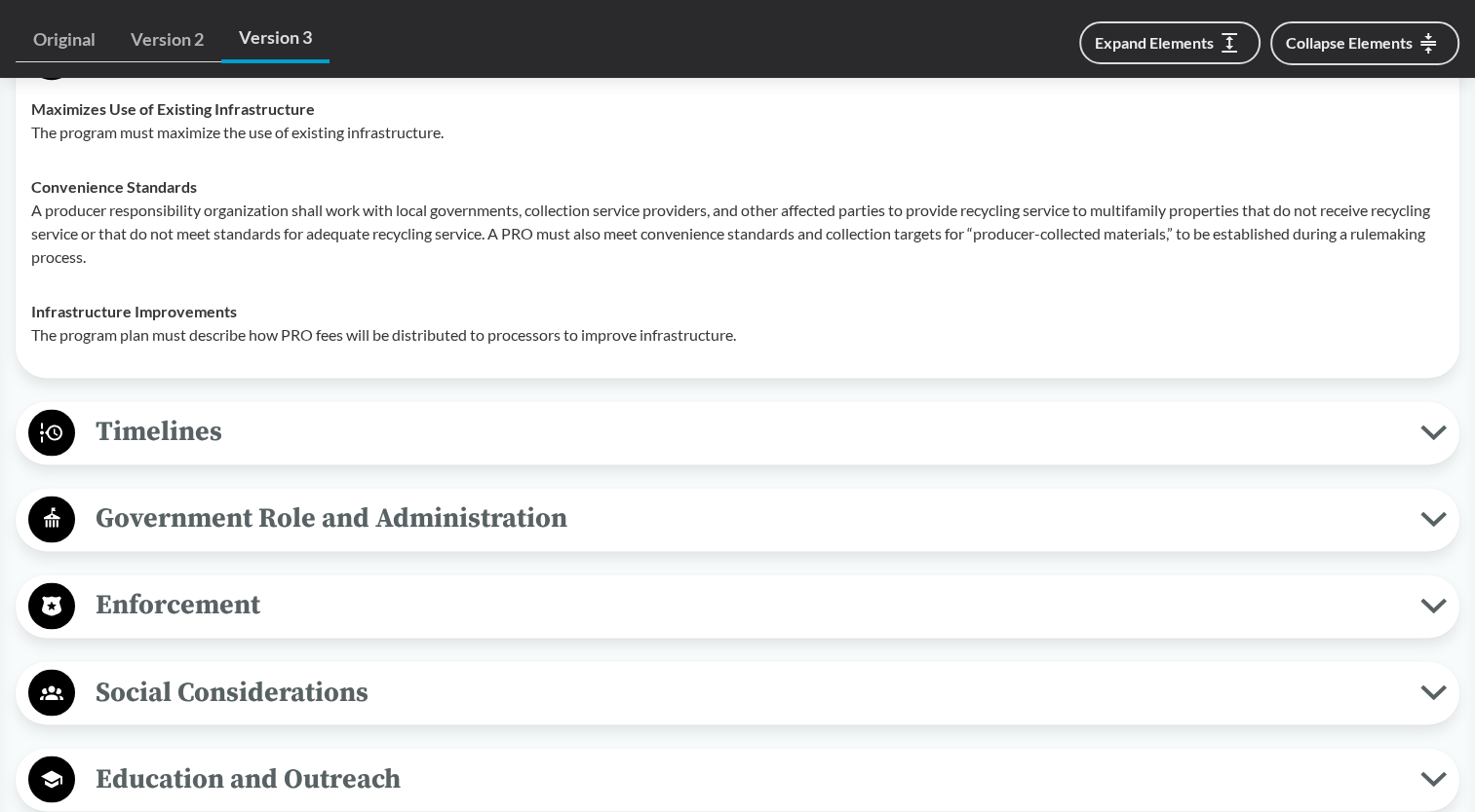
click at [287, 442] on span "Timelines" at bounding box center [748, 432] width 1345 height 44
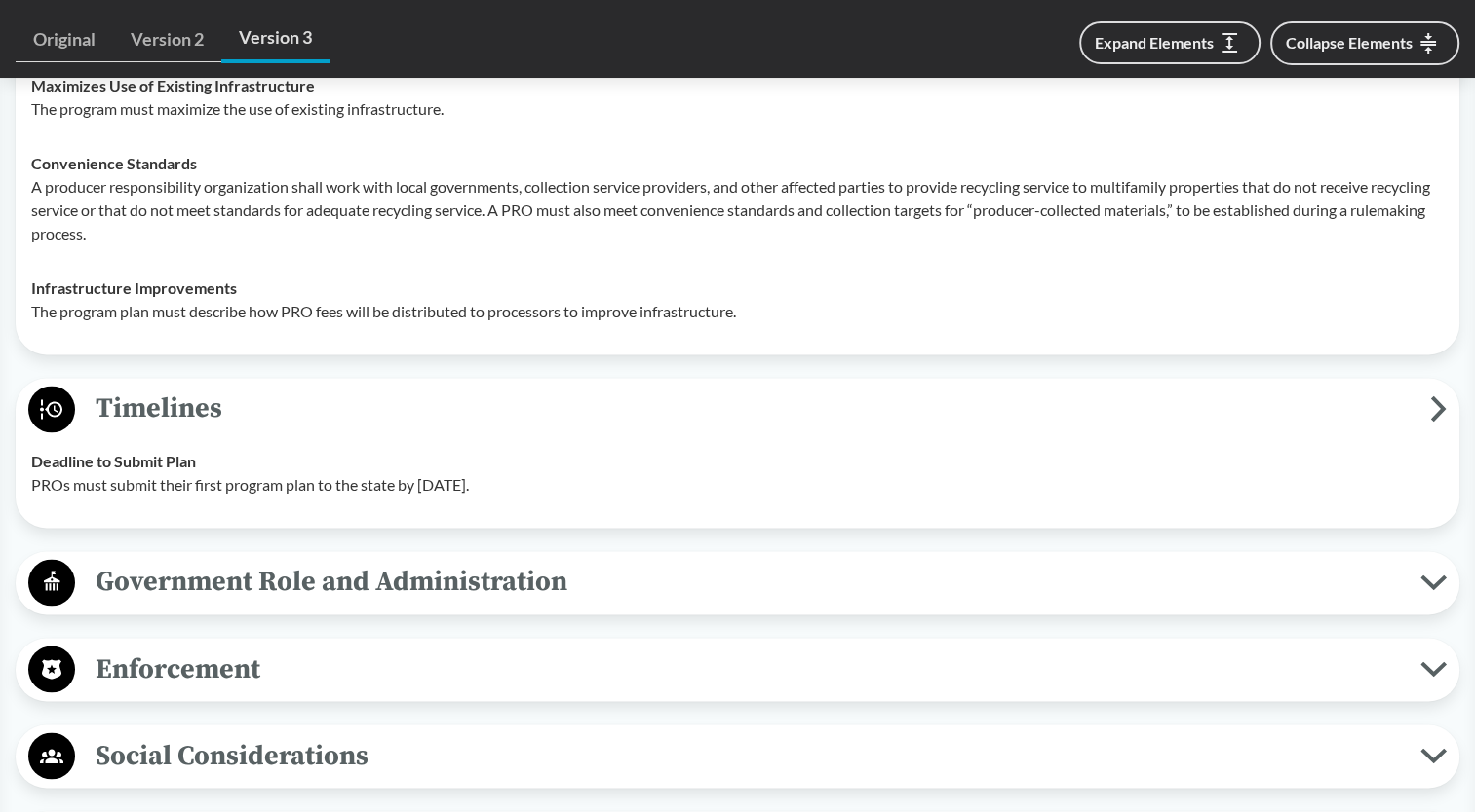
scroll to position [3215, 0]
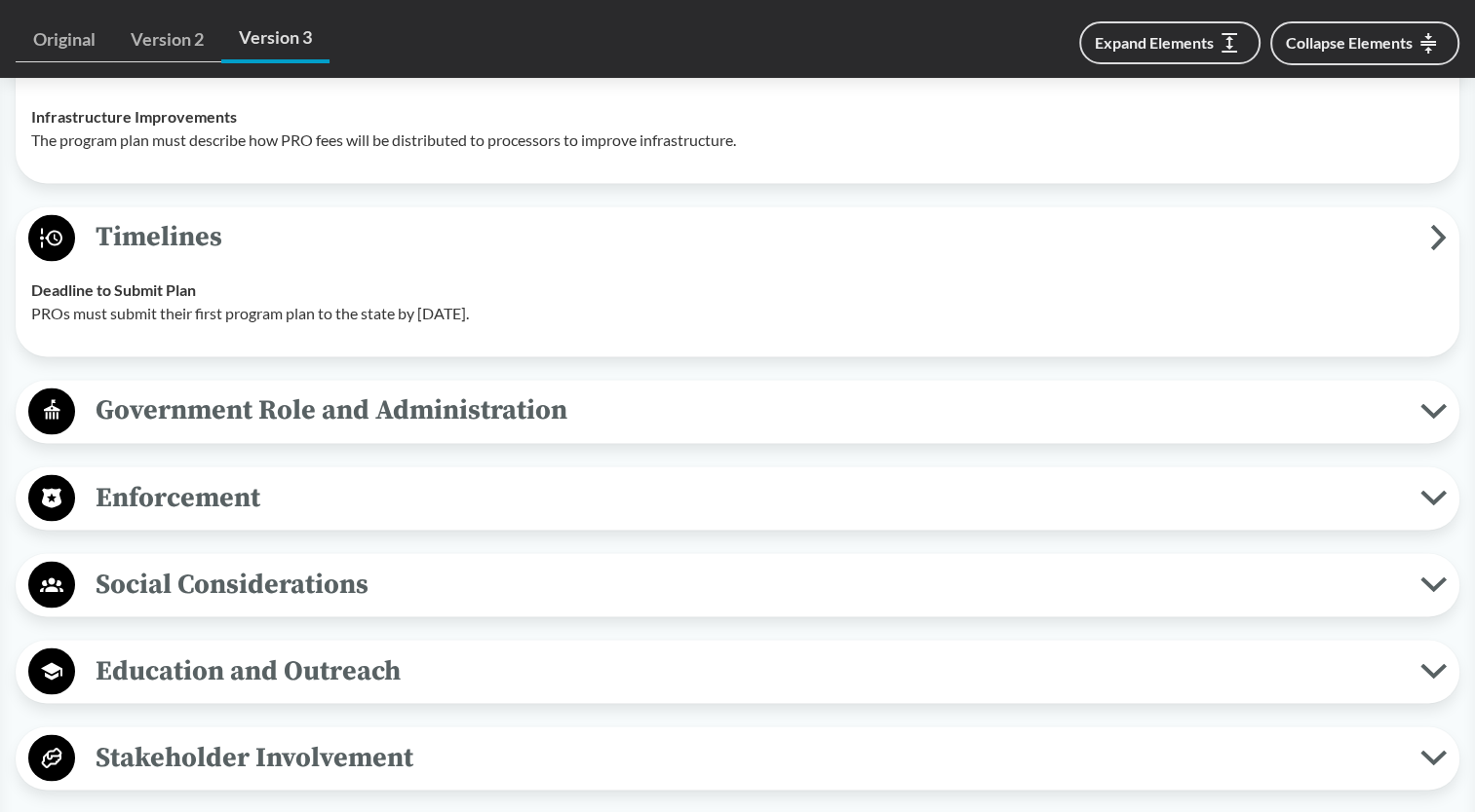
click at [262, 260] on span "Timelines" at bounding box center [753, 237] width 1354 height 44
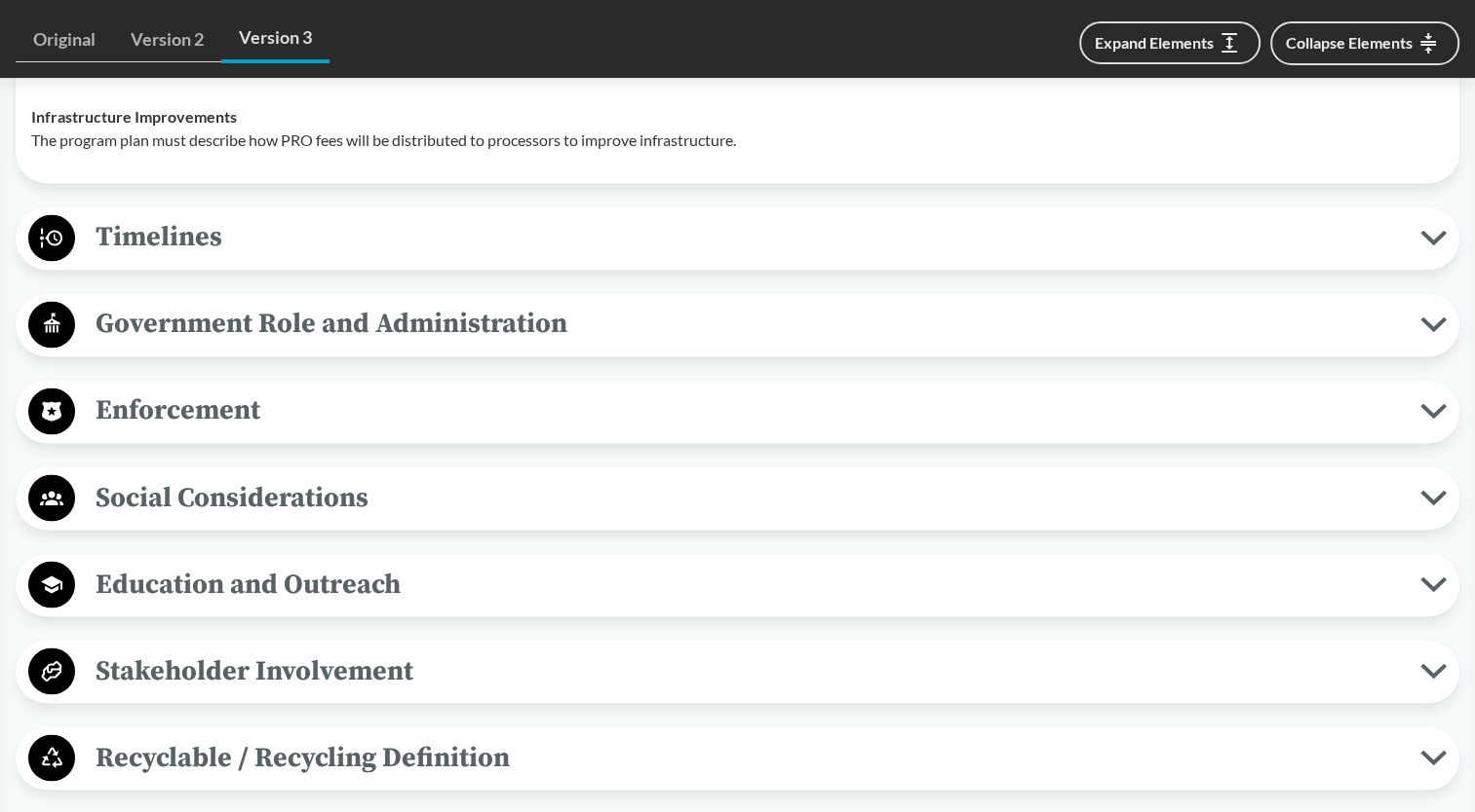
click at [250, 237] on span "Timelines" at bounding box center [748, 237] width 1345 height 44
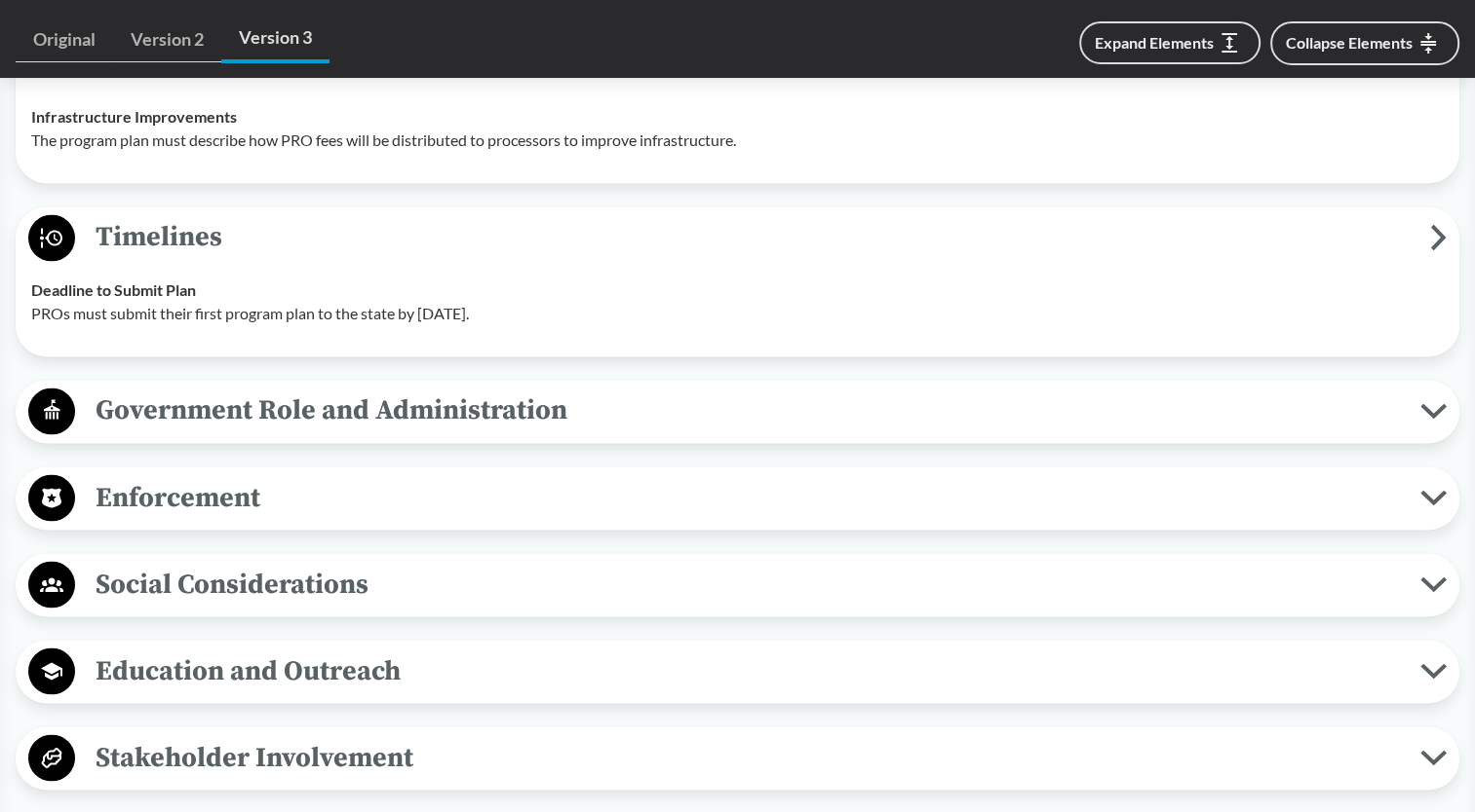
click at [252, 259] on span "Timelines" at bounding box center [753, 237] width 1354 height 44
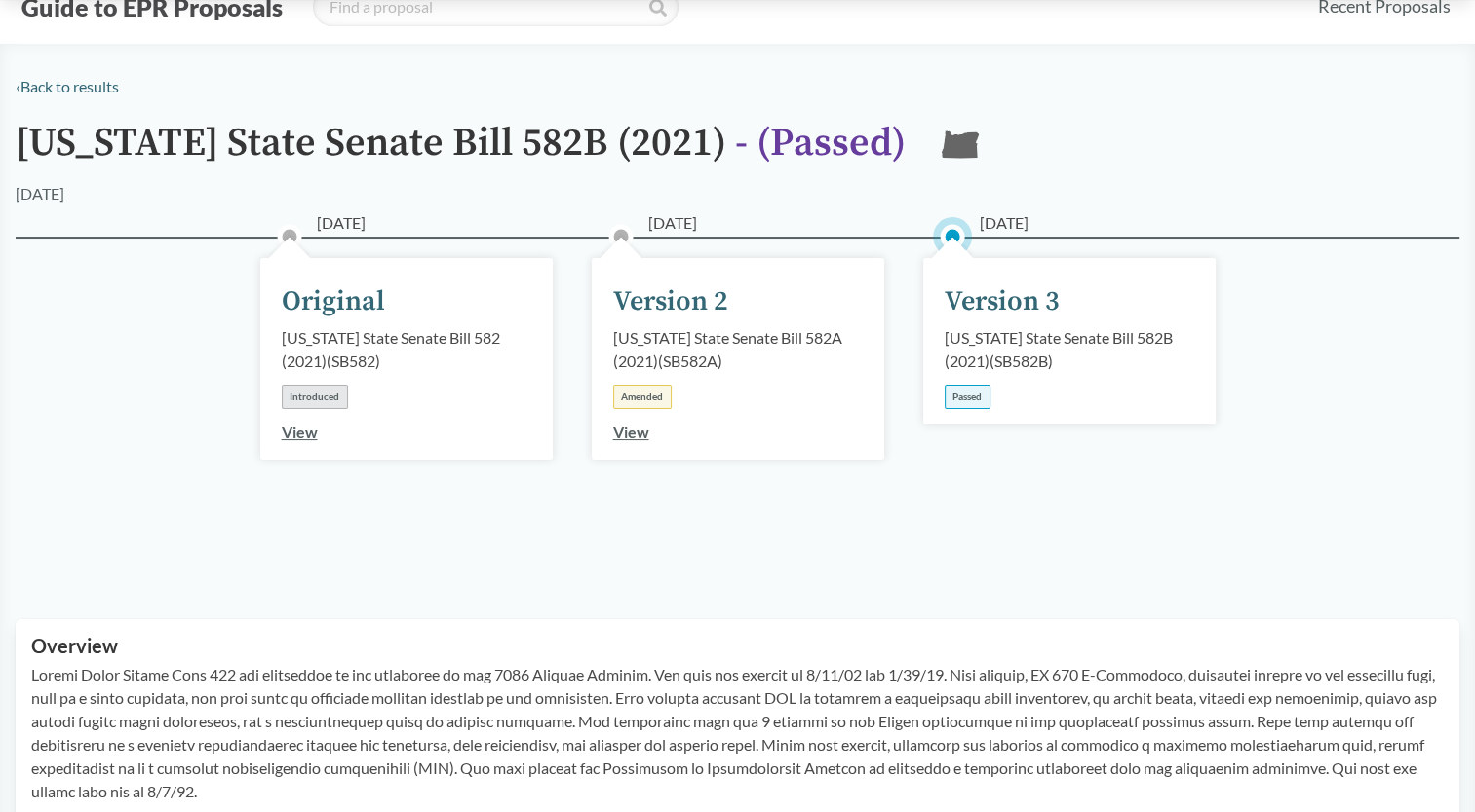
scroll to position [0, 0]
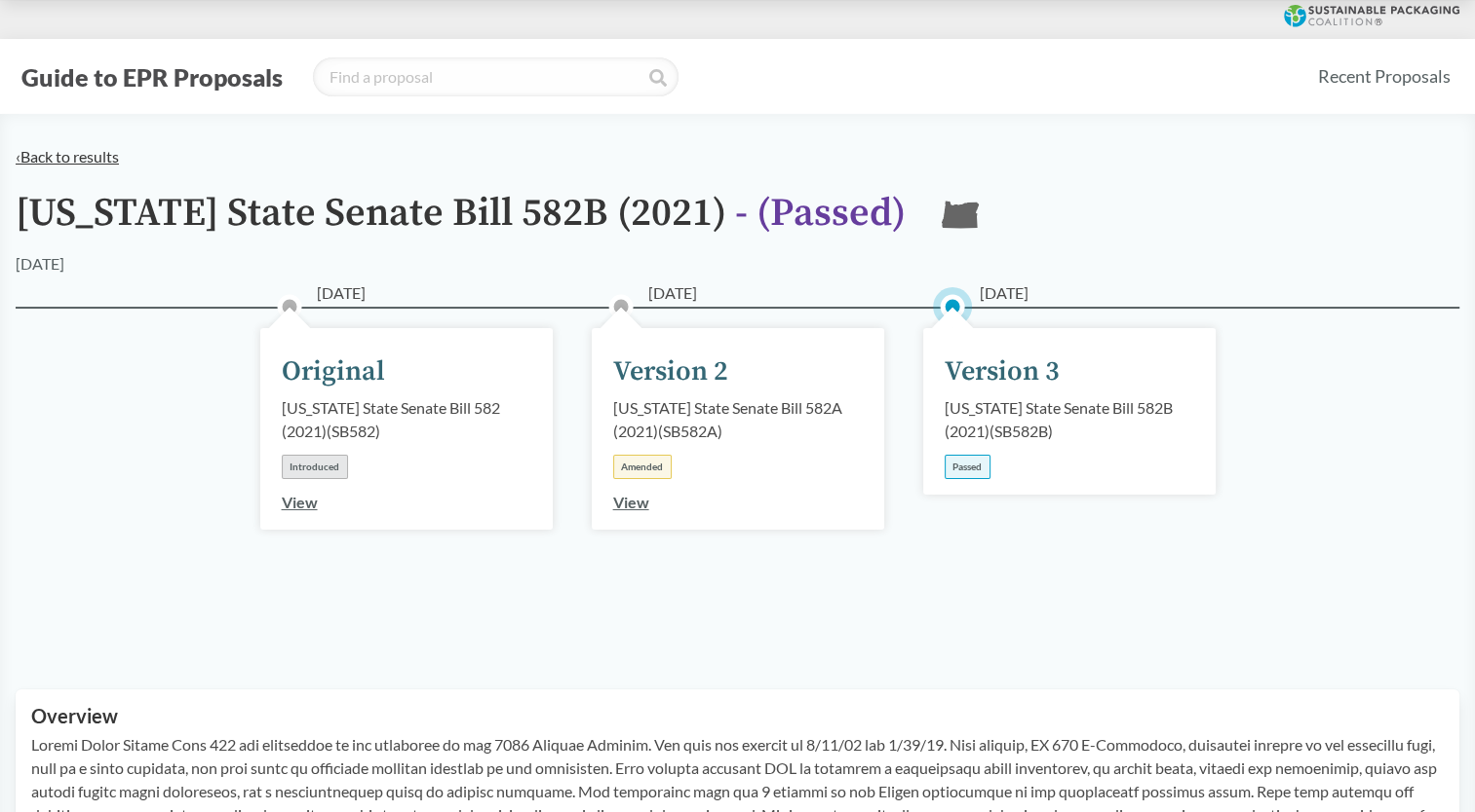
click at [51, 162] on link "‹ Back to results" at bounding box center [67, 156] width 103 height 19
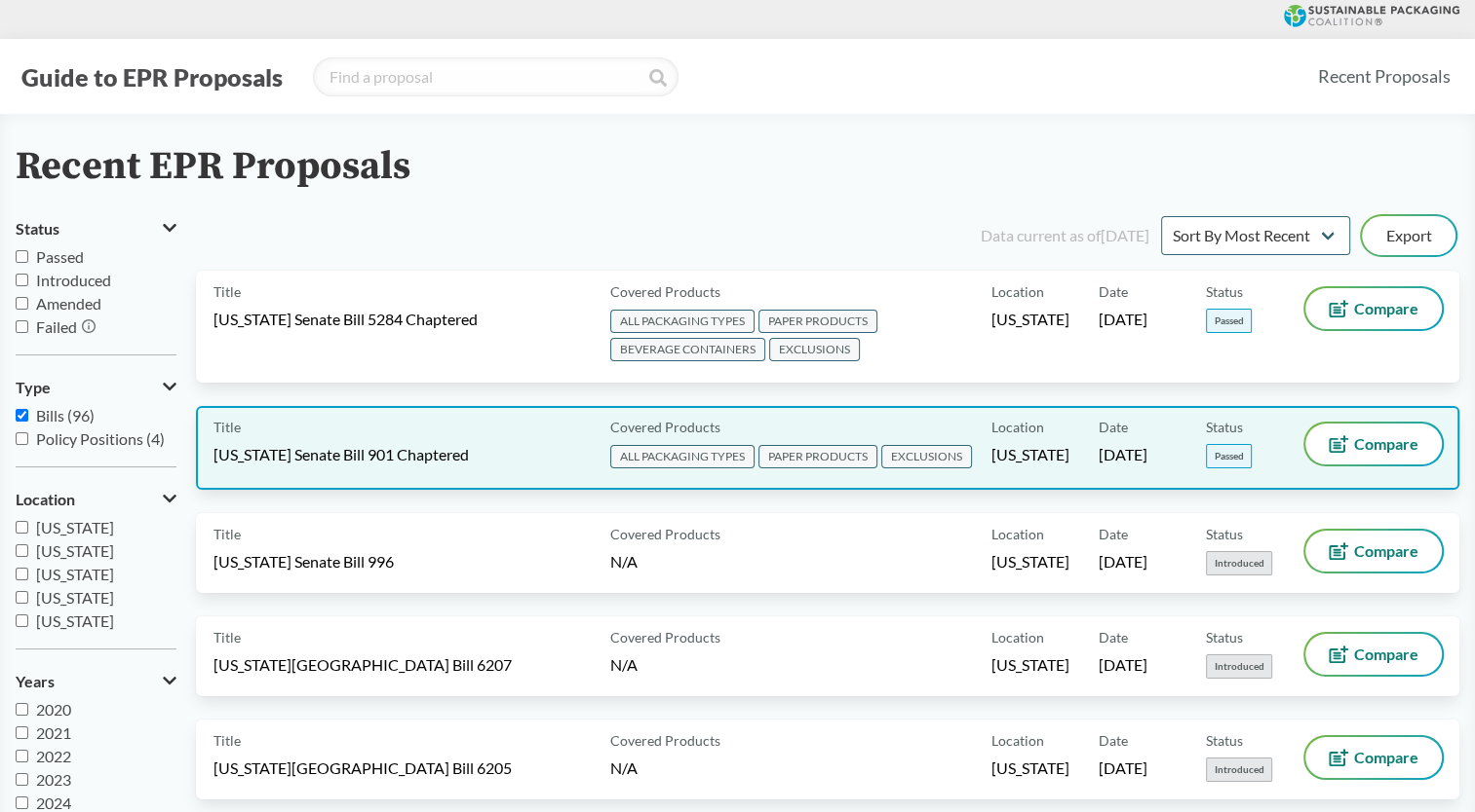
click at [415, 438] on div "Title [US_STATE] Senate Bill 901 Chaptered" at bounding box center [408, 449] width 389 height 49
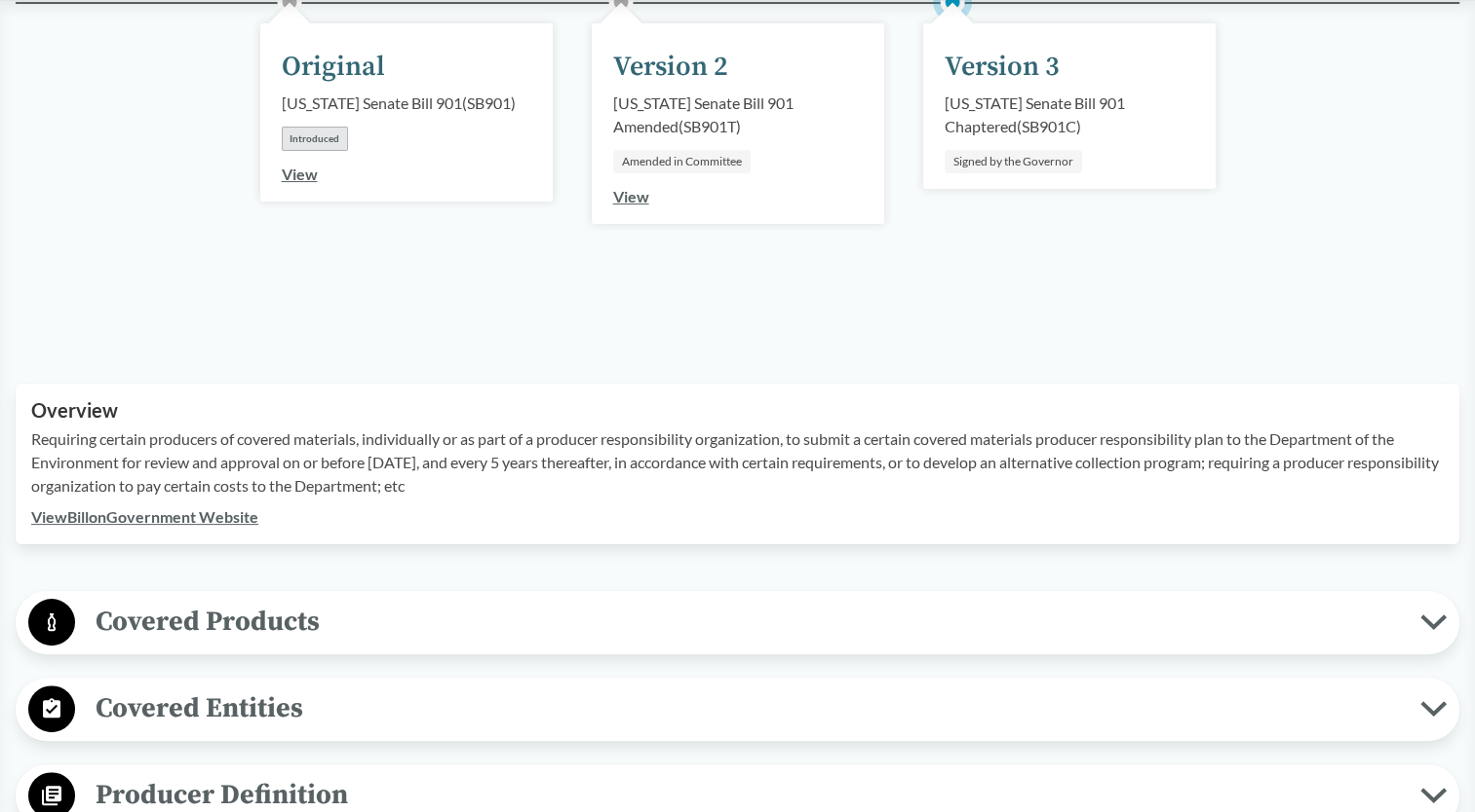
scroll to position [487, 0]
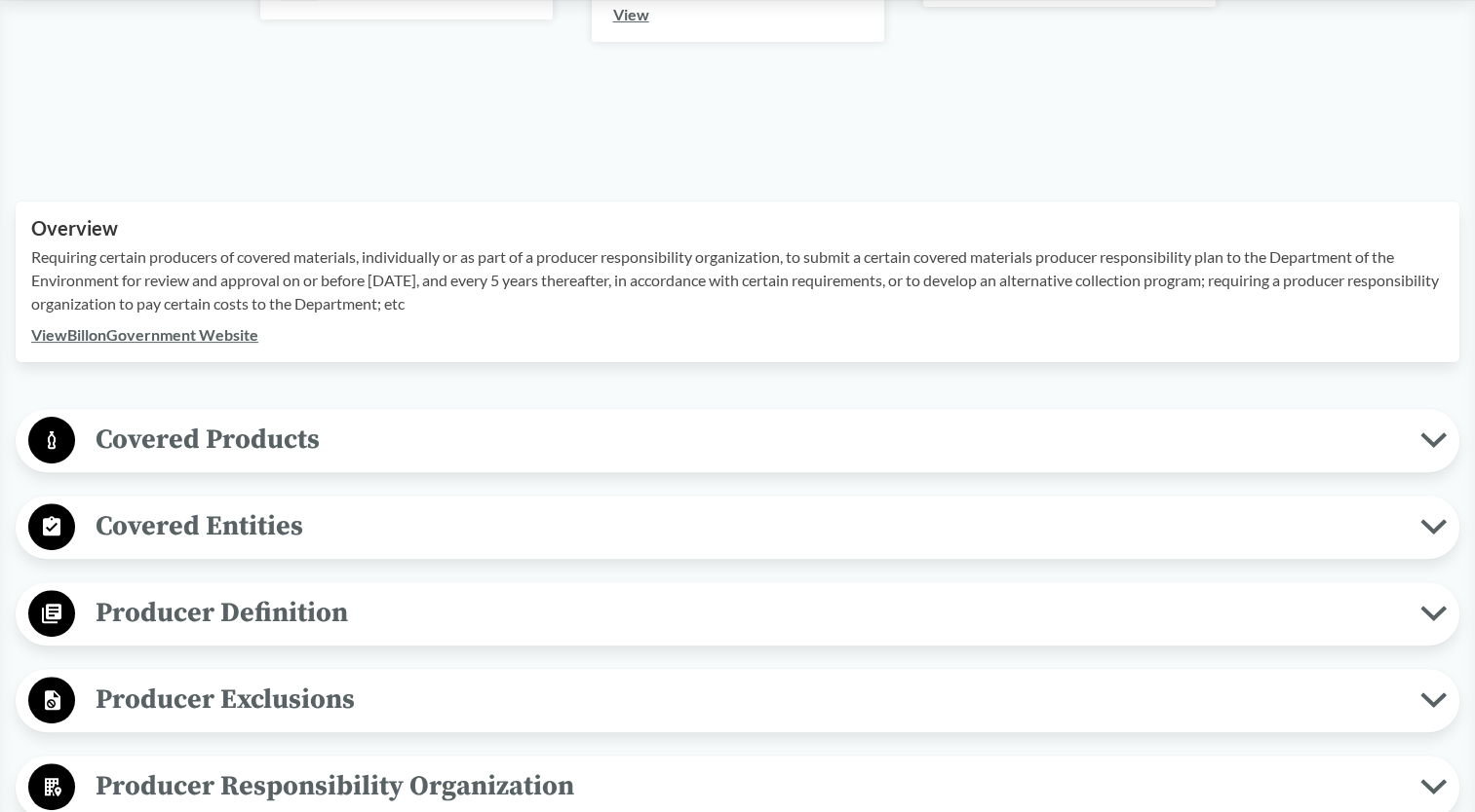
click at [221, 423] on span "Covered Products" at bounding box center [748, 440] width 1345 height 44
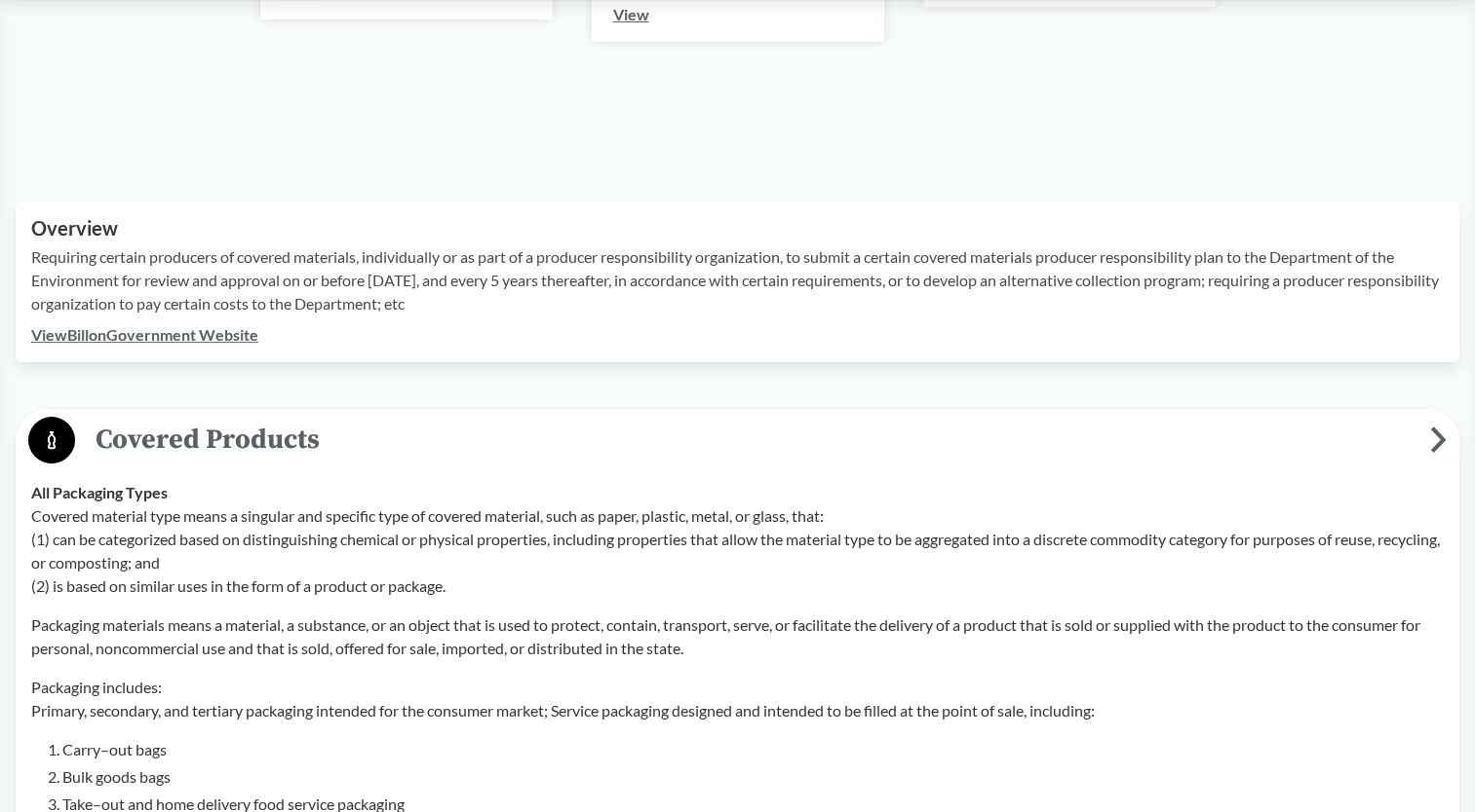
scroll to position [780, 0]
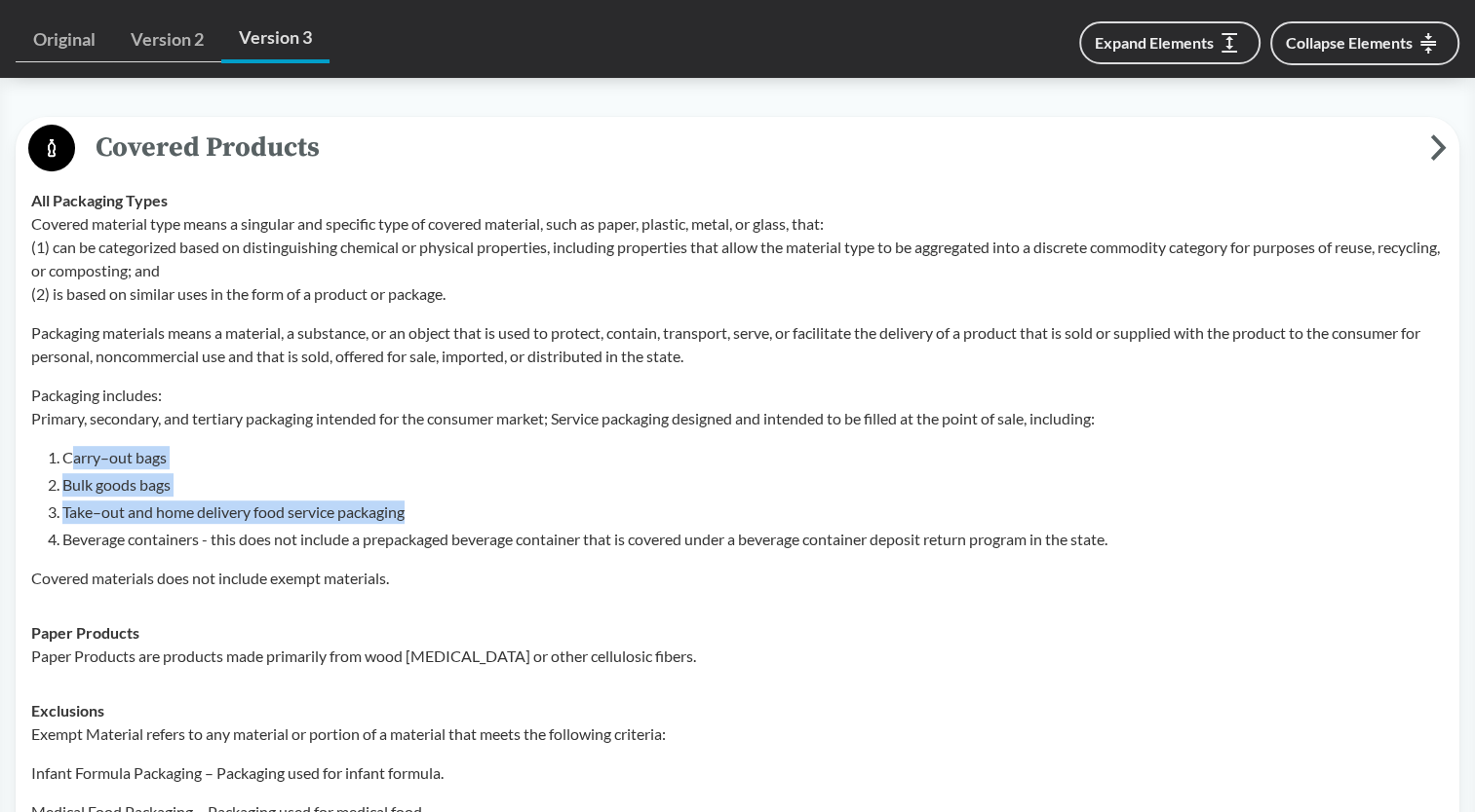
drag, startPoint x: 73, startPoint y: 465, endPoint x: 454, endPoint y: 522, distance: 385.2
click at [454, 522] on ol "Carry–out bags Bulk goods bags Take–out and home delivery food service packagin…" at bounding box center [753, 498] width 1381 height 105
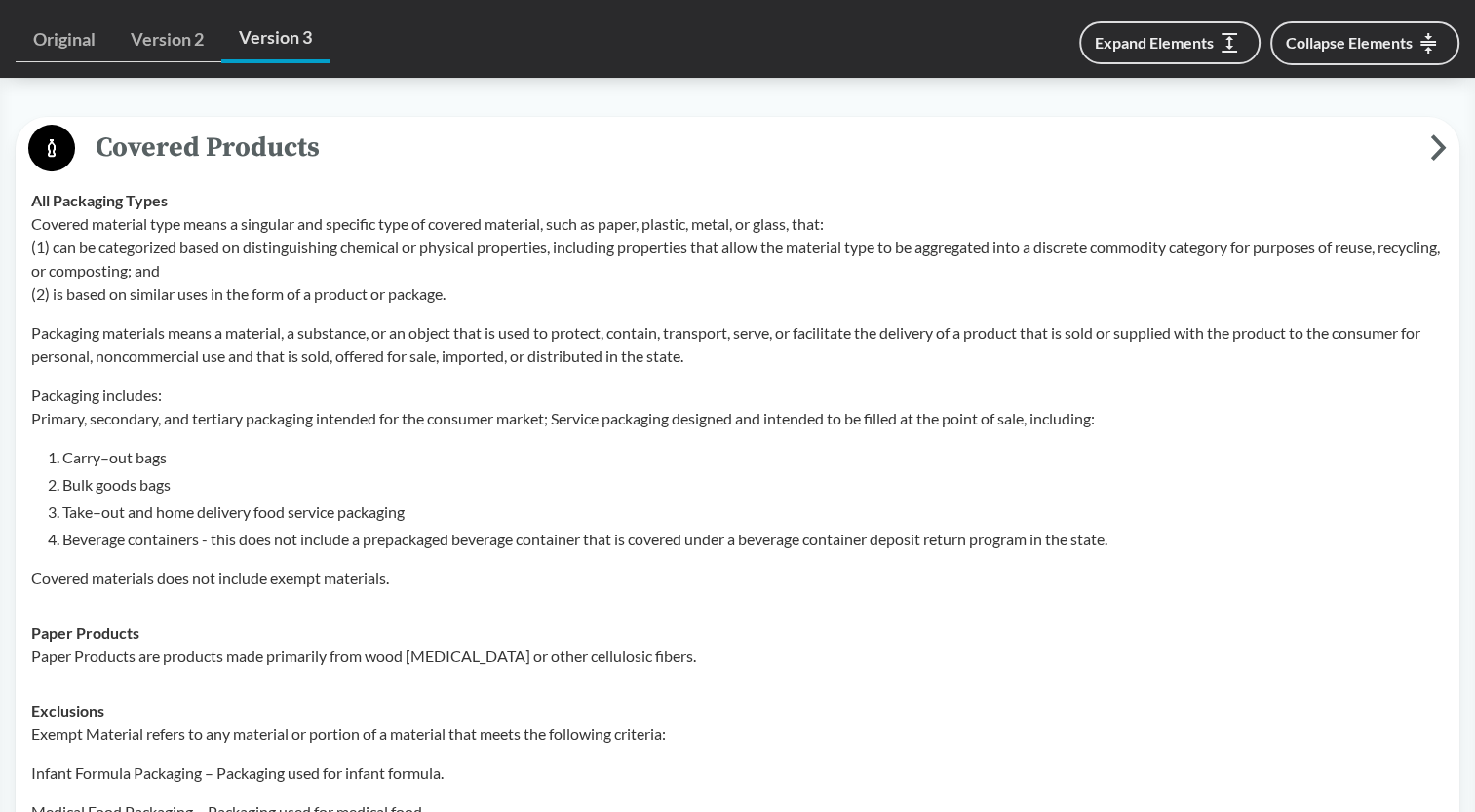
drag, startPoint x: 454, startPoint y: 522, endPoint x: 378, endPoint y: 532, distance: 76.7
click at [417, 555] on div "Covered material type means a singular and specific type of covered material, s…" at bounding box center [737, 402] width 1412 height 378
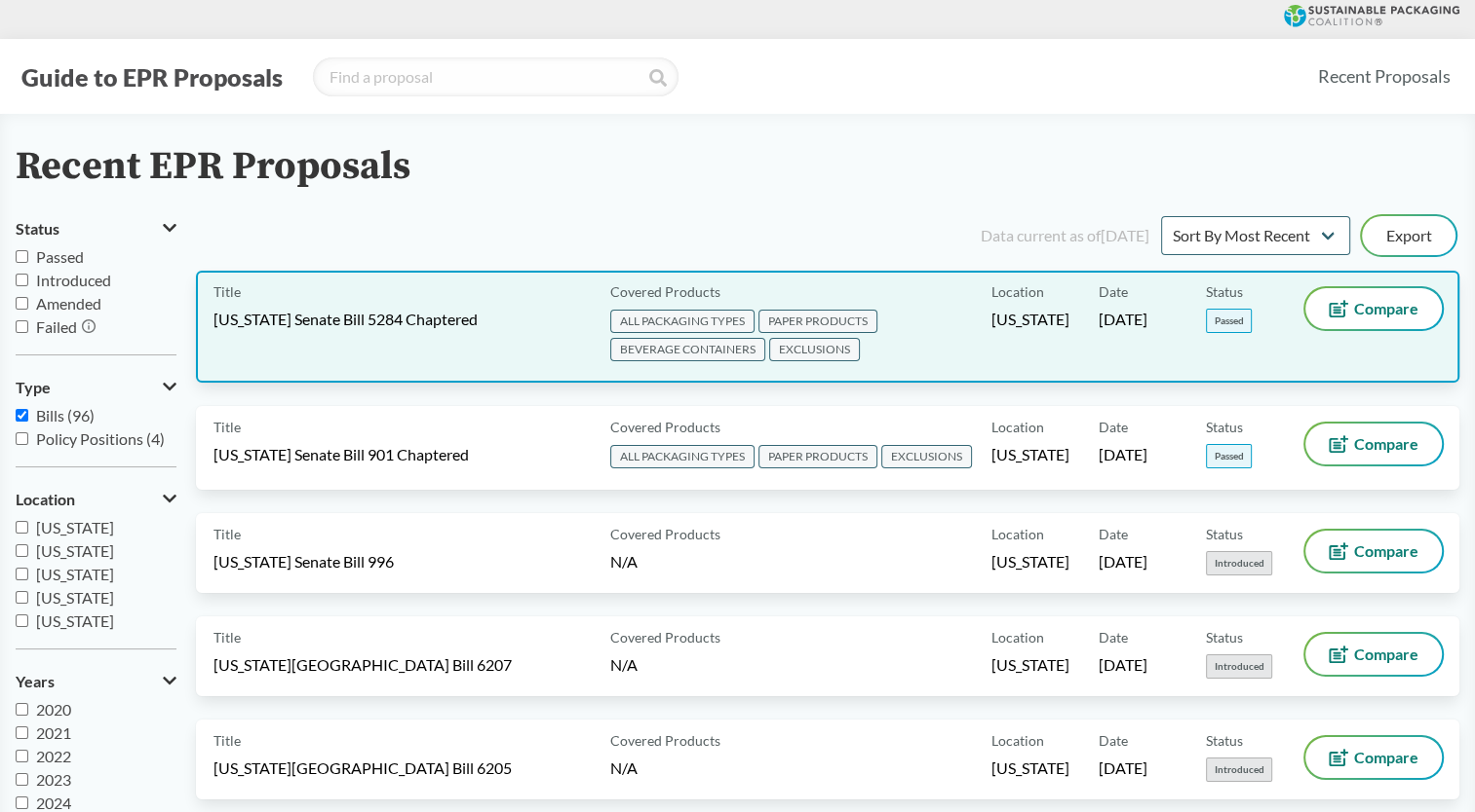
click at [413, 311] on span "[US_STATE] Senate Bill 5284 Chaptered" at bounding box center [345, 319] width 264 height 22
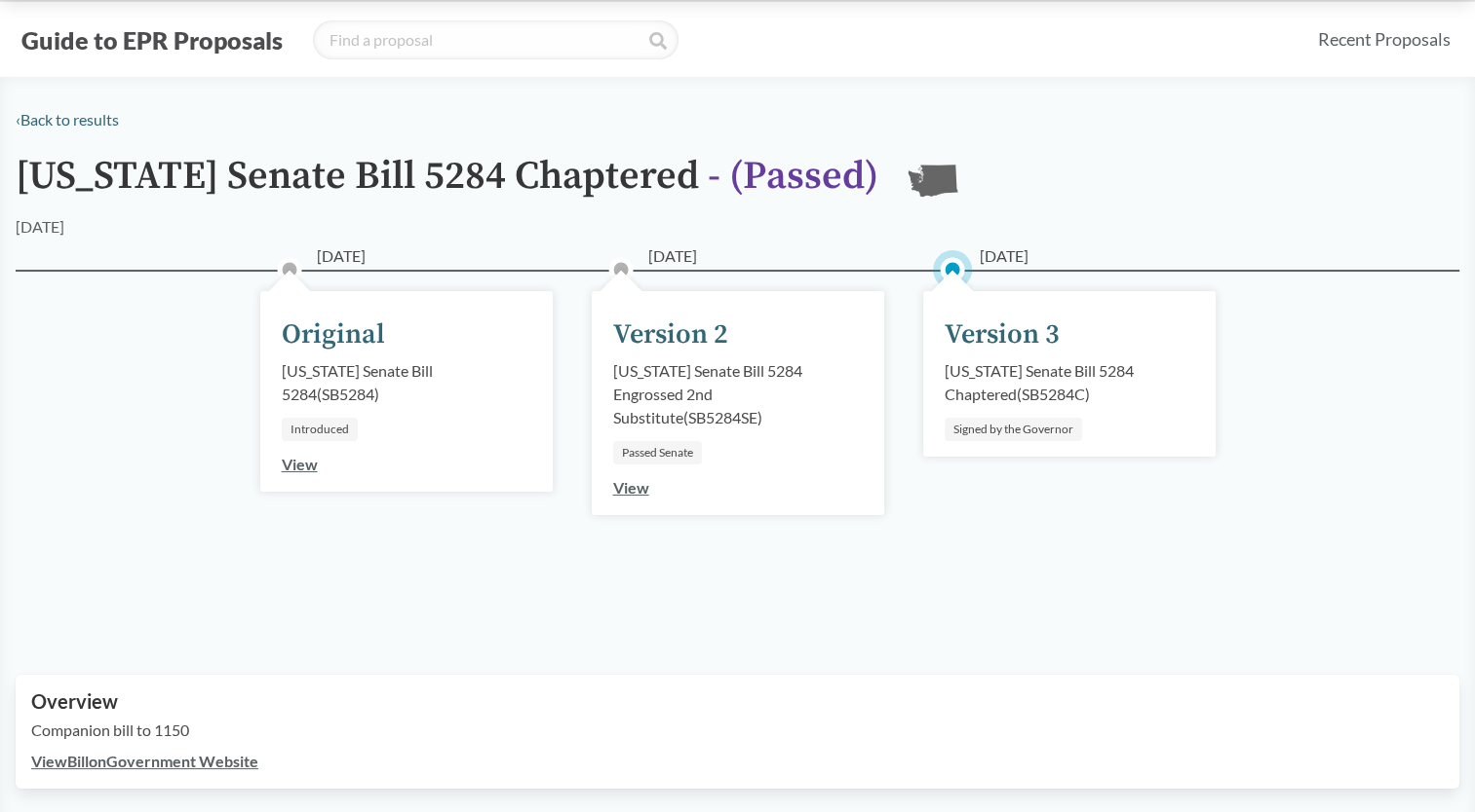
scroll to position [487, 0]
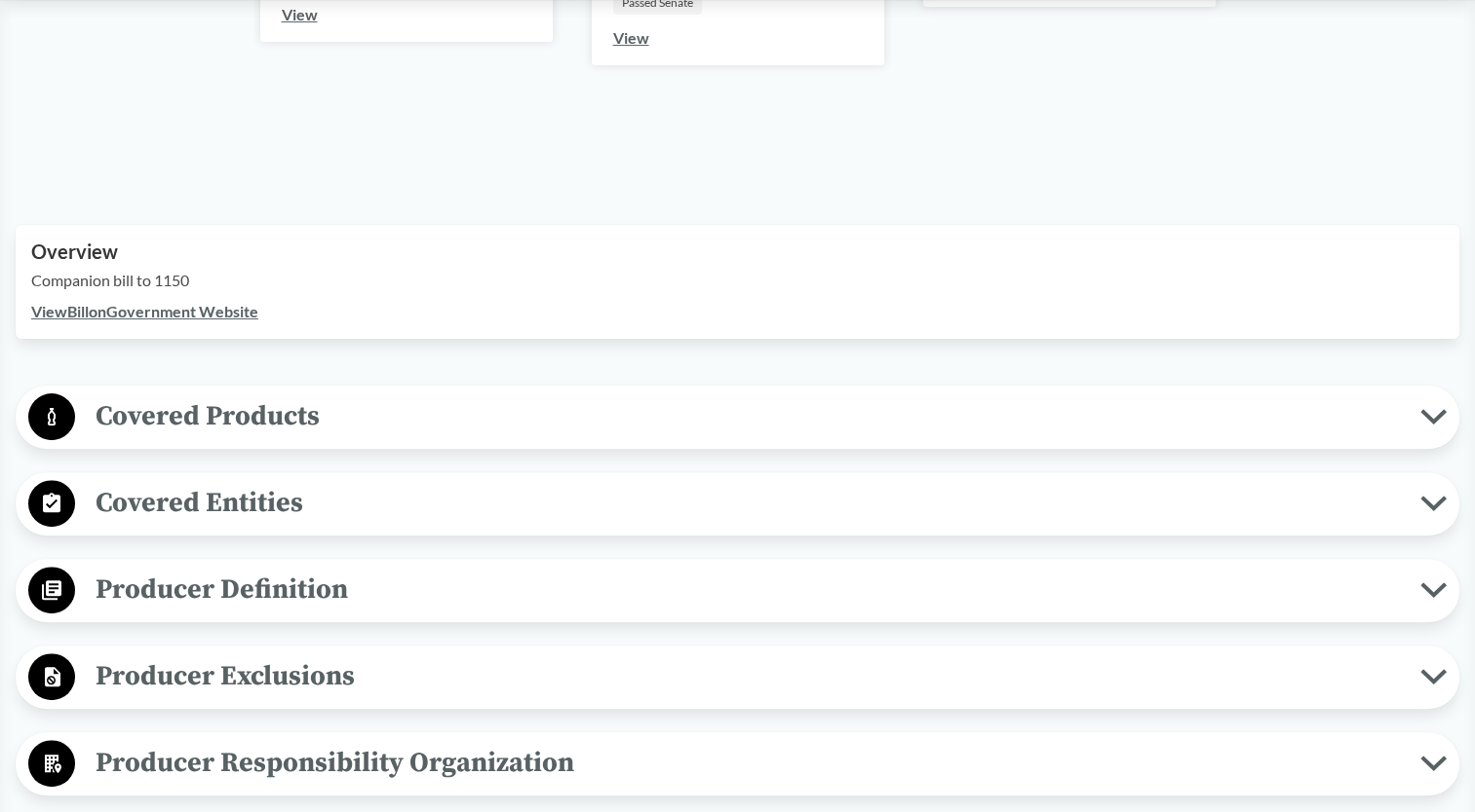
click at [213, 427] on span "Covered Products" at bounding box center [748, 416] width 1345 height 44
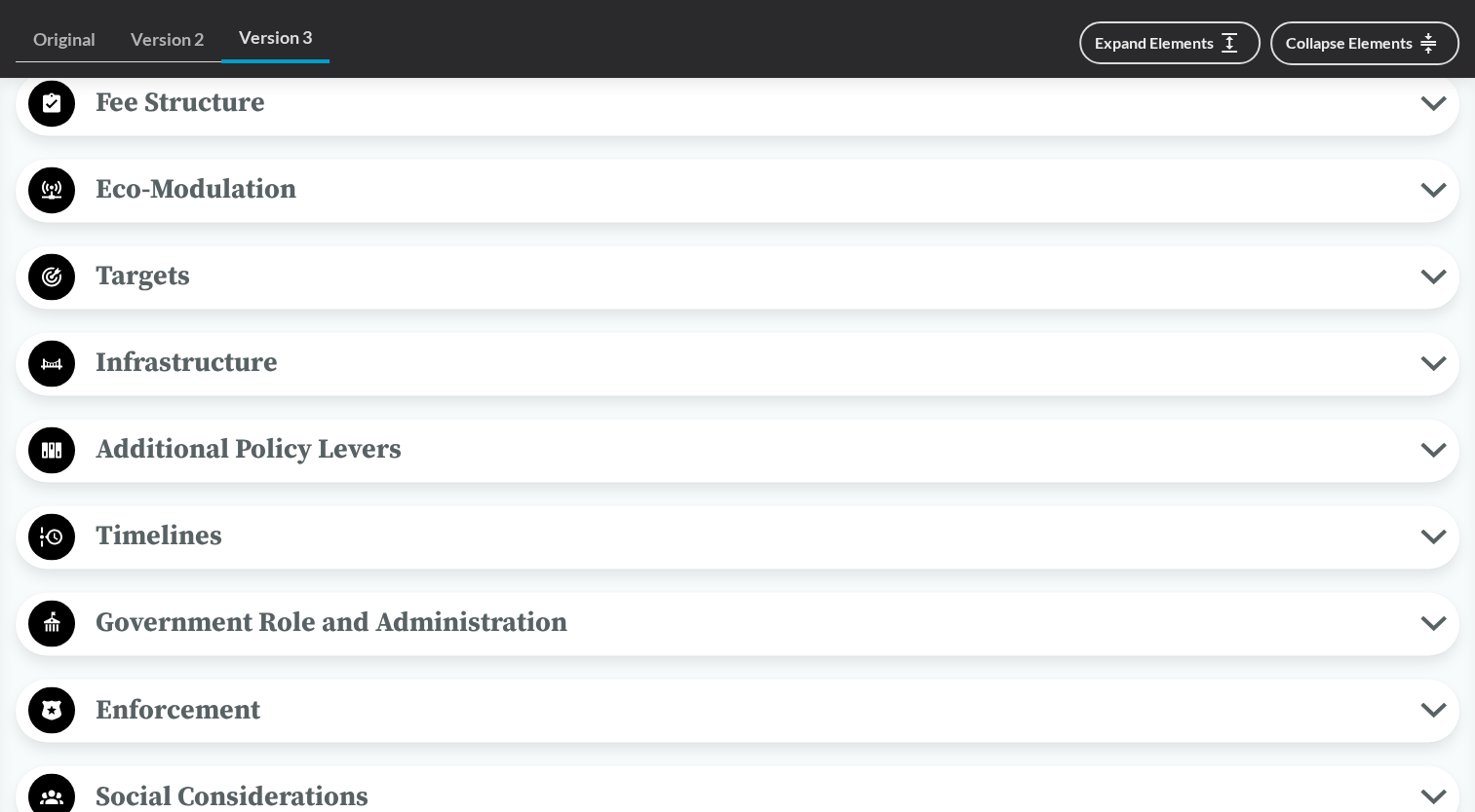
scroll to position [1461, 0]
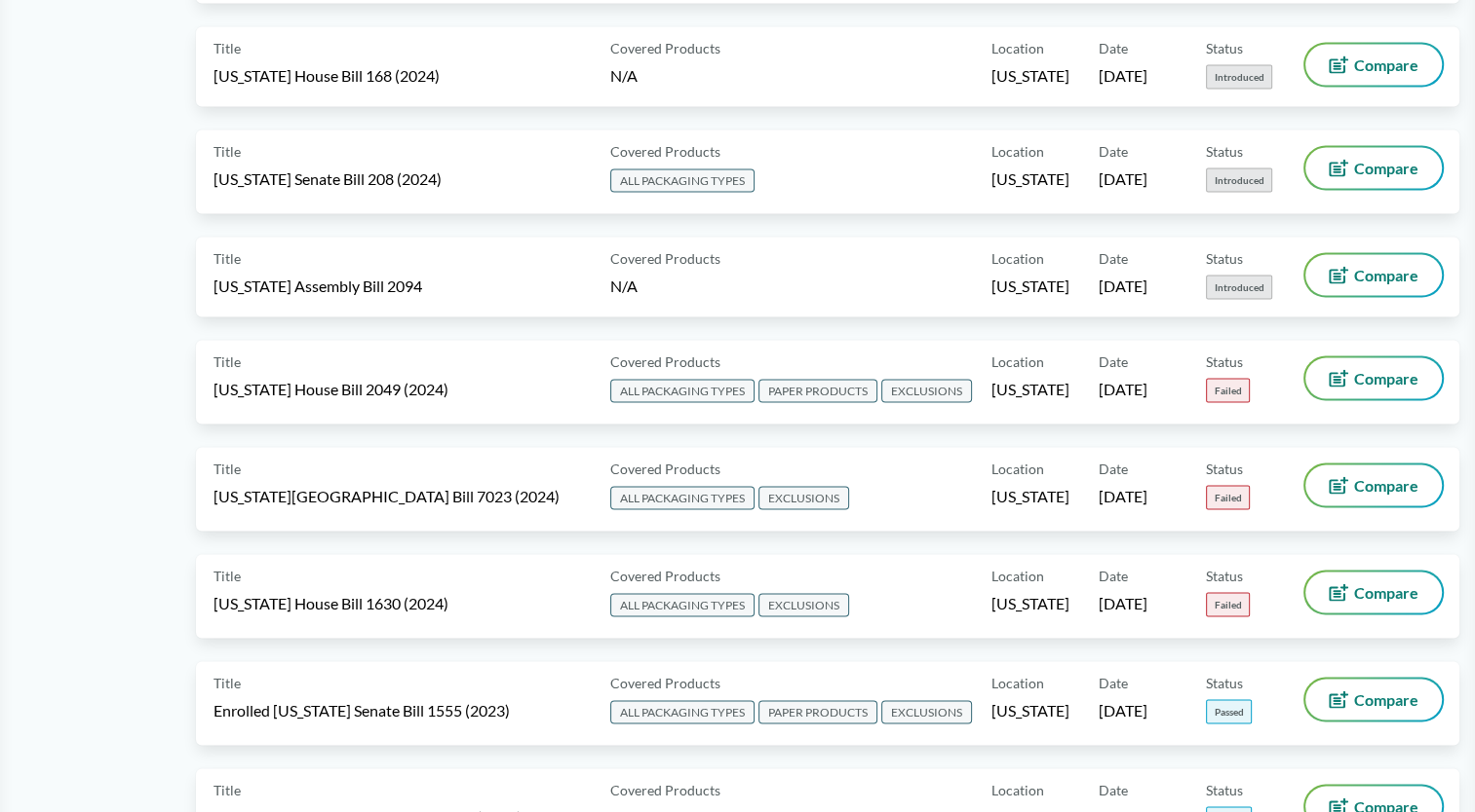
scroll to position [3507, 0]
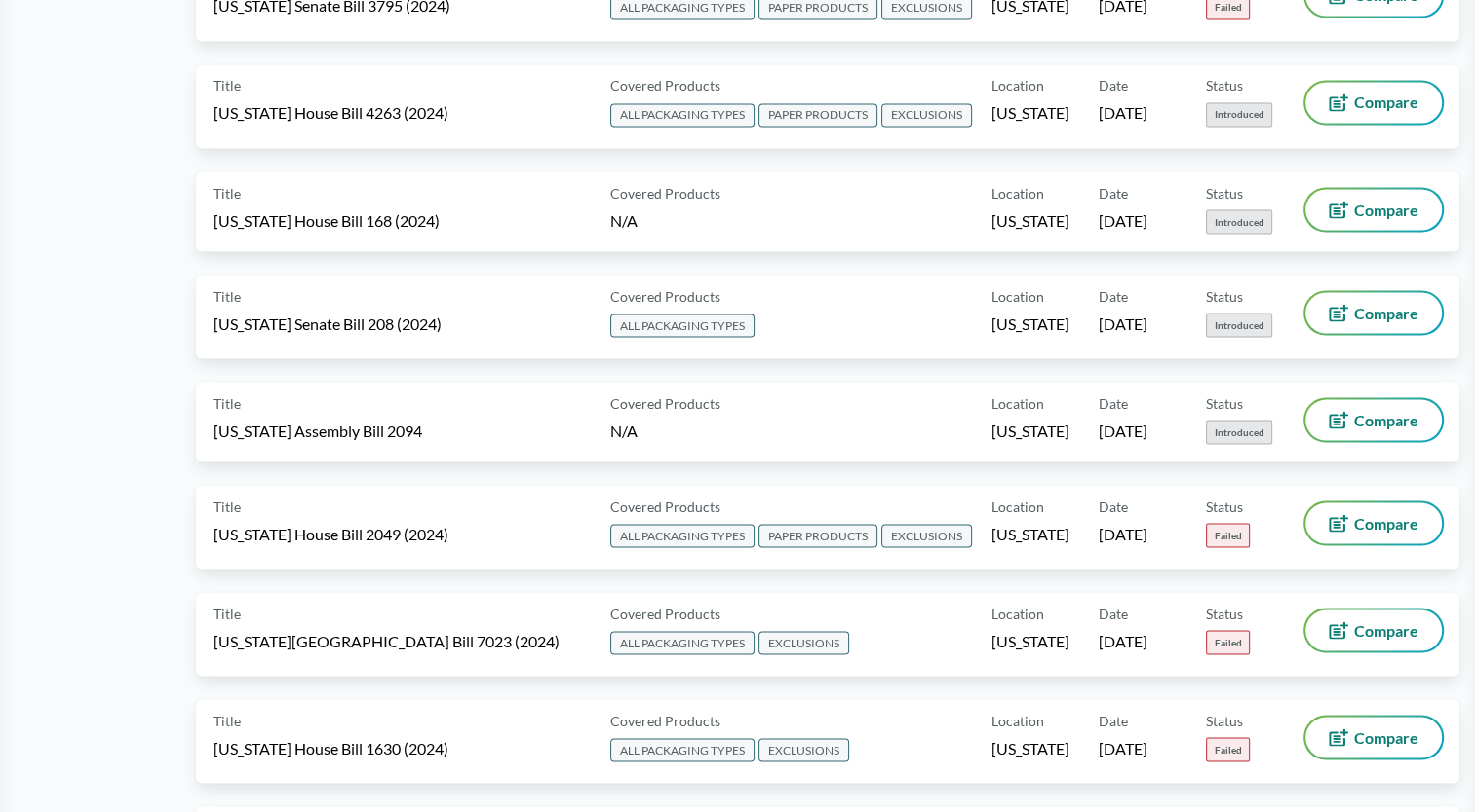
drag, startPoint x: 103, startPoint y: 432, endPoint x: 123, endPoint y: 446, distance: 24.4
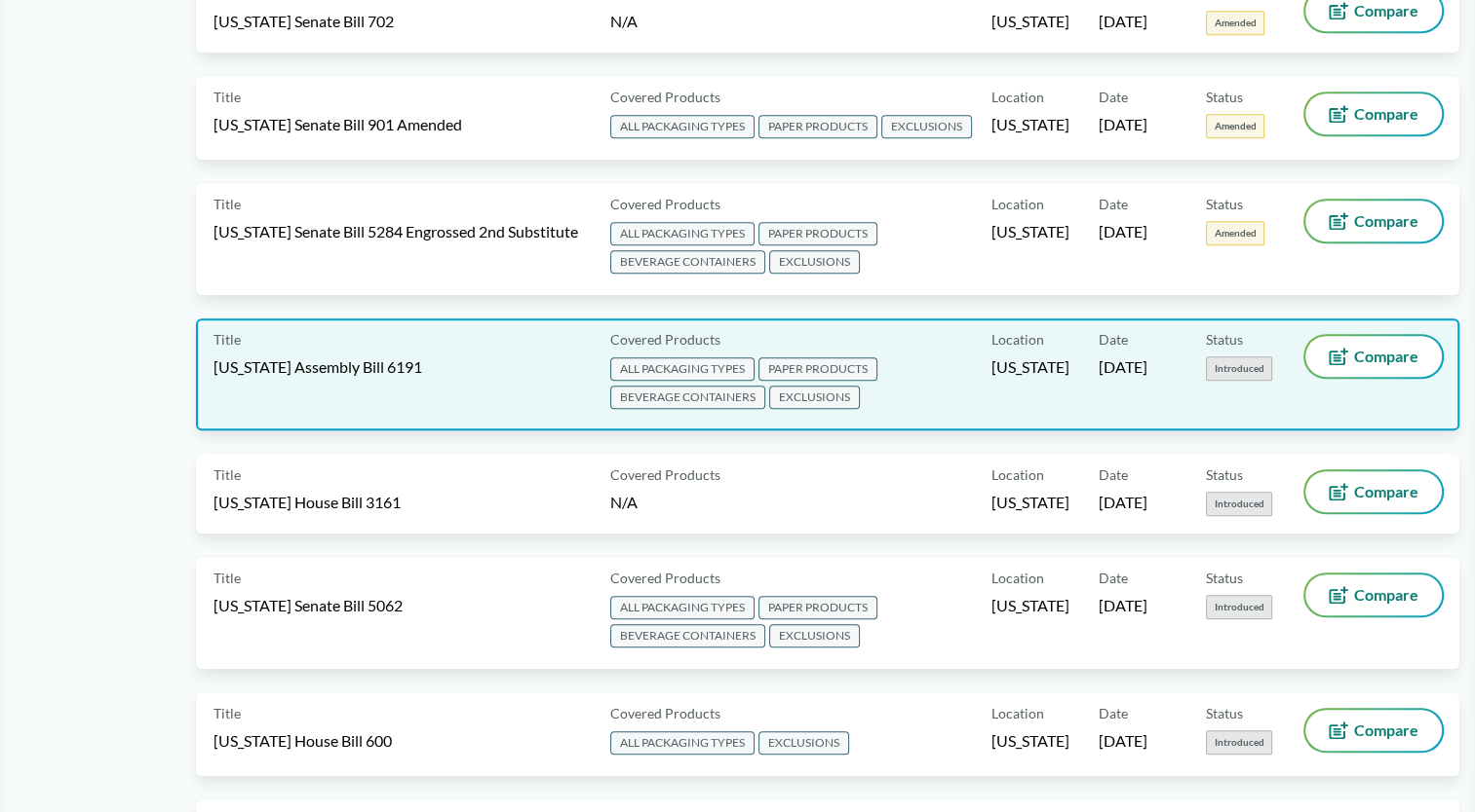
scroll to position [1072, 0]
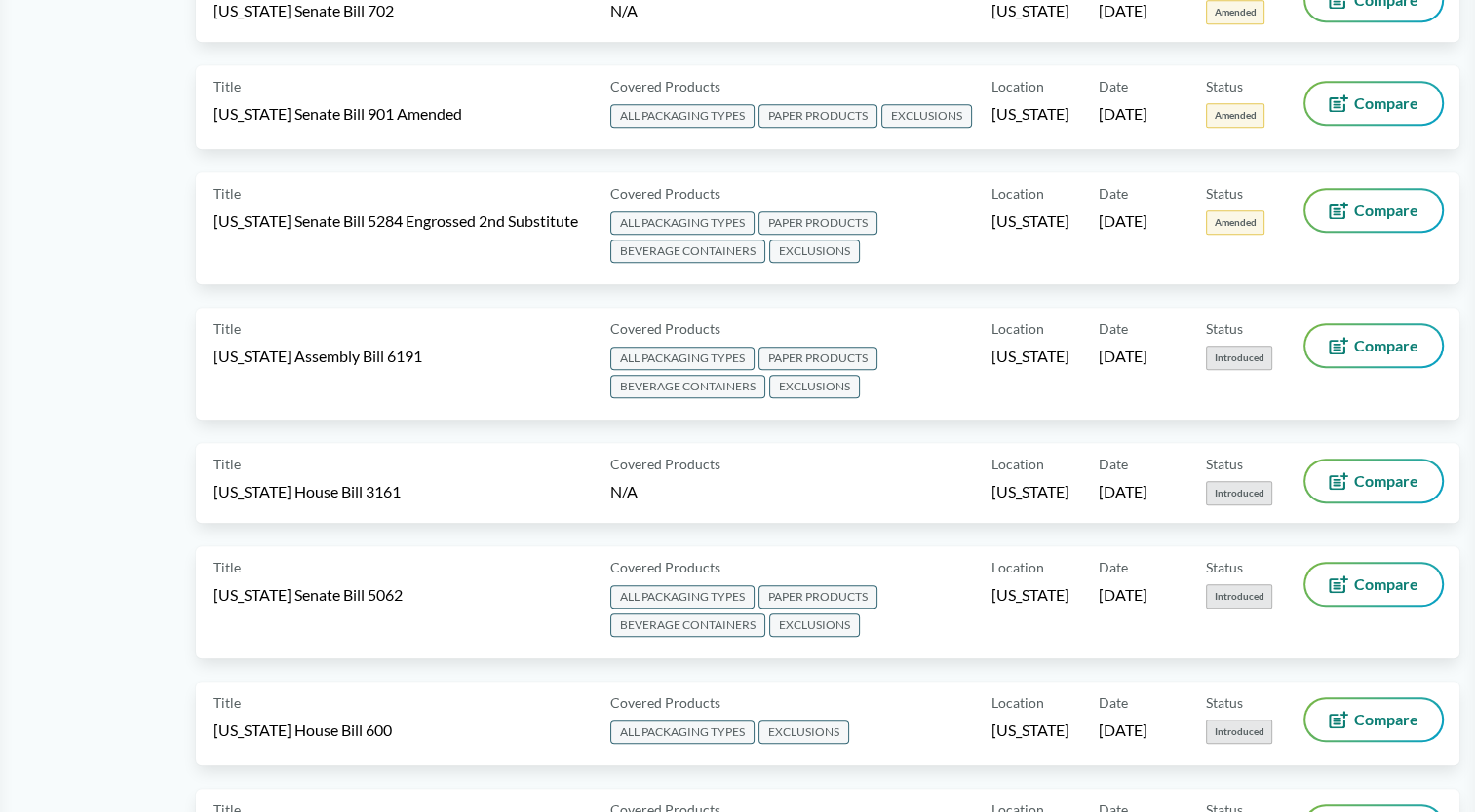
drag, startPoint x: 87, startPoint y: 280, endPoint x: 109, endPoint y: 262, distance: 28.4
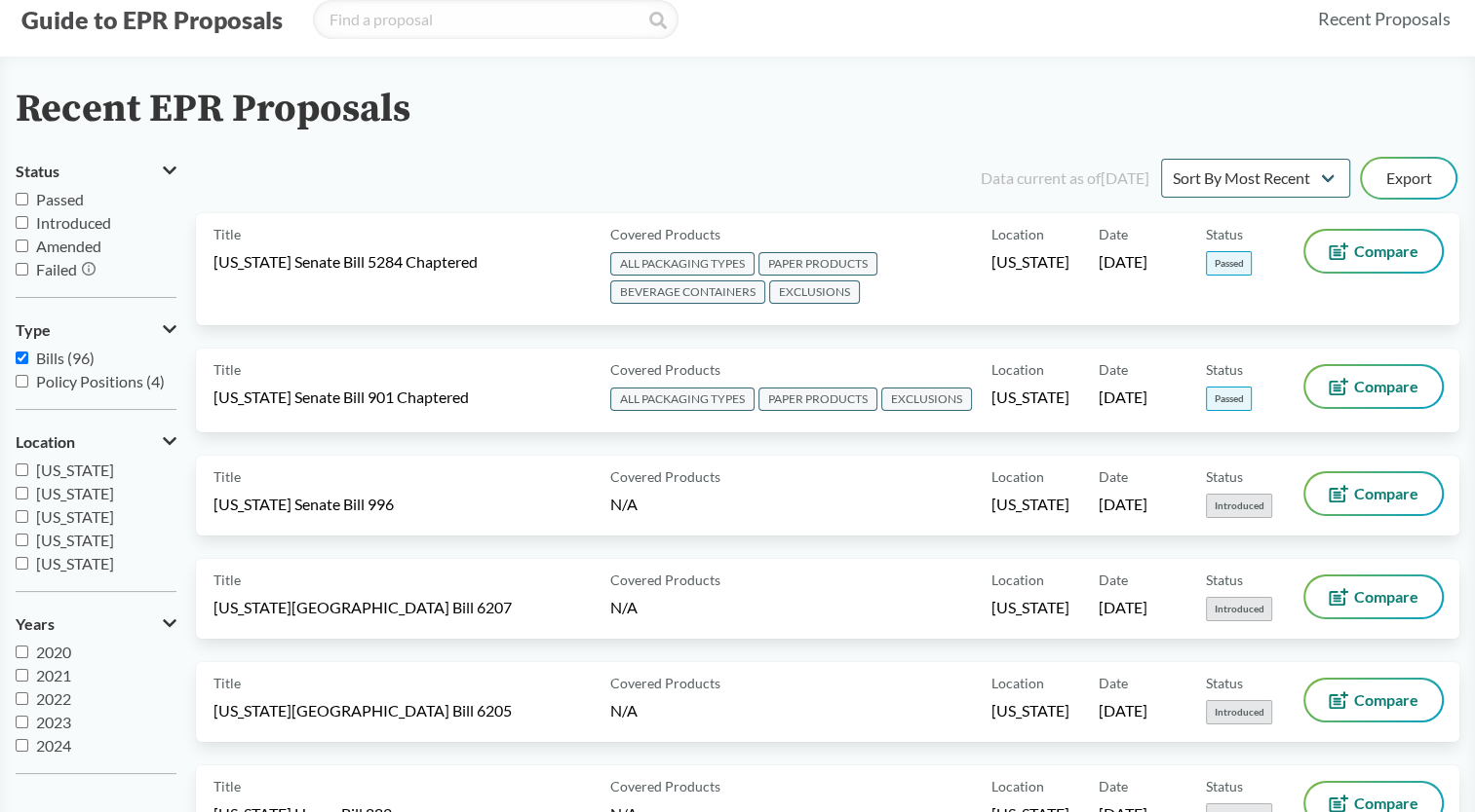
scroll to position [0, 0]
